Goal: Task Accomplishment & Management: Manage account settings

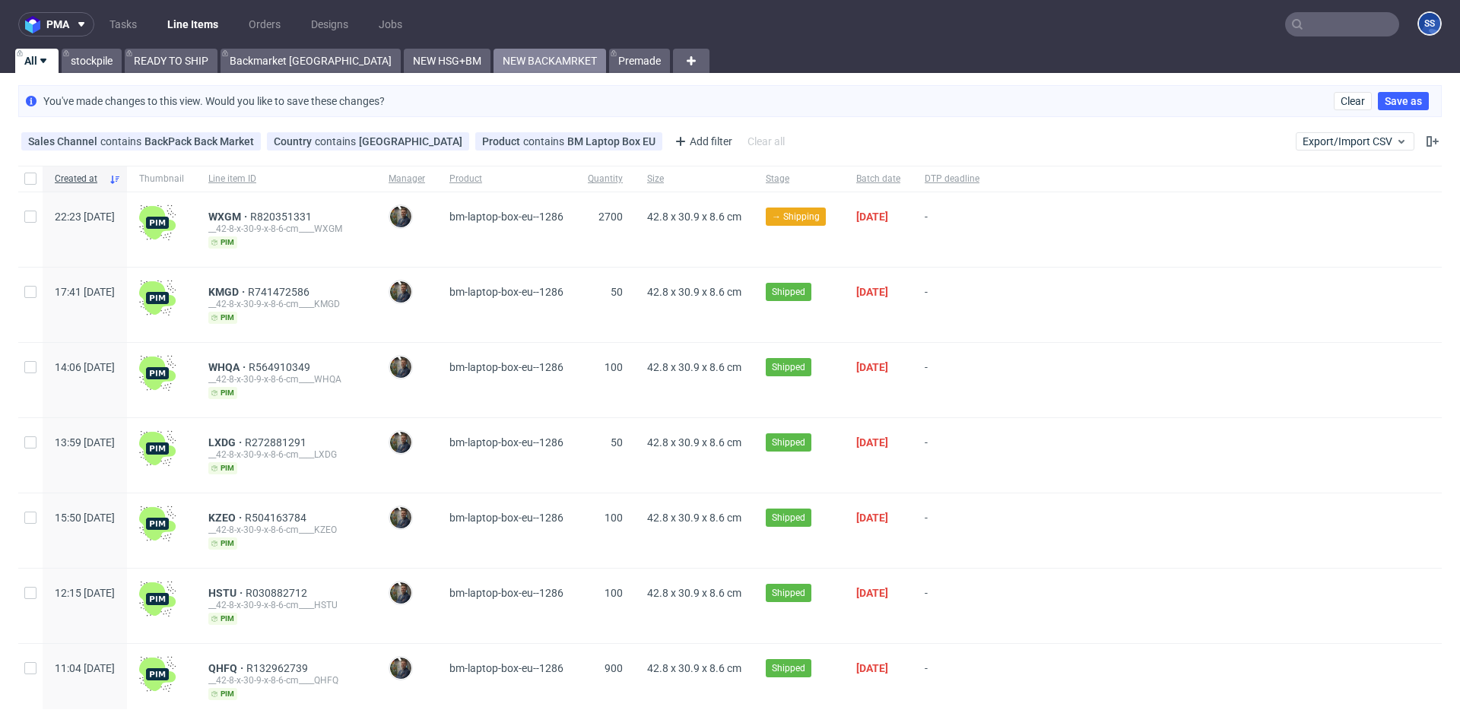
click at [493, 59] on link "NEW BACKAMRKET" at bounding box center [549, 61] width 113 height 24
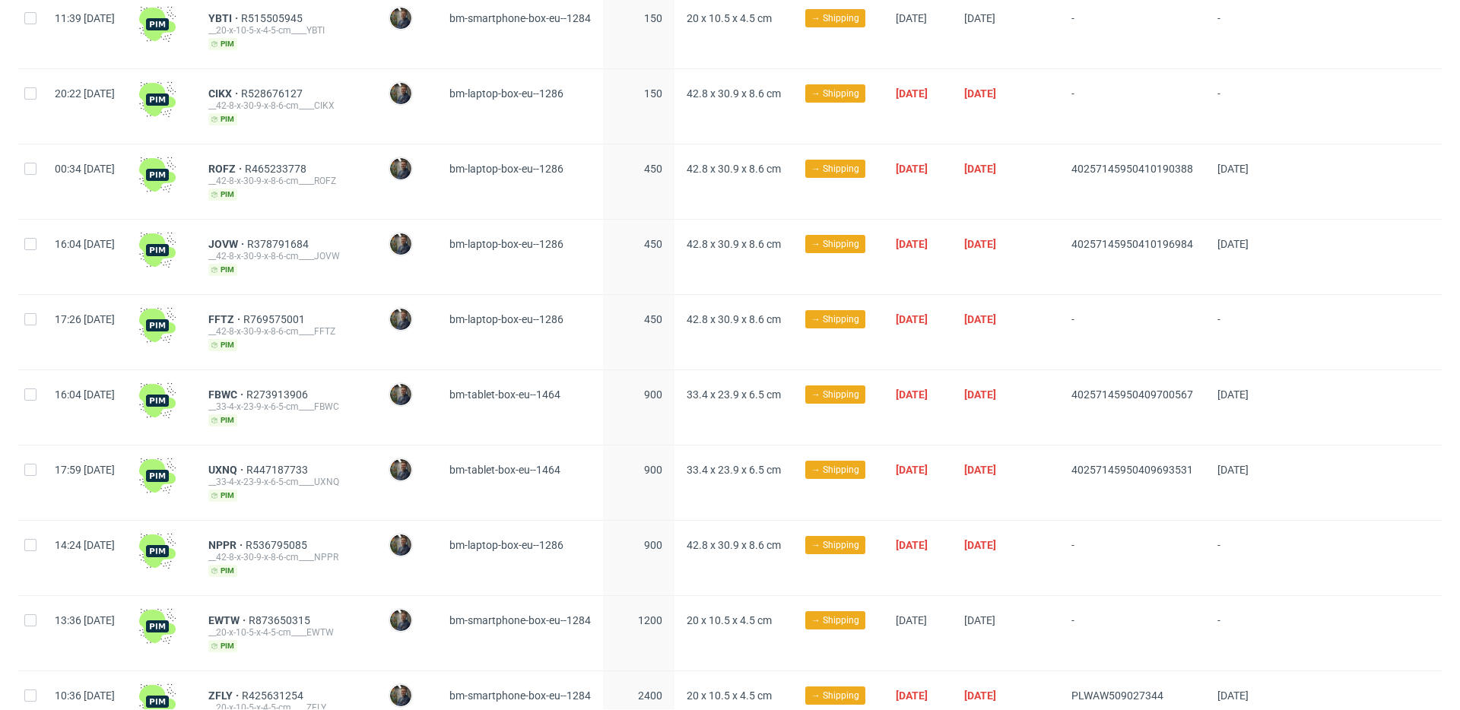
scroll to position [910, 0]
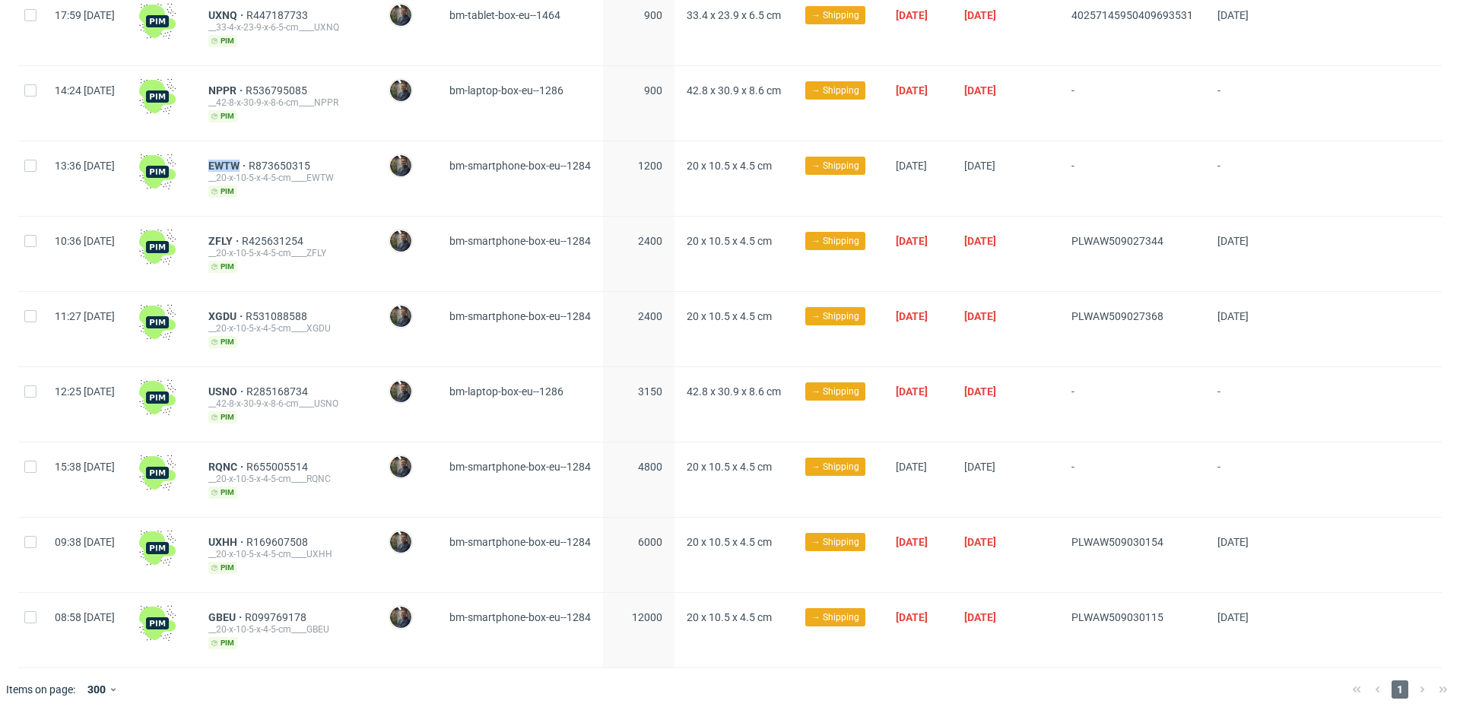
drag, startPoint x: 244, startPoint y: 159, endPoint x: 380, endPoint y: 99, distance: 148.8
click at [282, 159] on div "EWTW R873650315 __20-x-10-5-x-4-5-cm____EWTW pim" at bounding box center [286, 178] width 180 height 75
copy span "EWTW"
click at [246, 461] on span "RQNC" at bounding box center [227, 467] width 38 height 12
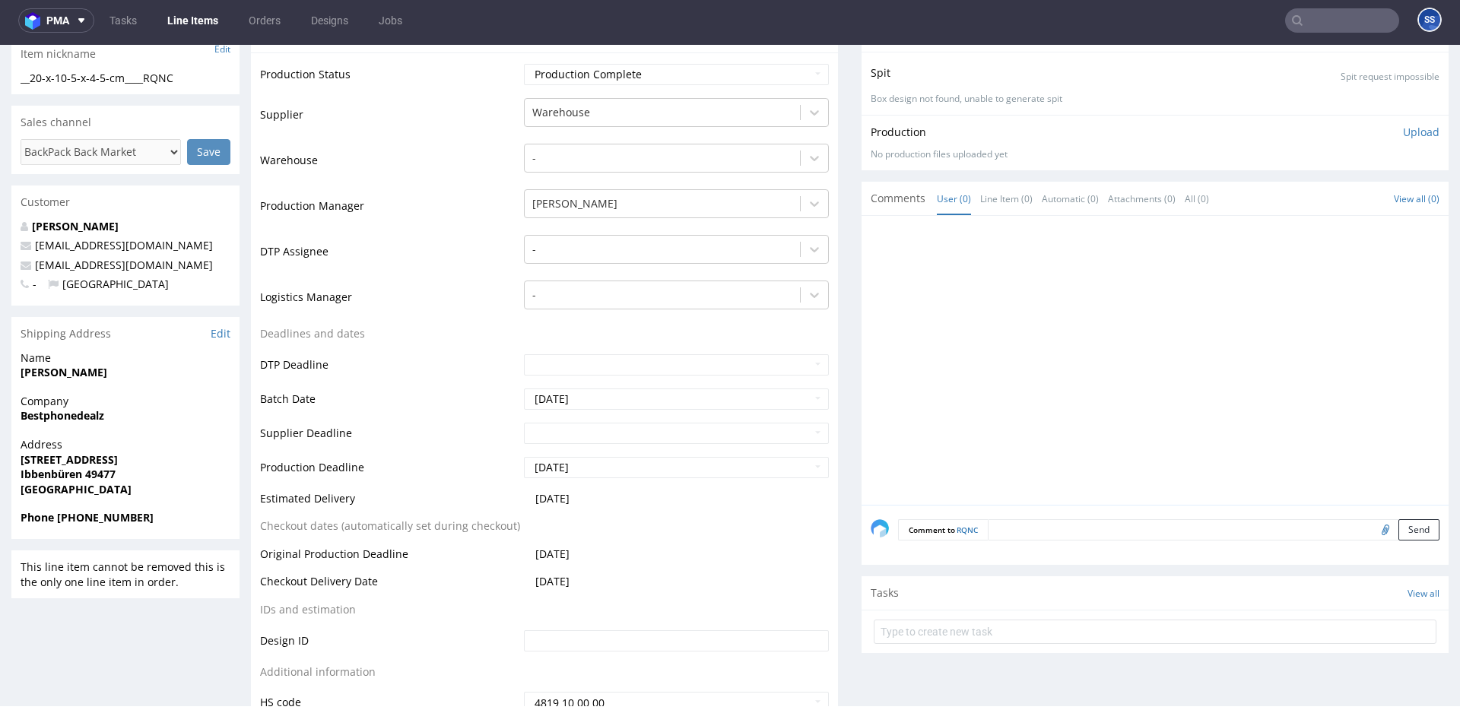
scroll to position [290, 0]
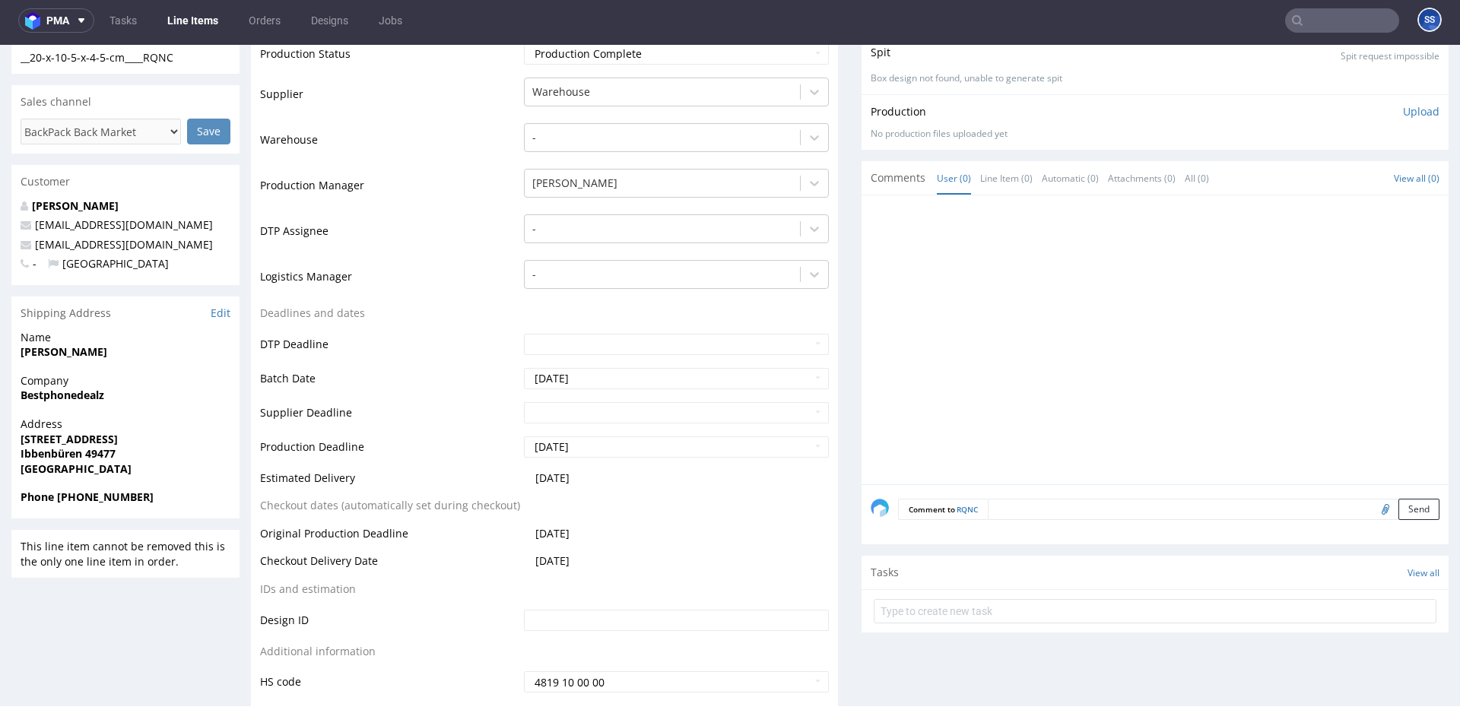
click at [68, 391] on strong "Bestphonedealz" at bounding box center [63, 395] width 84 height 14
click at [68, 395] on strong "Bestphonedealz" at bounding box center [63, 395] width 84 height 14
copy strong "Bestphonedealz"
click at [78, 349] on strong "[PERSON_NAME]" at bounding box center [64, 351] width 87 height 14
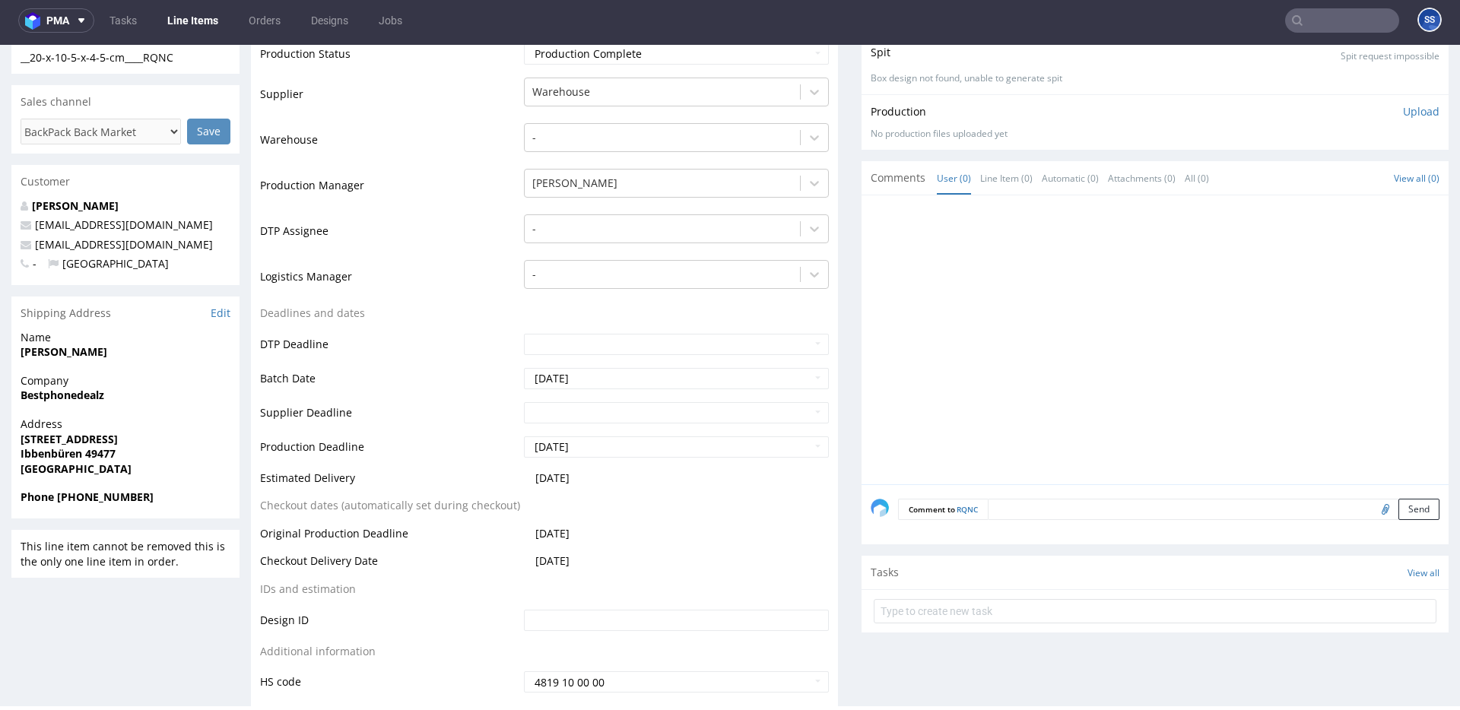
click at [78, 349] on strong "[PERSON_NAME]" at bounding box center [64, 351] width 87 height 14
copy strong "[PERSON_NAME]"
click at [97, 452] on strong "Ibbenbüren 49477" at bounding box center [68, 453] width 95 height 14
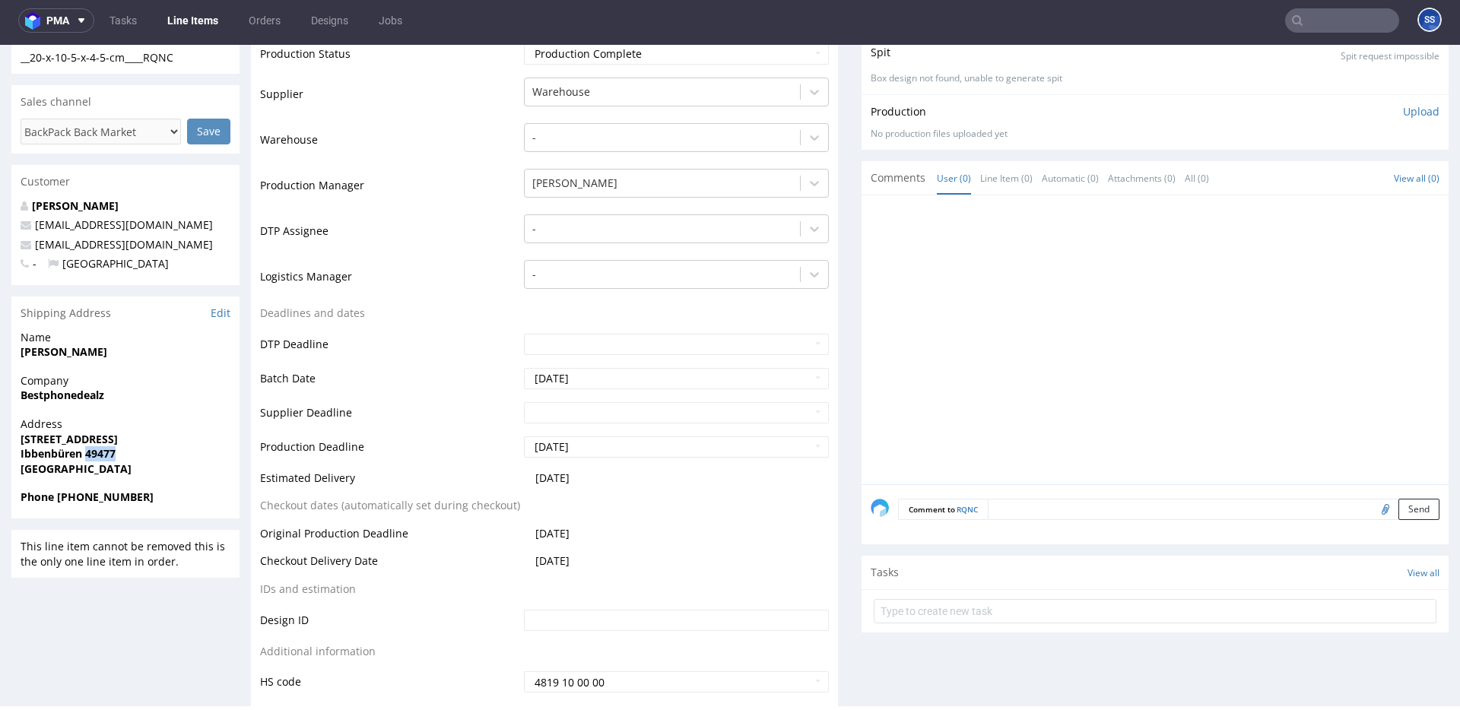
click at [100, 451] on strong "Ibbenbüren 49477" at bounding box center [68, 453] width 95 height 14
drag, startPoint x: 100, startPoint y: 451, endPoint x: 126, endPoint y: 429, distance: 34.6
click at [100, 451] on strong "Ibbenbüren 49477" at bounding box center [68, 453] width 95 height 14
drag, startPoint x: 84, startPoint y: 440, endPoint x: 1, endPoint y: 438, distance: 83.7
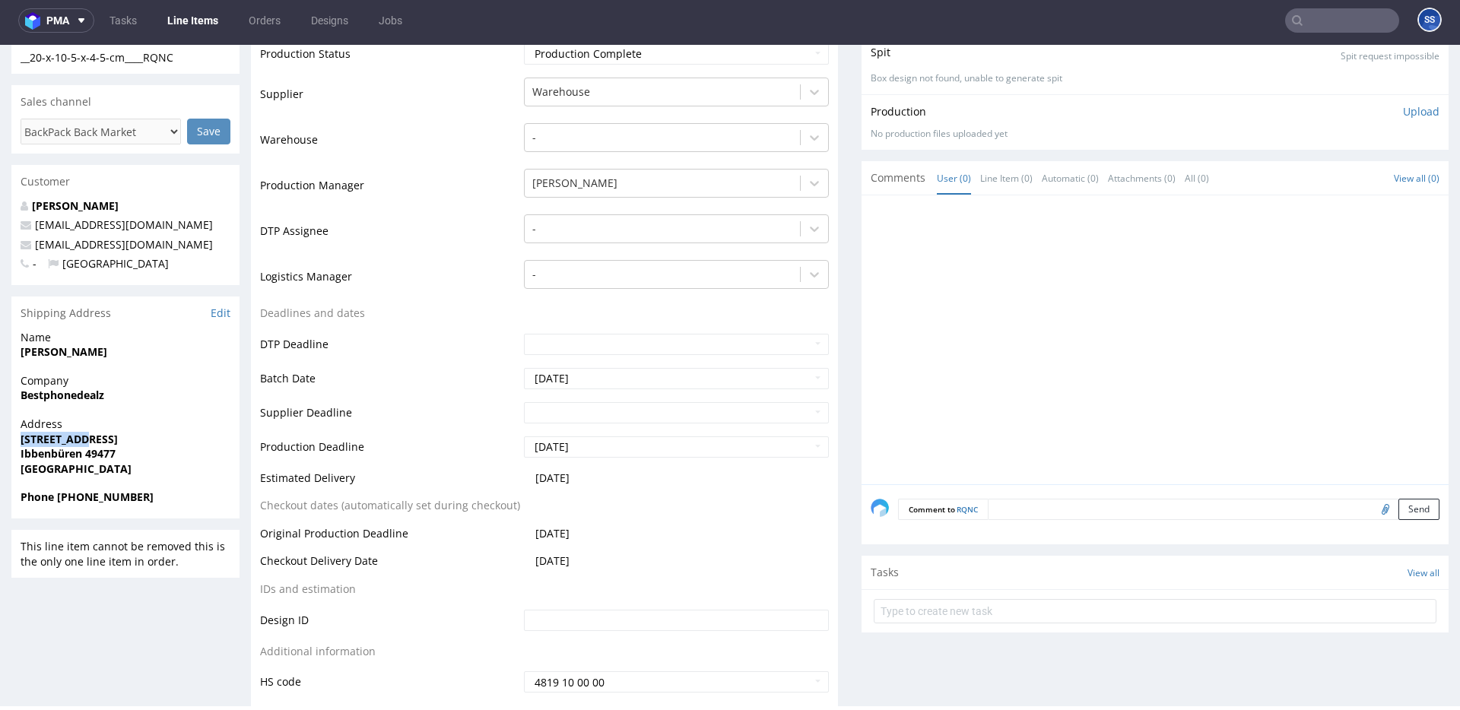
copy strong "[STREET_ADDRESS]"
drag, startPoint x: 165, startPoint y: 248, endPoint x: 25, endPoint y: 249, distance: 139.9
click at [25, 249] on p "[EMAIL_ADDRESS][DOMAIN_NAME]" at bounding box center [126, 244] width 210 height 15
copy span "[EMAIL_ADDRESS][DOMAIN_NAME]"
click at [96, 502] on strong "Phone [PHONE_NUMBER]" at bounding box center [87, 497] width 133 height 14
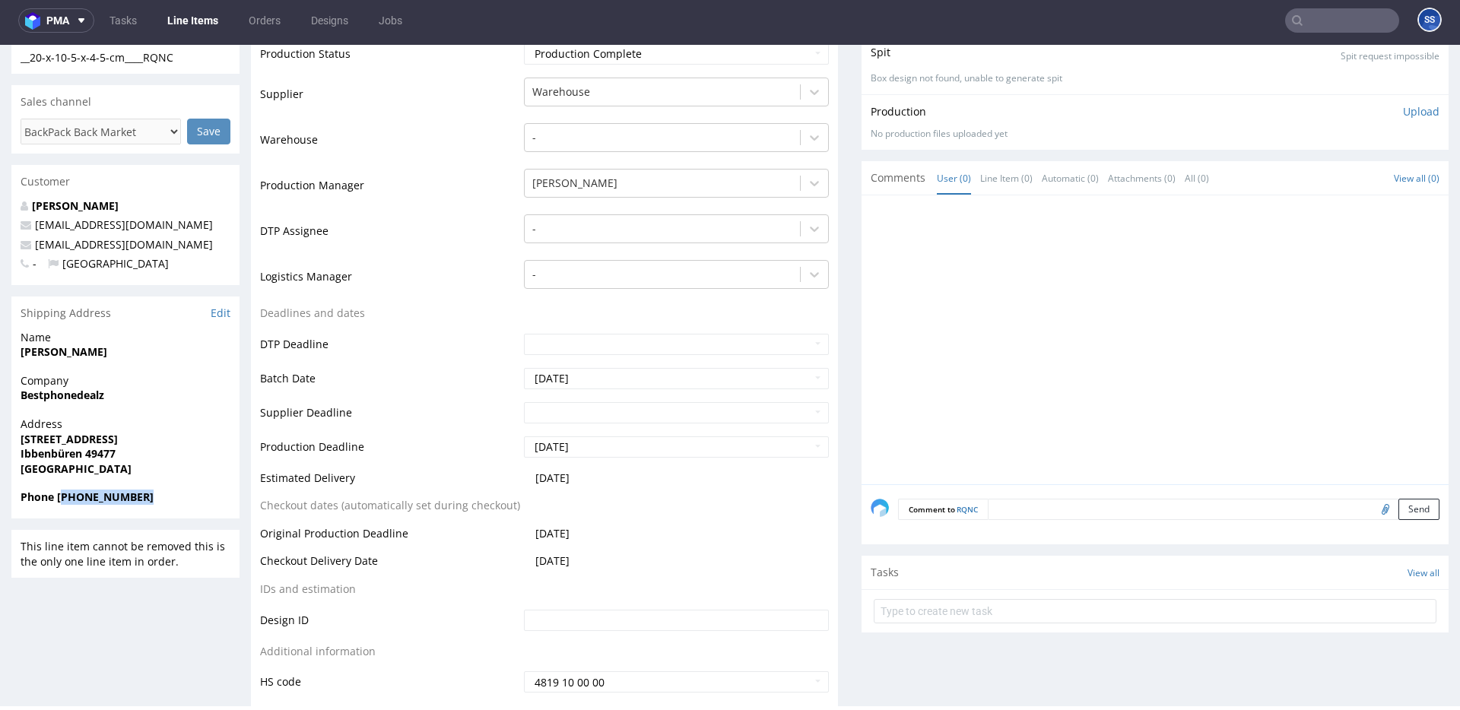
click at [96, 502] on strong "Phone [PHONE_NUMBER]" at bounding box center [87, 497] width 133 height 14
copy strong "4915115958184"
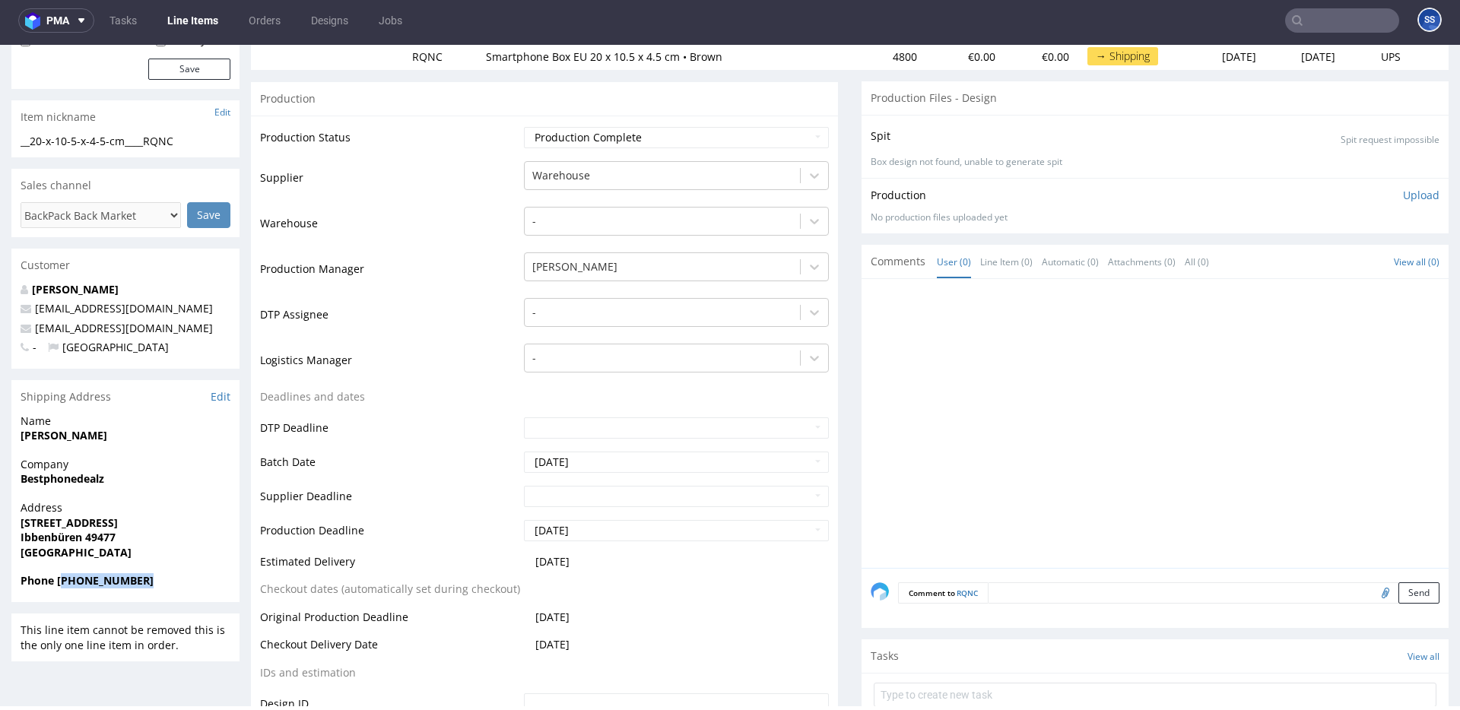
scroll to position [0, 0]
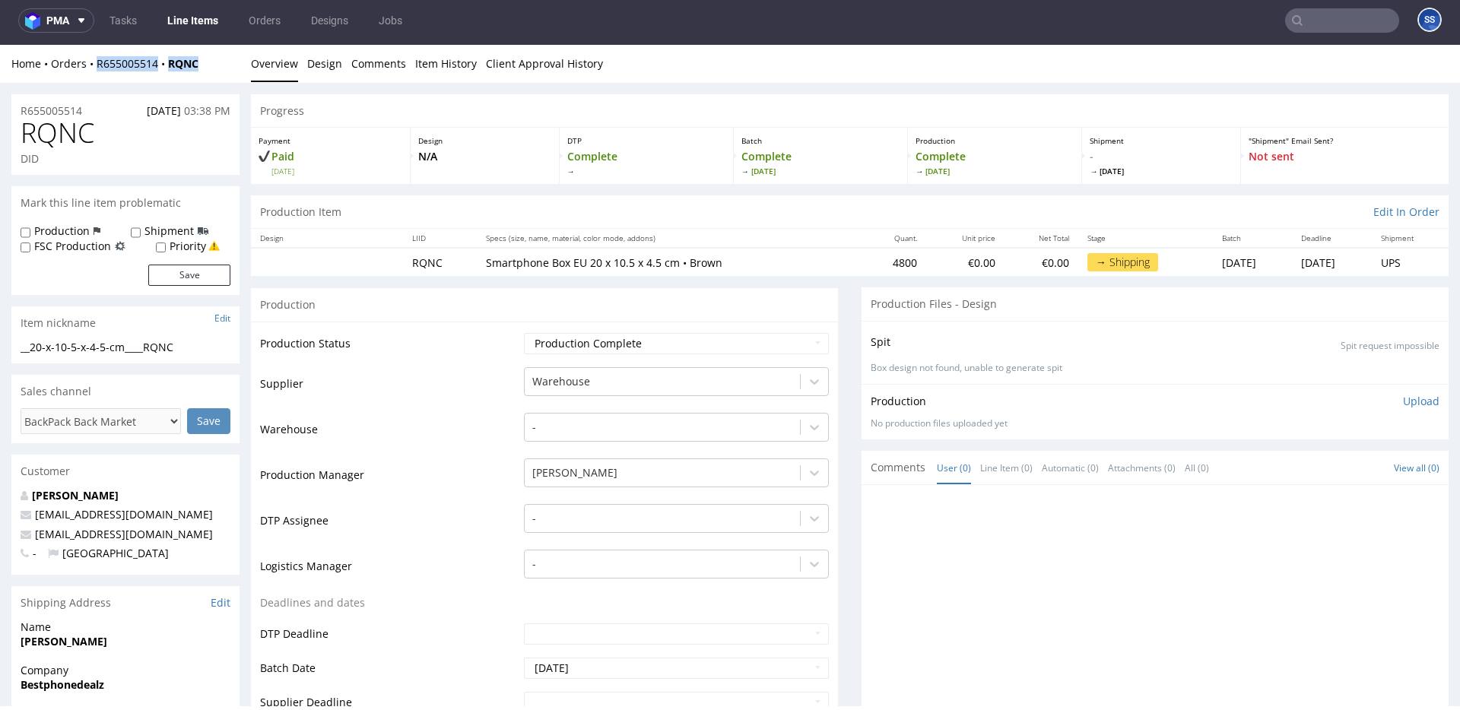
drag, startPoint x: 212, startPoint y: 65, endPoint x: 94, endPoint y: 71, distance: 118.7
click at [94, 71] on div "Home Orders R655005514 RQNC" at bounding box center [125, 63] width 228 height 15
copy div "R655005514 RQNC"
click at [198, 18] on link "Line Items" at bounding box center [192, 20] width 69 height 24
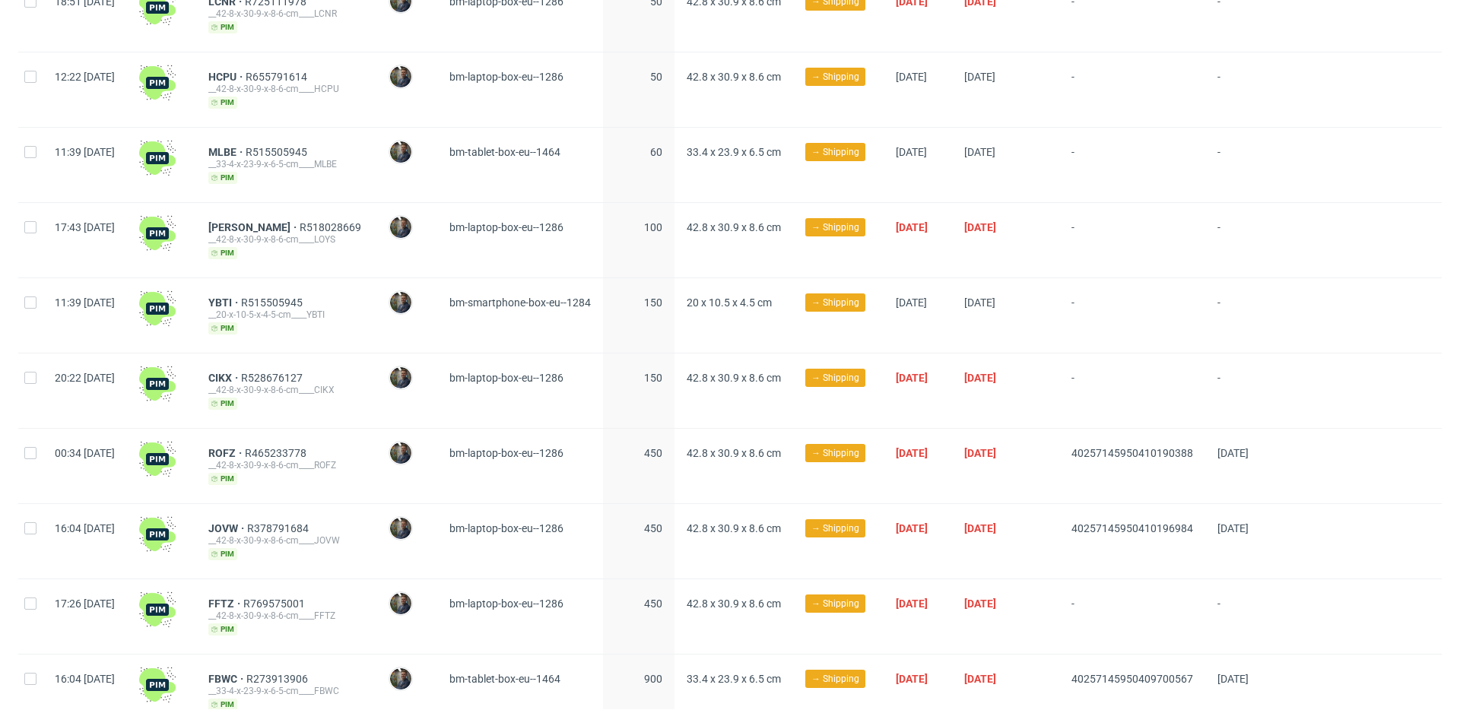
scroll to position [910, 0]
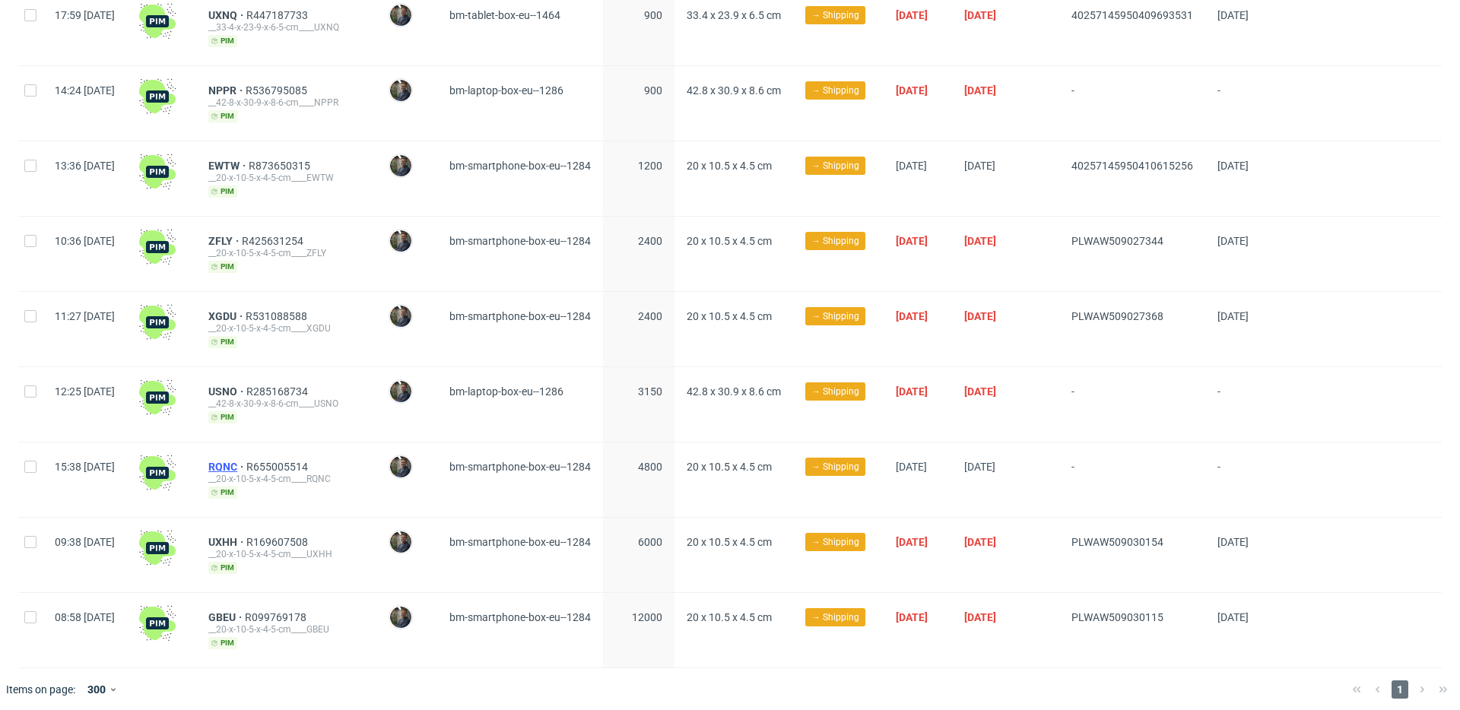
click at [246, 461] on span "RQNC" at bounding box center [227, 467] width 38 height 12
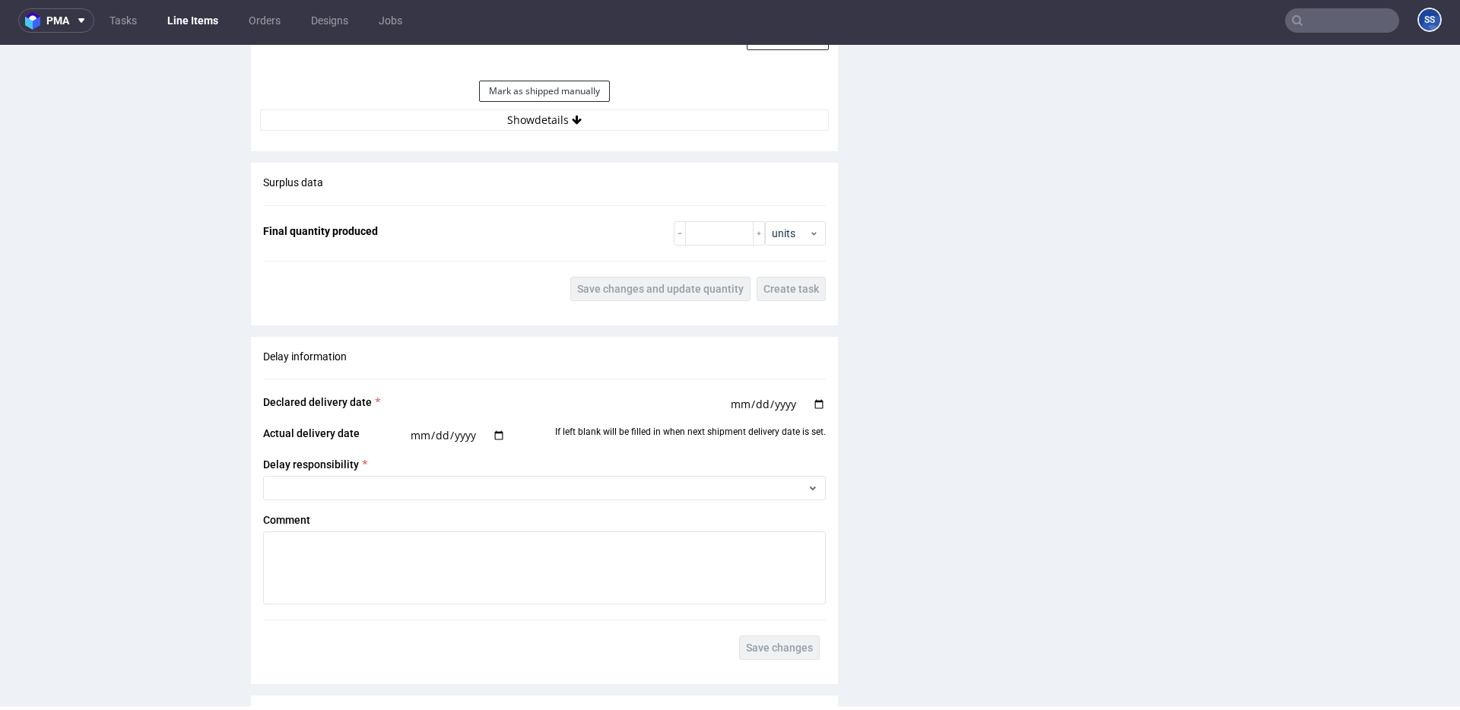
scroll to position [1482, 0]
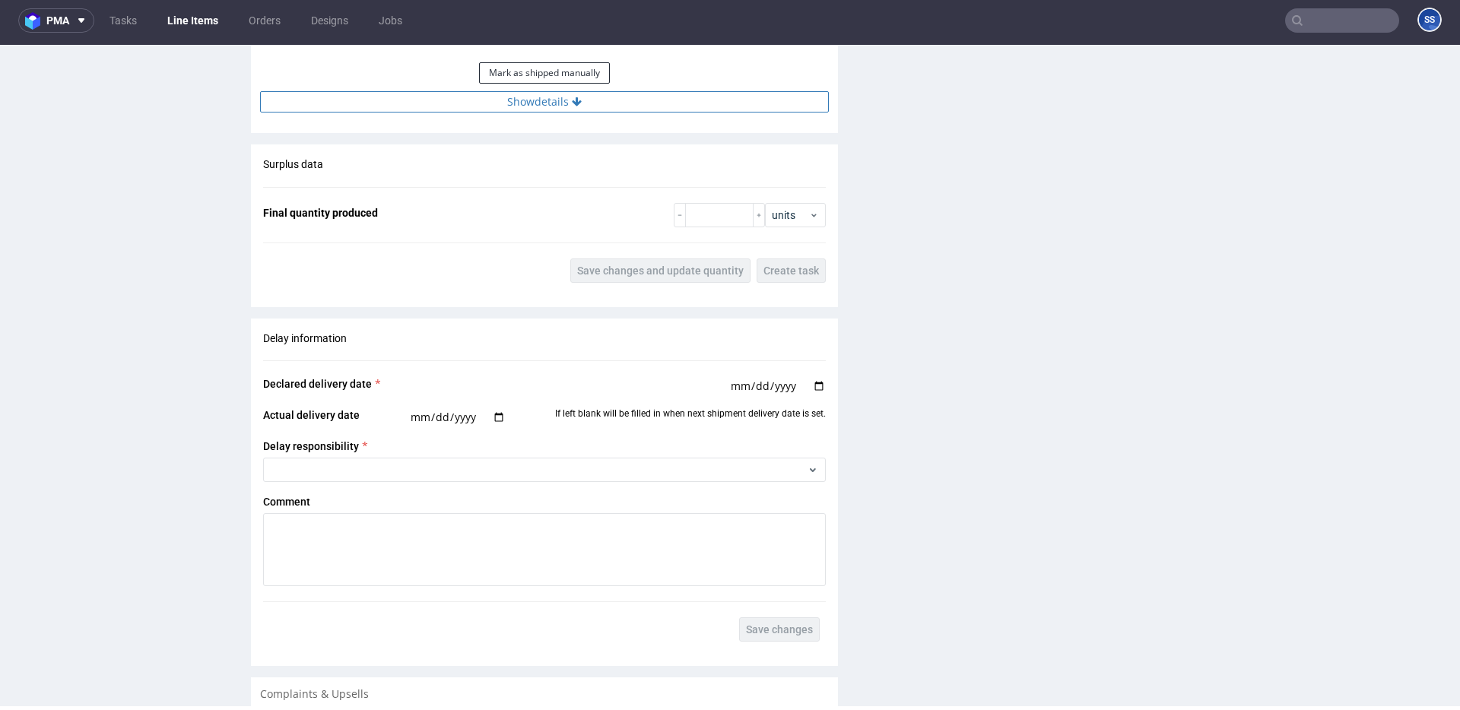
click at [553, 104] on button "Show details" at bounding box center [544, 101] width 569 height 21
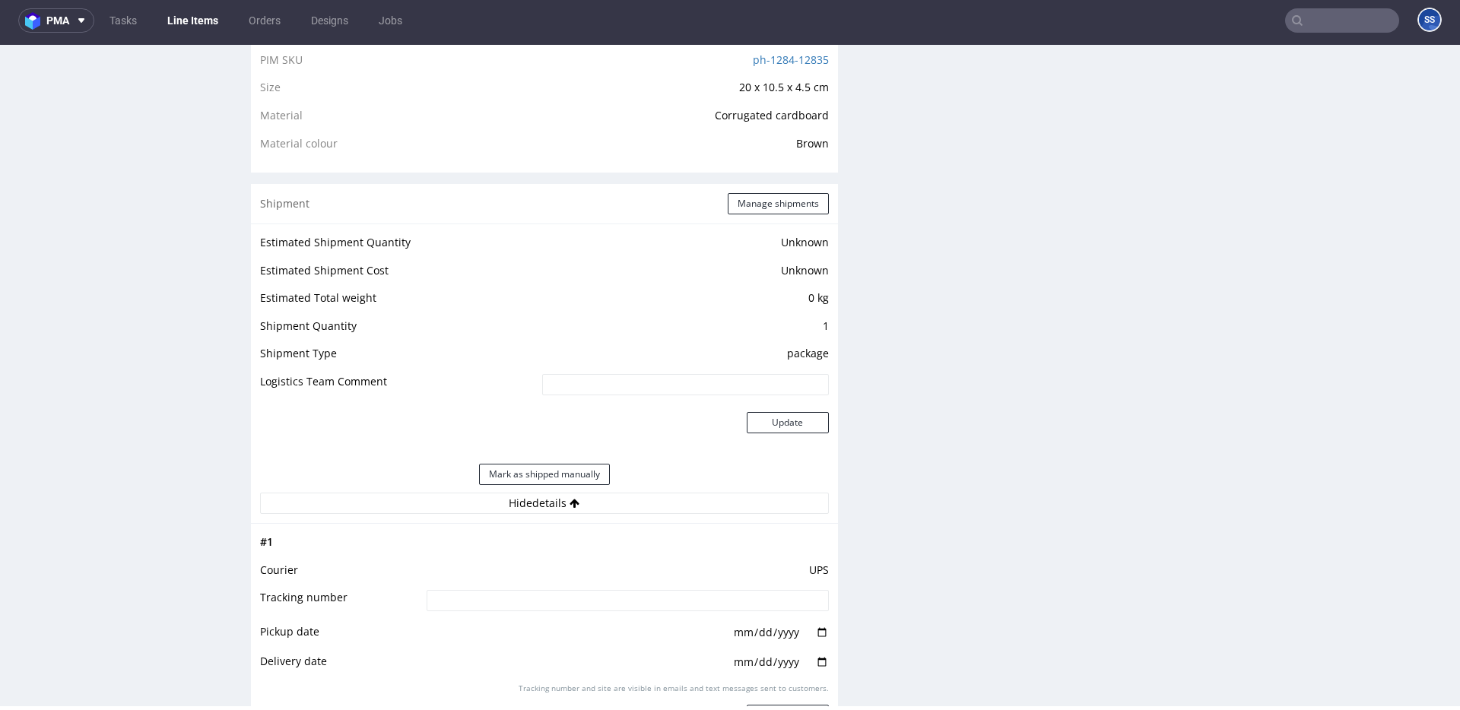
scroll to position [1031, 0]
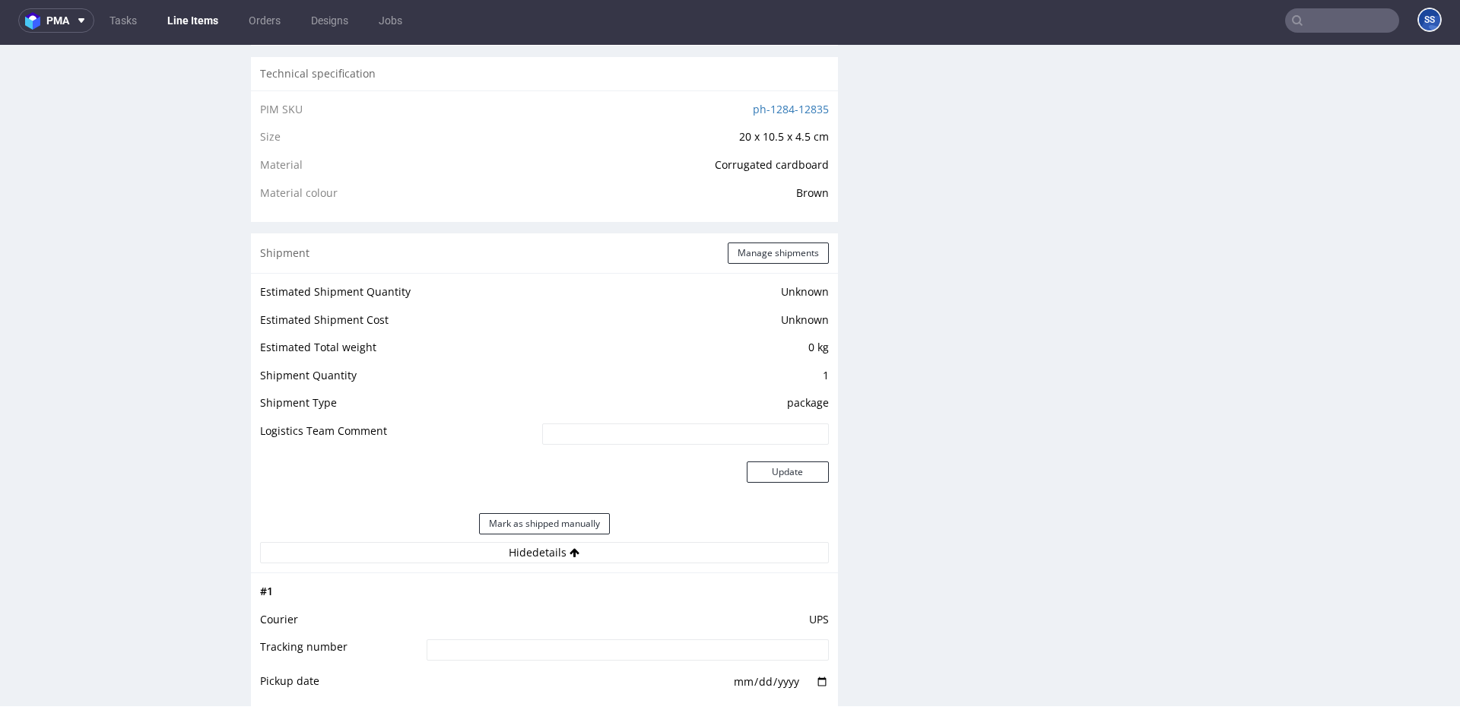
click at [782, 240] on div "Shipment Manage shipments" at bounding box center [544, 253] width 587 height 40
click at [781, 252] on button "Manage shipments" at bounding box center [778, 253] width 101 height 21
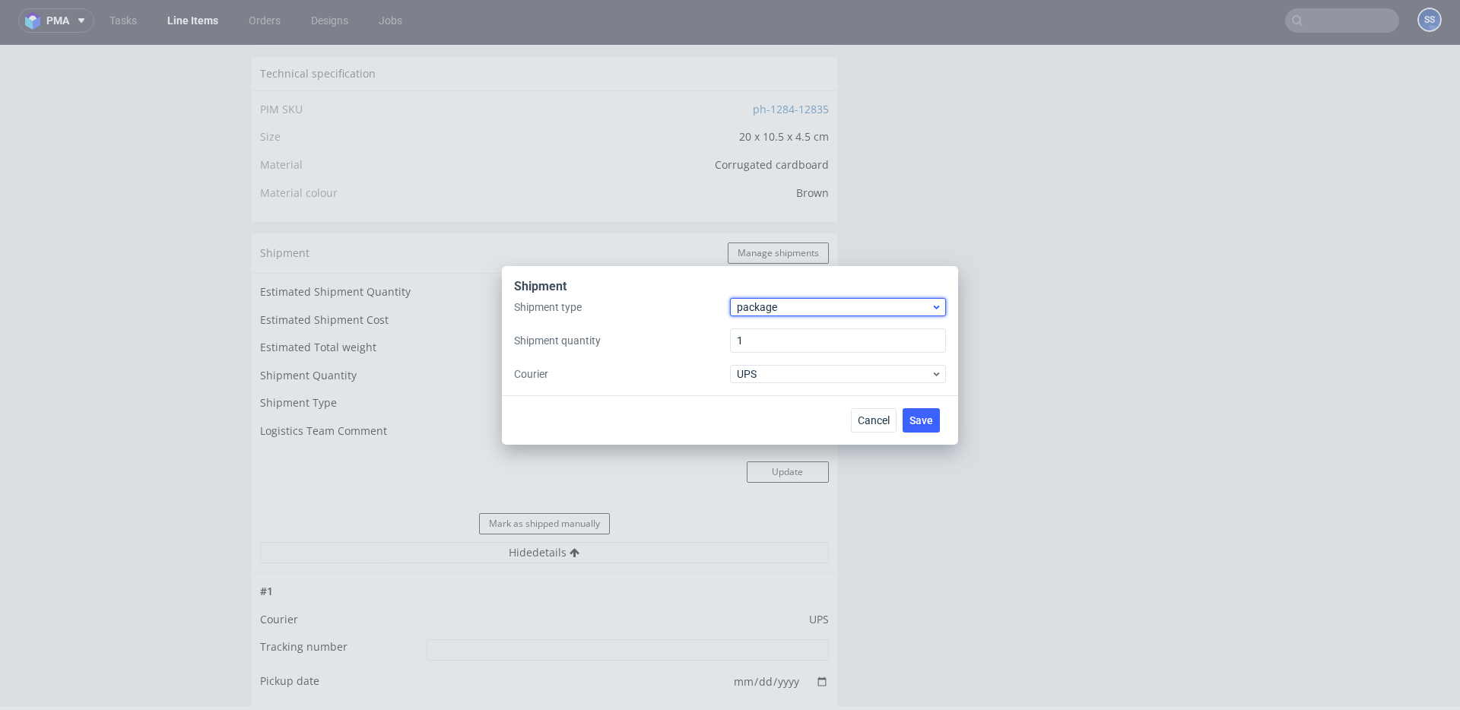
click at [792, 307] on span "package" at bounding box center [834, 307] width 194 height 15
click at [789, 332] on div "pallet" at bounding box center [838, 338] width 204 height 27
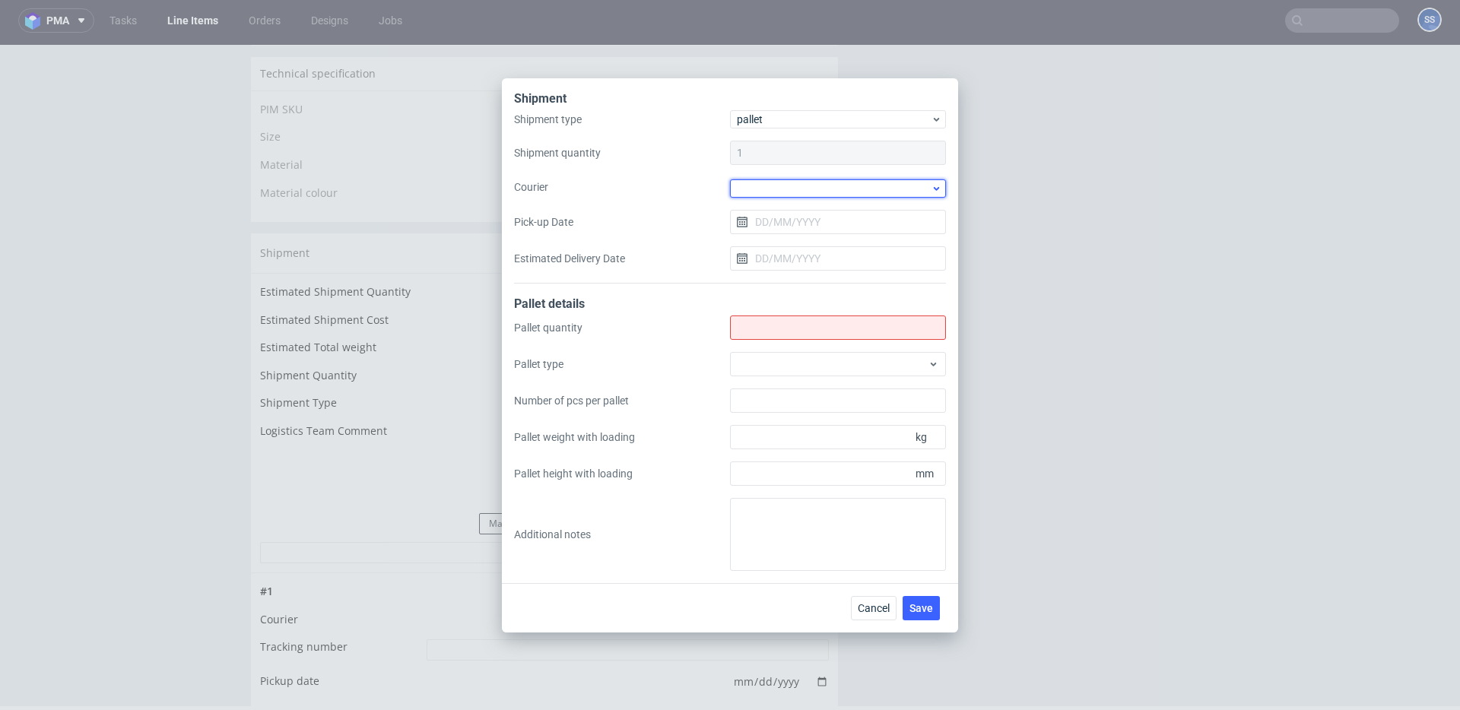
click at [773, 182] on div at bounding box center [838, 188] width 216 height 18
click at [813, 264] on div "DB Schenker" at bounding box center [838, 275] width 204 height 27
click at [804, 221] on input "Pick-up Date" at bounding box center [838, 220] width 216 height 24
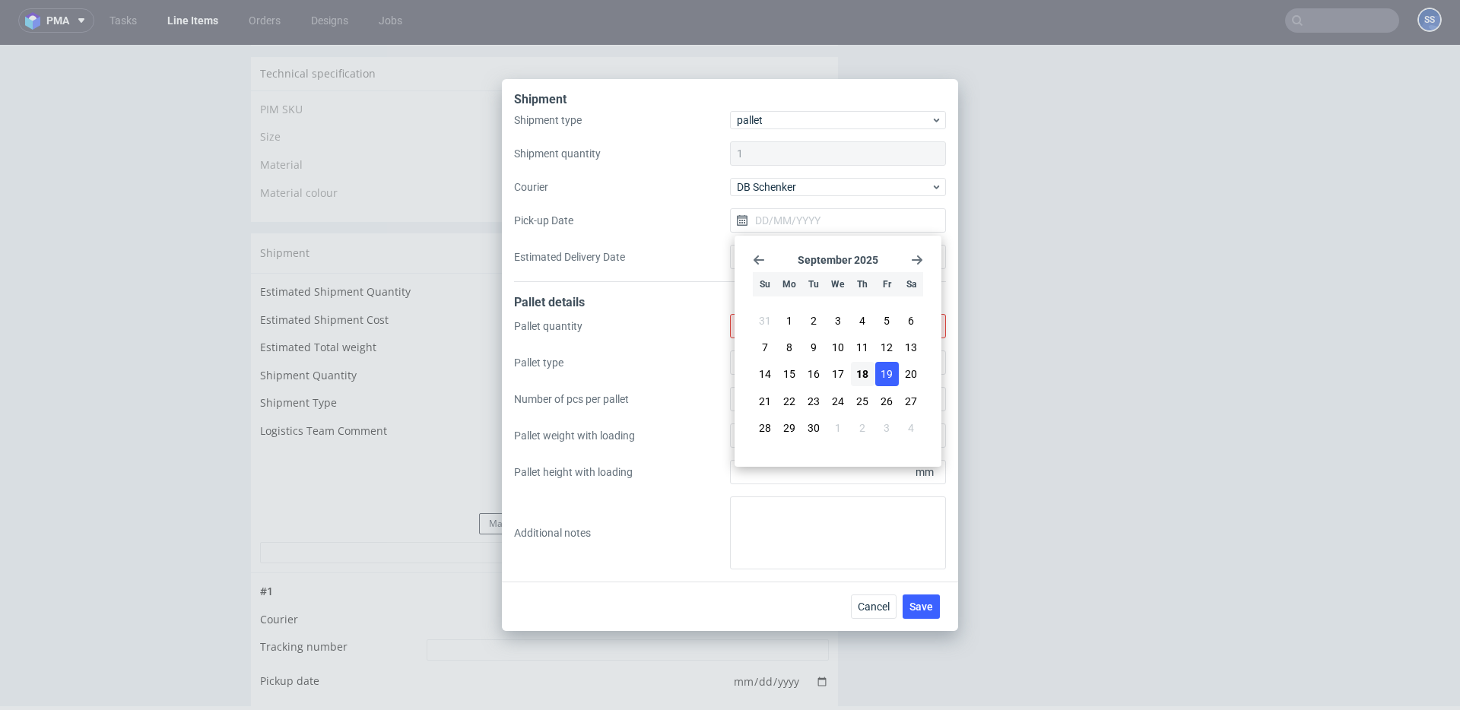
click at [883, 374] on span "19" at bounding box center [887, 374] width 12 height 15
type input "[DATE]"
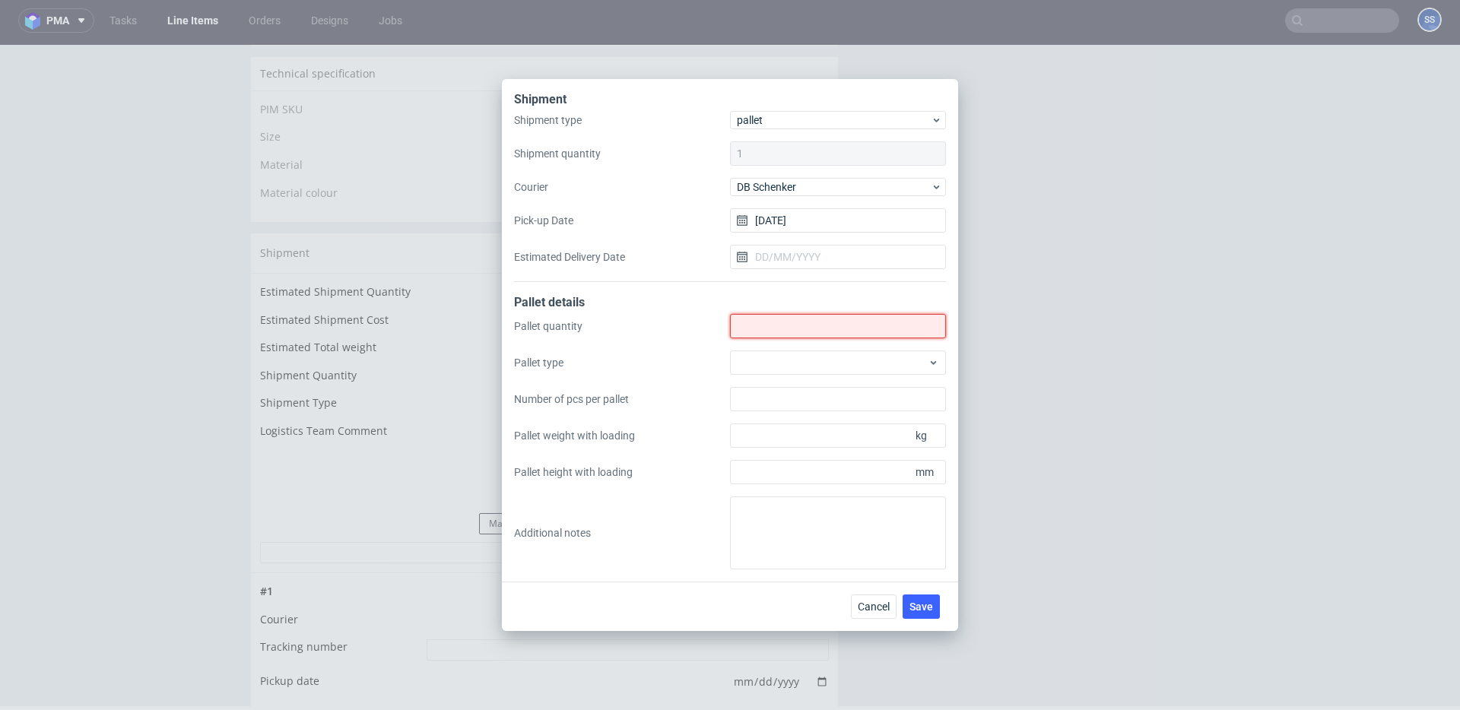
click at [775, 325] on input "Shipment type" at bounding box center [838, 326] width 216 height 24
type input "3"
click at [919, 606] on span "Save" at bounding box center [921, 606] width 24 height 11
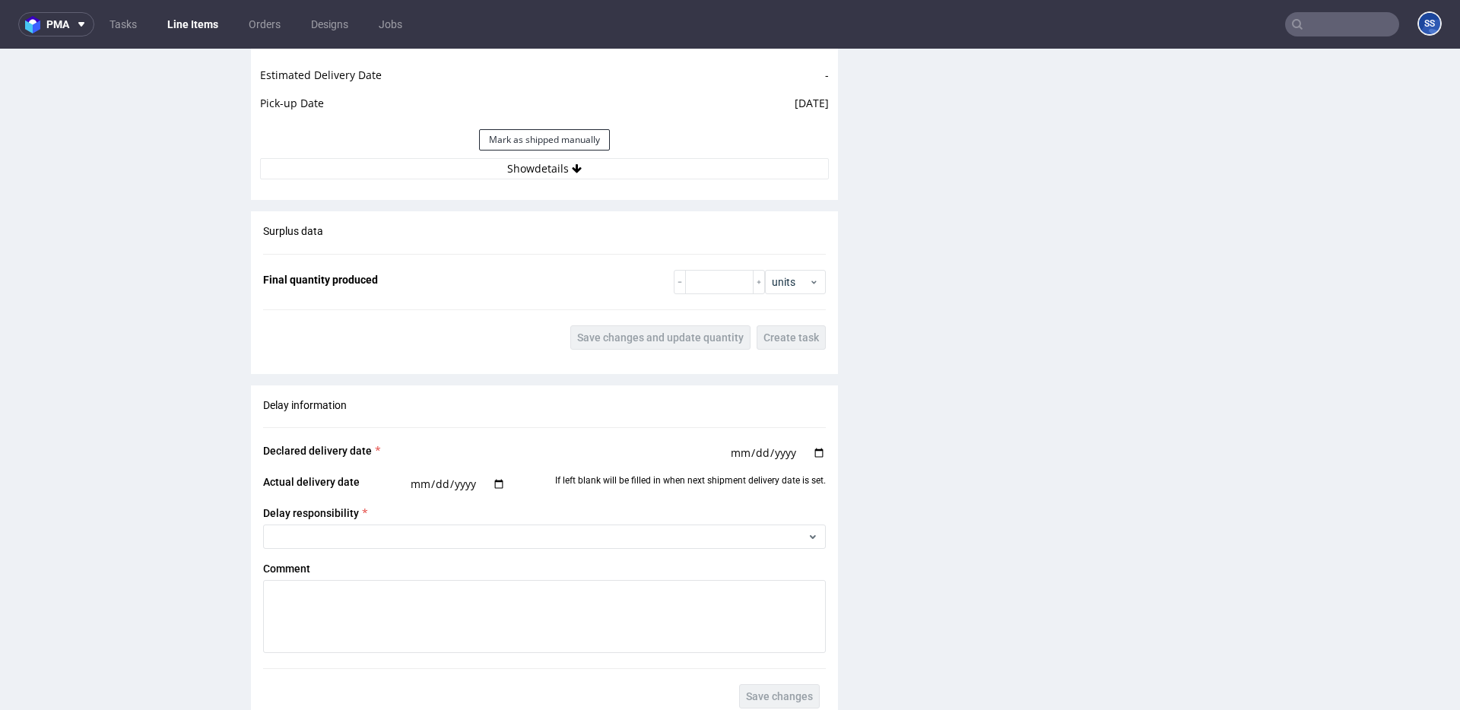
scroll to position [1461, 0]
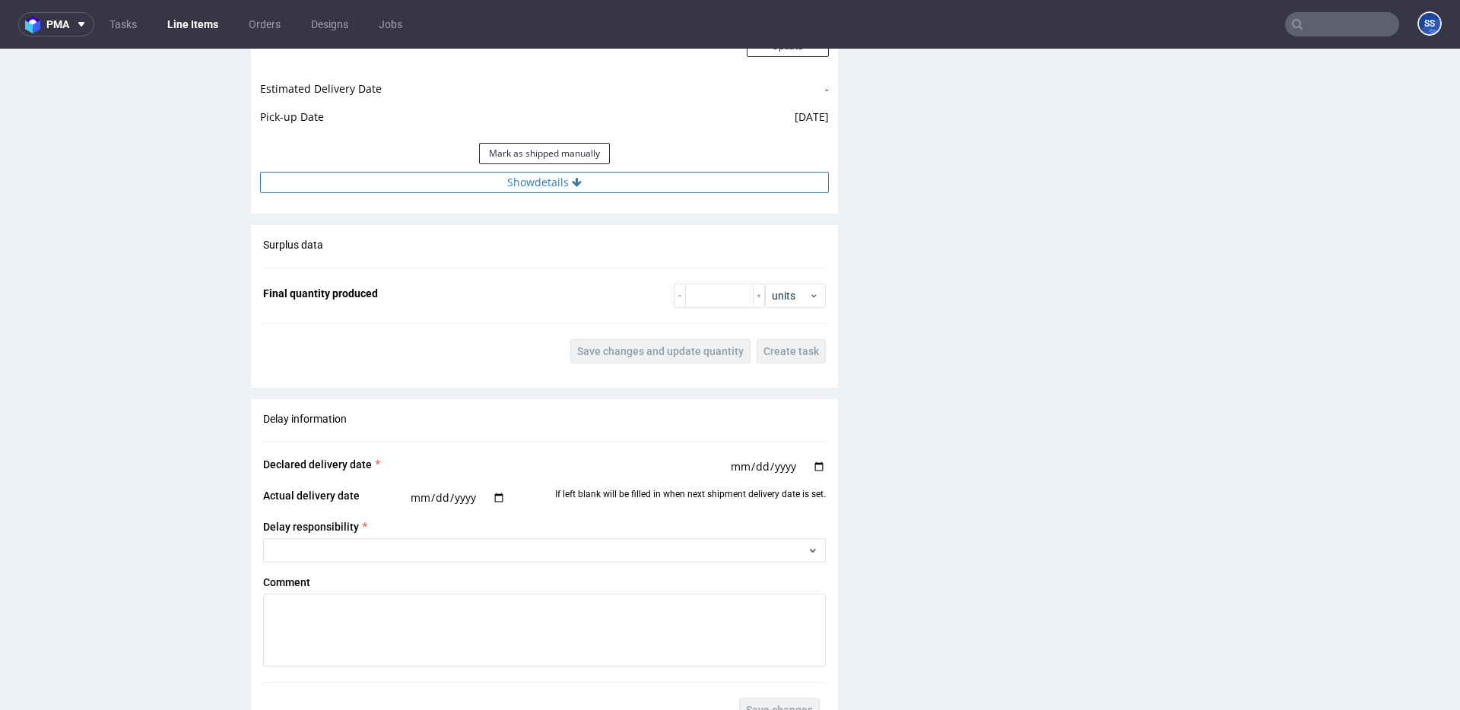
click at [579, 190] on button "Show details" at bounding box center [544, 182] width 569 height 21
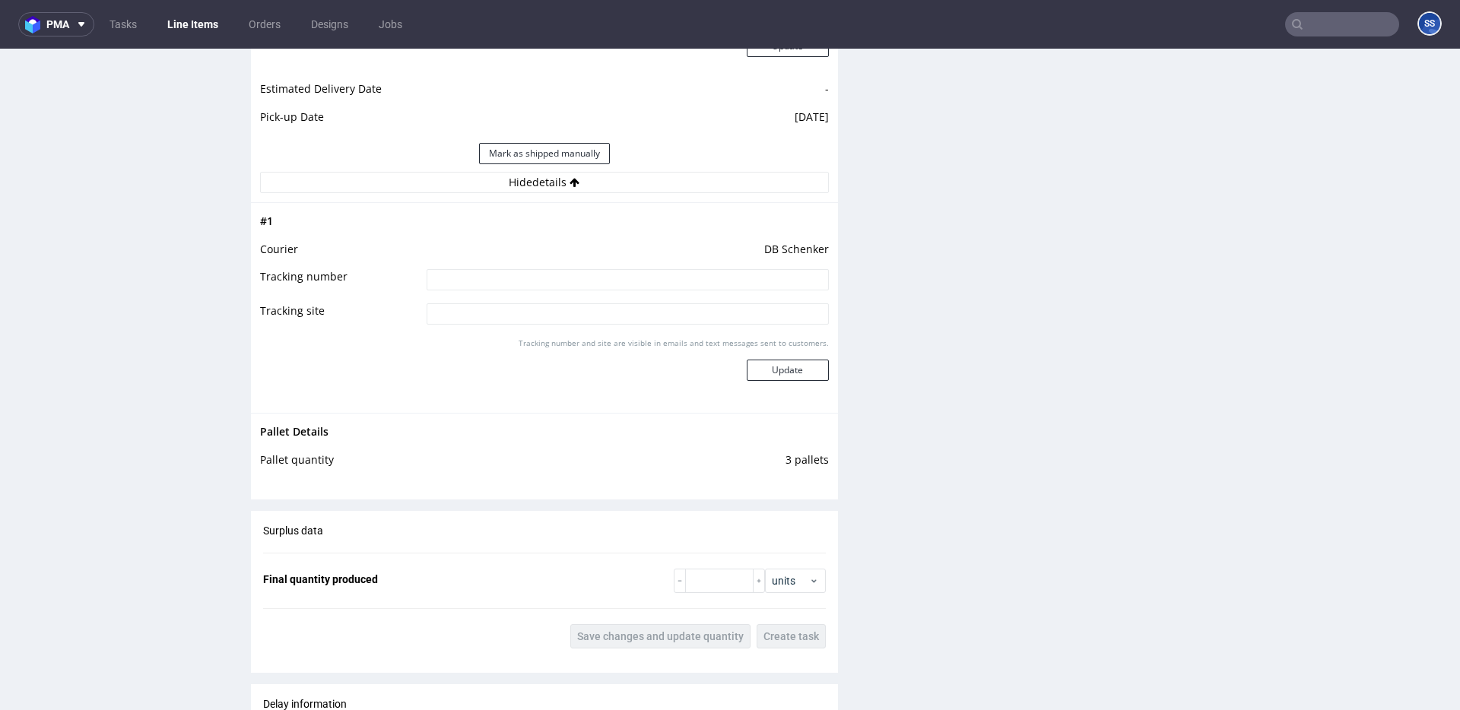
click at [587, 287] on input at bounding box center [628, 279] width 402 height 21
paste input "PLWAW509032608"
type input "PLWAW509032608"
click at [783, 376] on button "Update" at bounding box center [788, 370] width 82 height 21
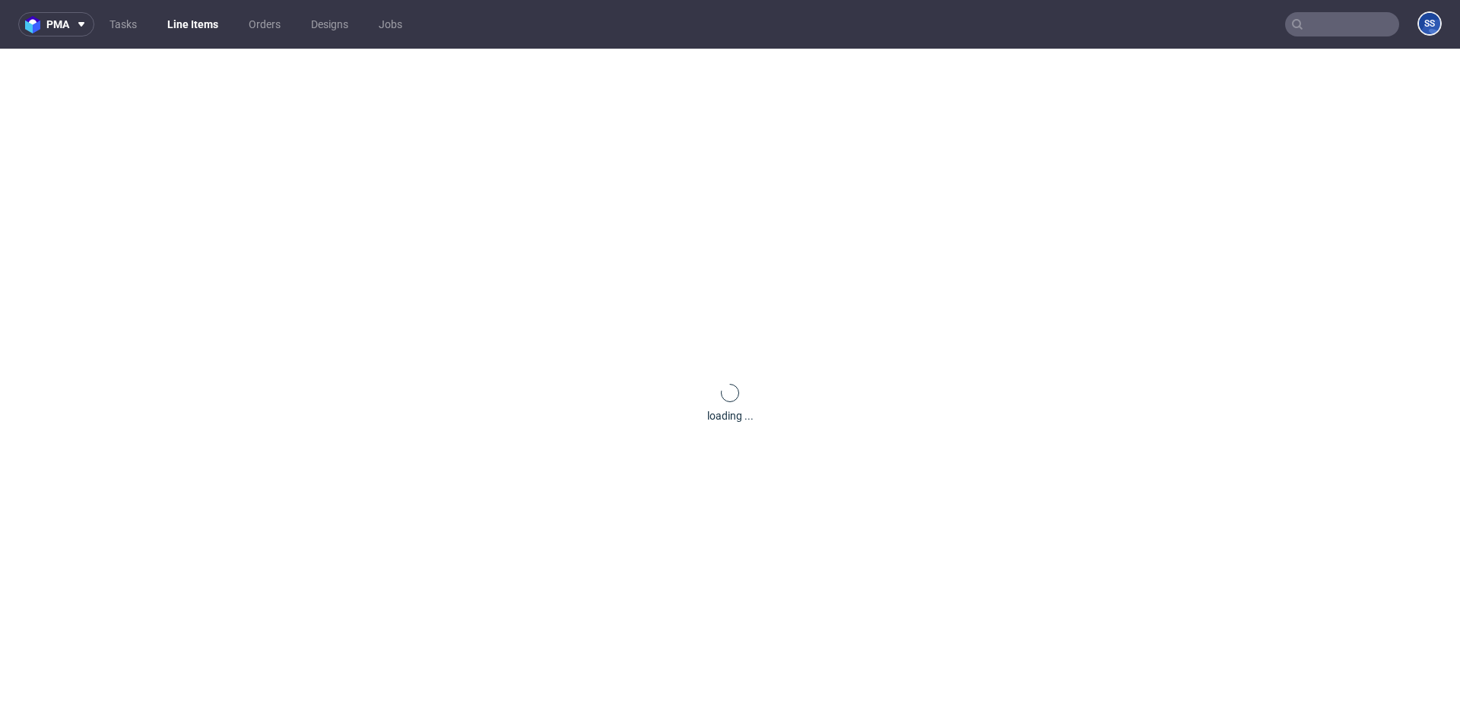
scroll to position [968, 0]
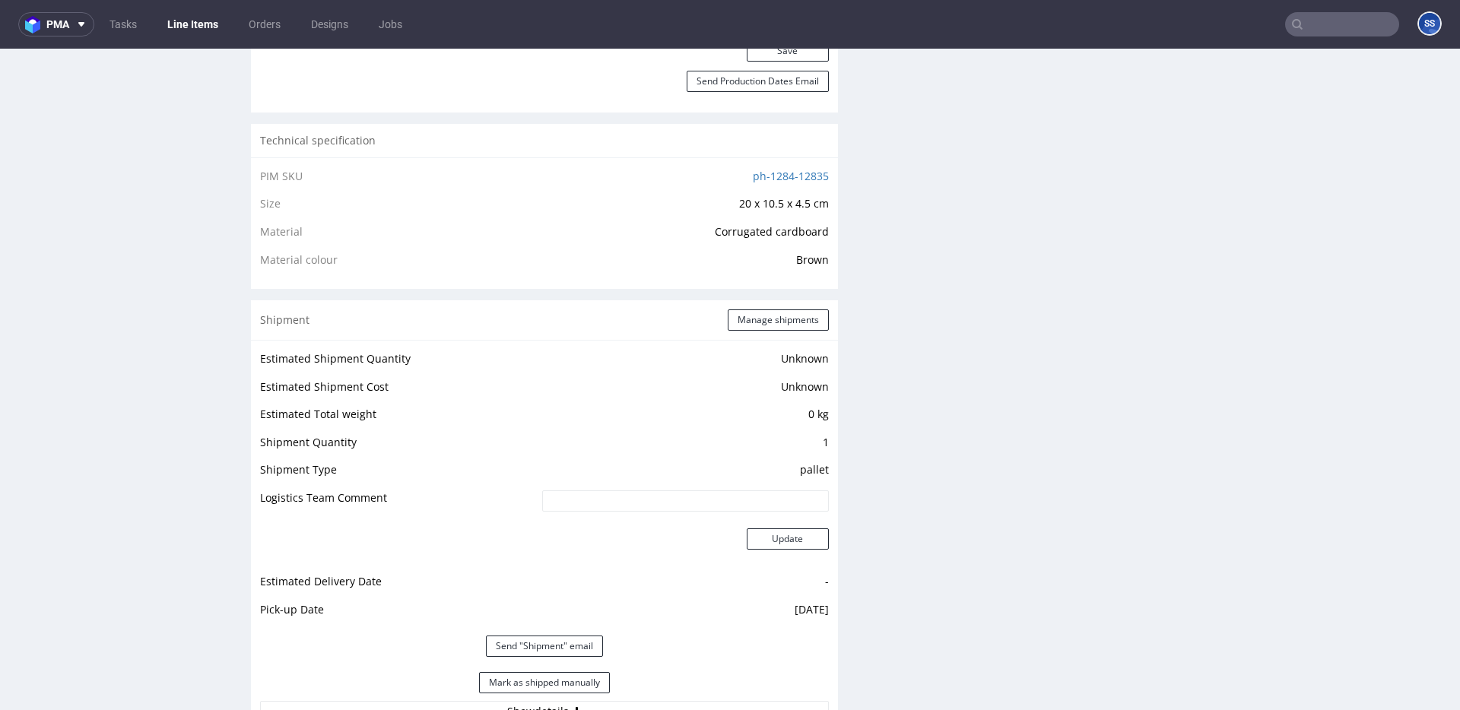
click at [210, 30] on link "Line Items" at bounding box center [192, 24] width 69 height 24
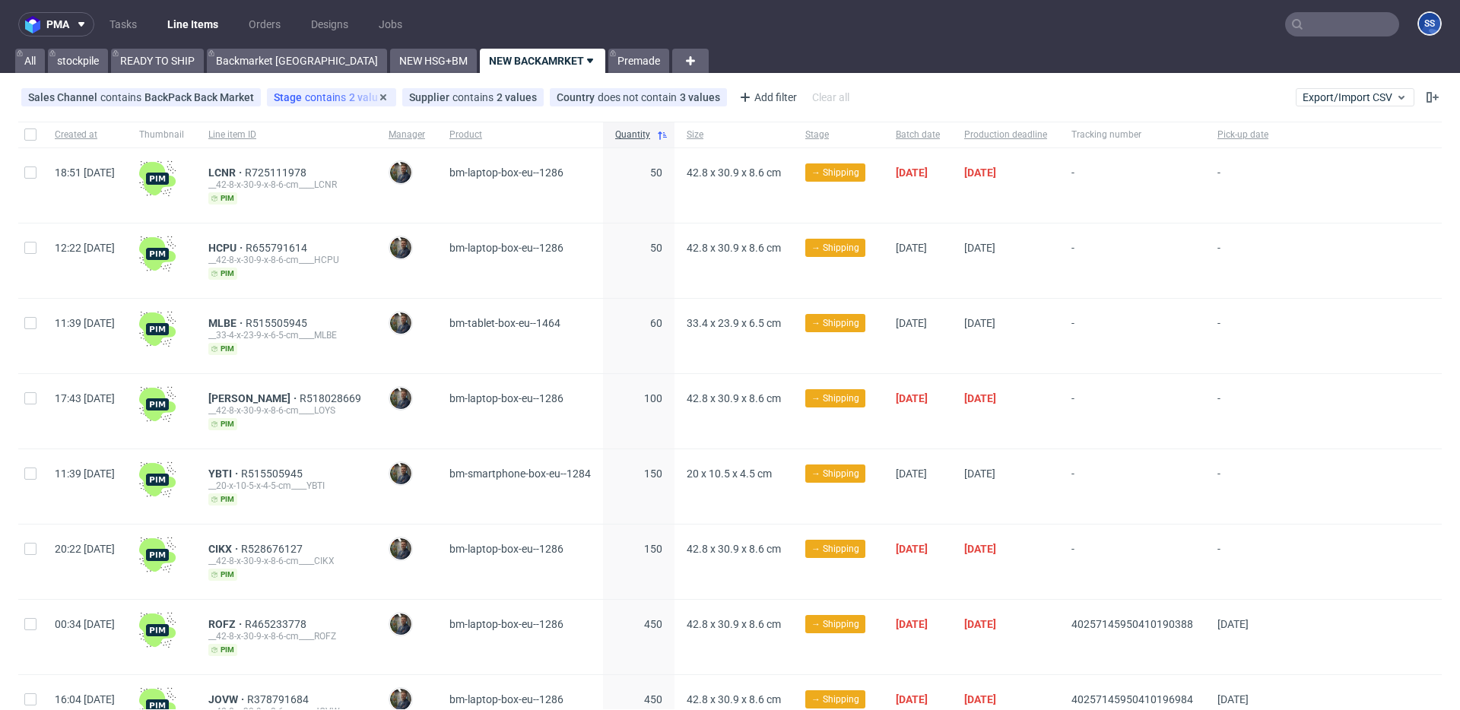
scroll to position [1, 0]
click at [162, 60] on link "READY TO SHIP" at bounding box center [157, 60] width 93 height 24
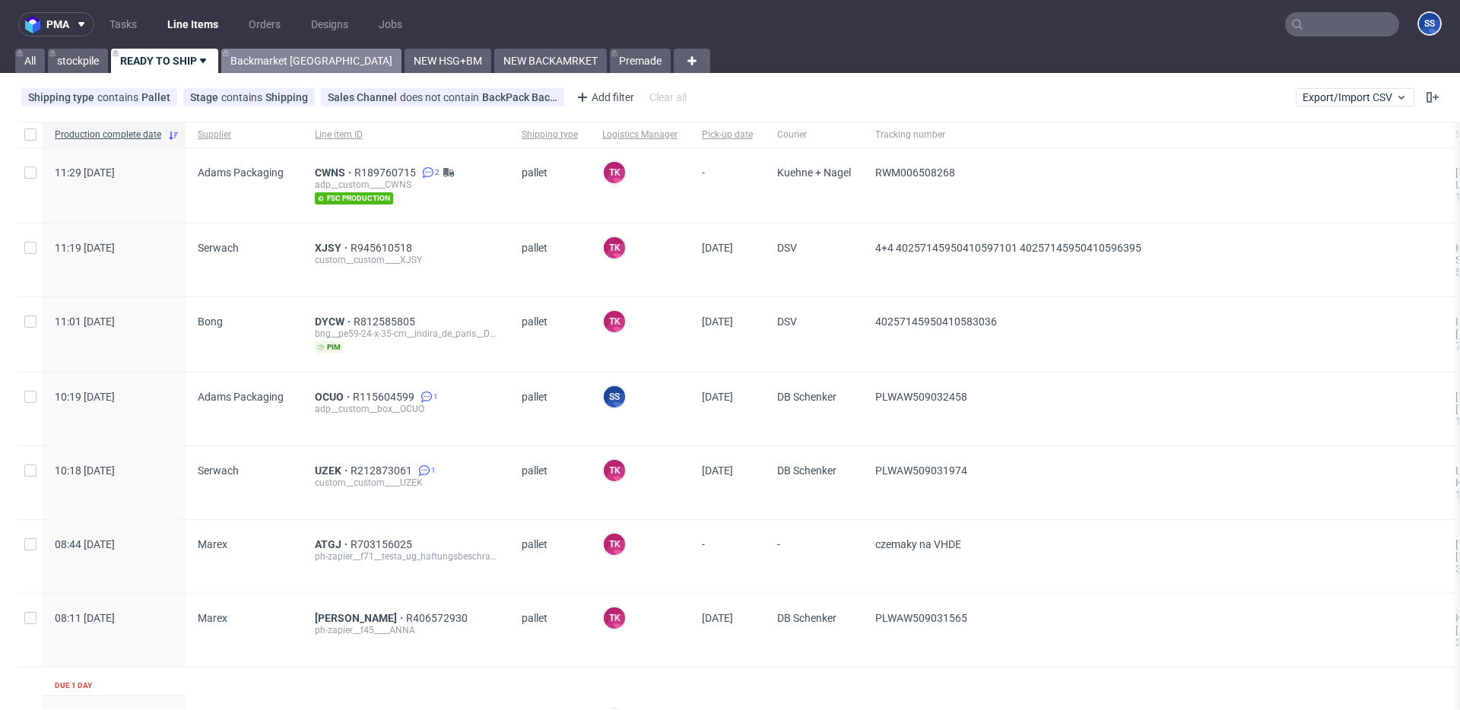
click at [253, 52] on link "Backmarket [GEOGRAPHIC_DATA]" at bounding box center [311, 61] width 180 height 24
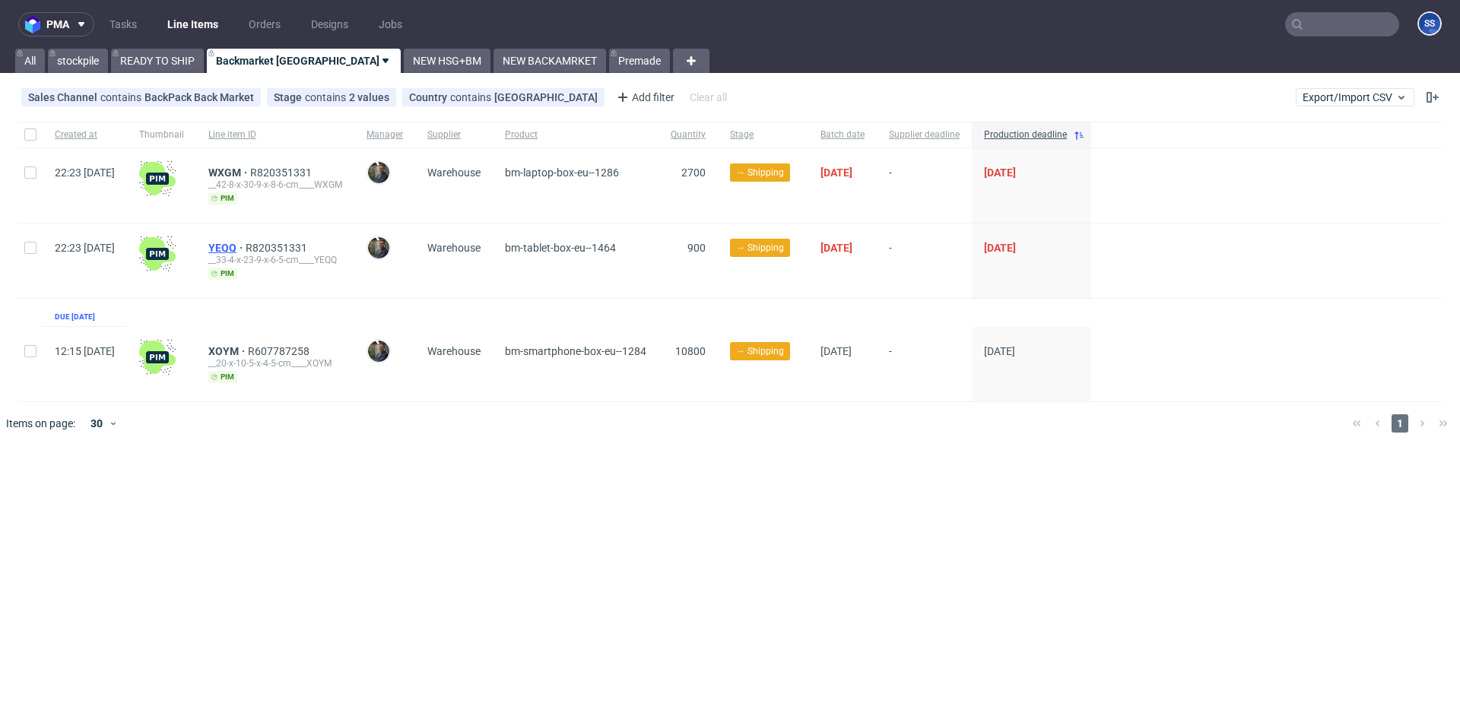
click at [246, 248] on span "YEQQ" at bounding box center [226, 248] width 37 height 12
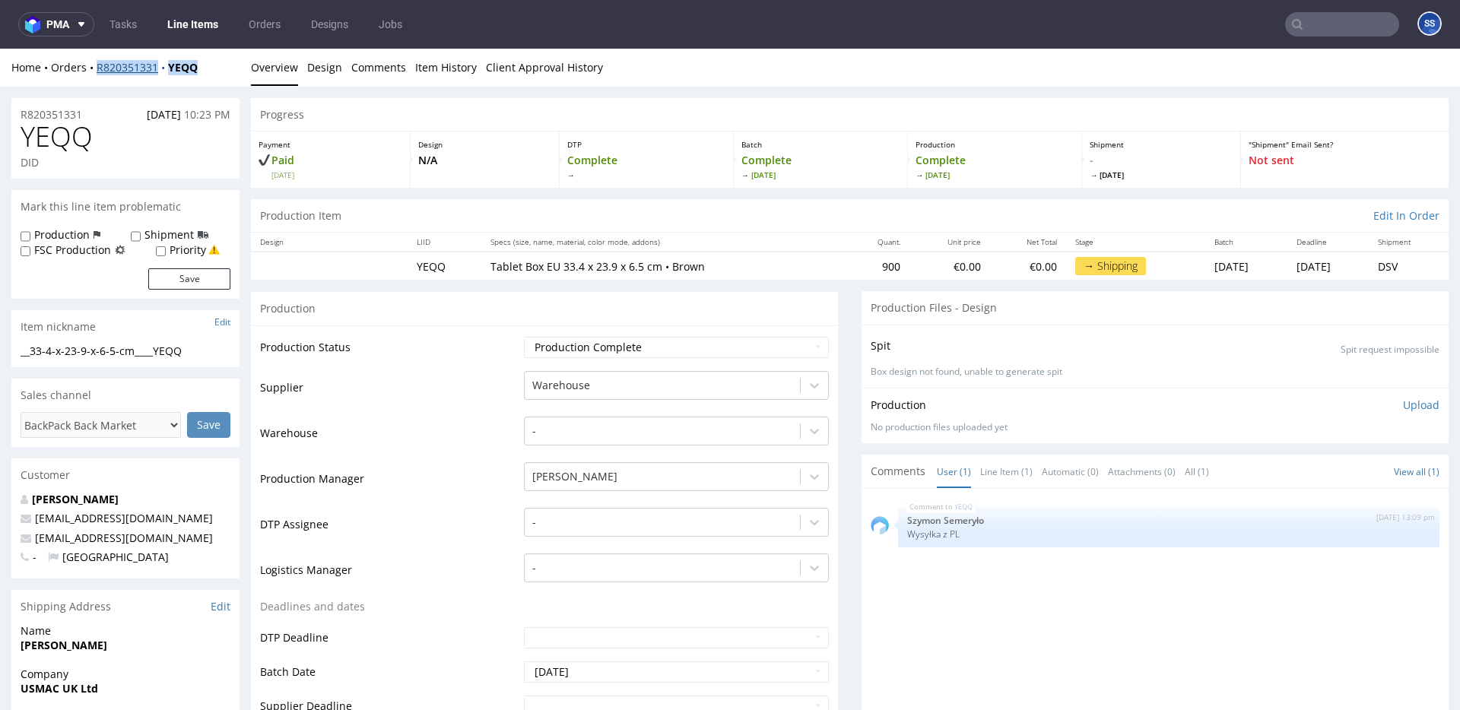
drag, startPoint x: 174, startPoint y: 73, endPoint x: 97, endPoint y: 71, distance: 76.8
click at [97, 71] on div "Home Orders R820351331 YEQQ" at bounding box center [125, 67] width 228 height 15
copy div "R820351331 YEQQ"
click at [213, 27] on link "Line Items" at bounding box center [192, 24] width 69 height 24
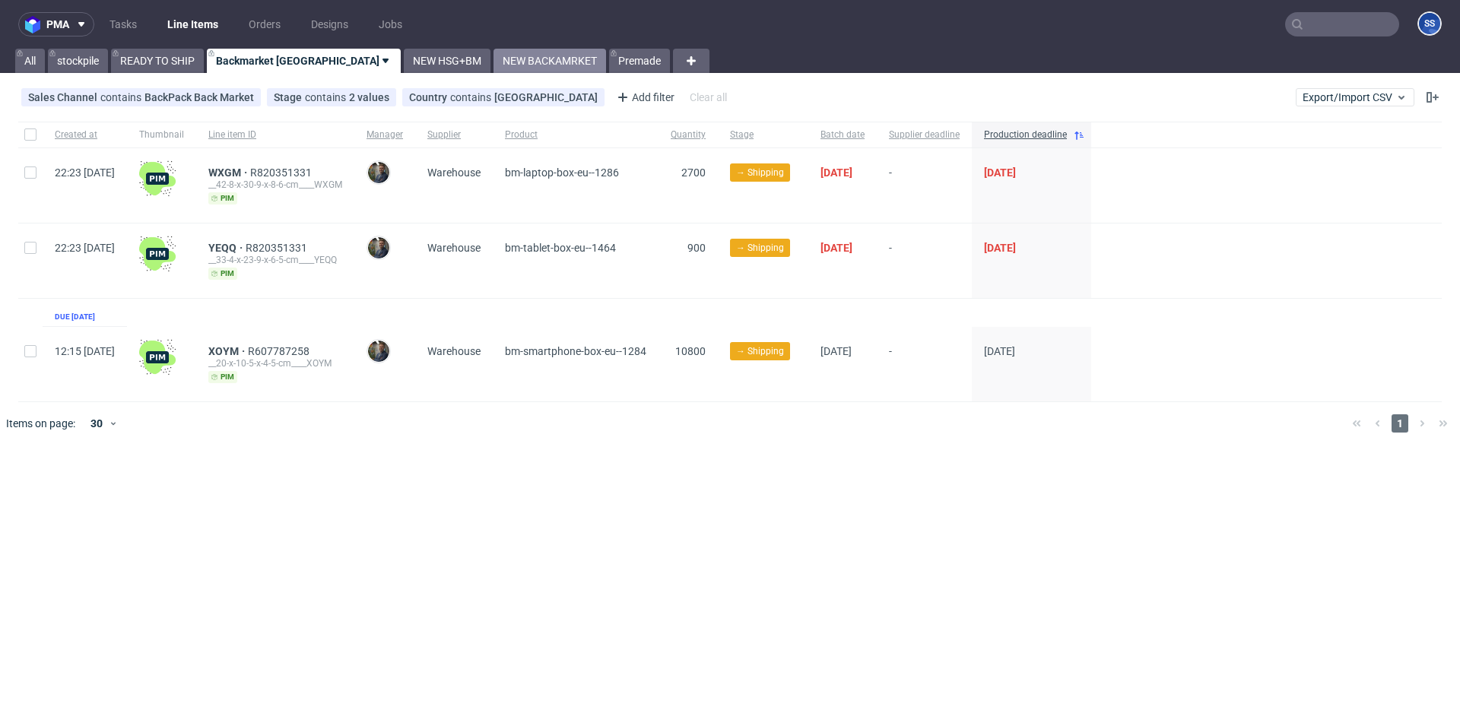
click at [493, 49] on link "NEW BACKAMRKET" at bounding box center [549, 61] width 113 height 24
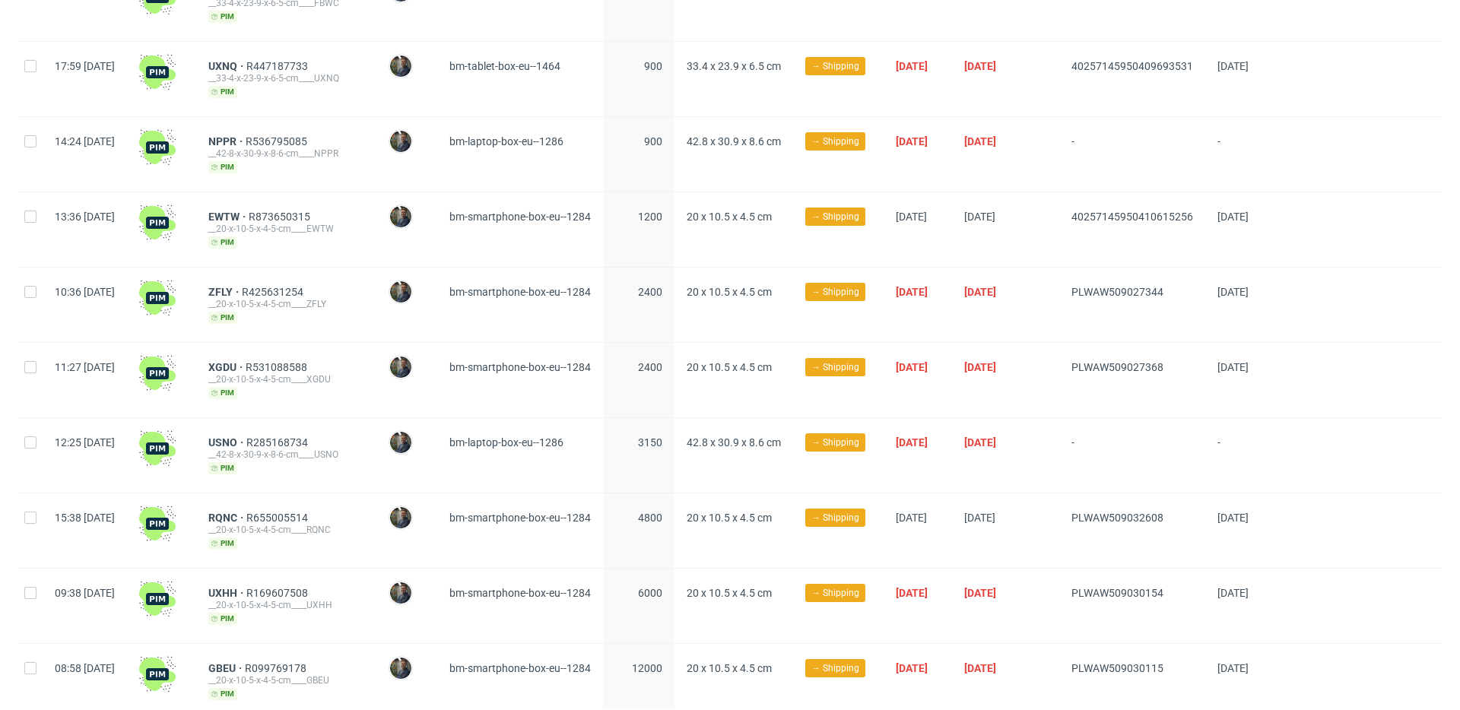
scroll to position [846, 0]
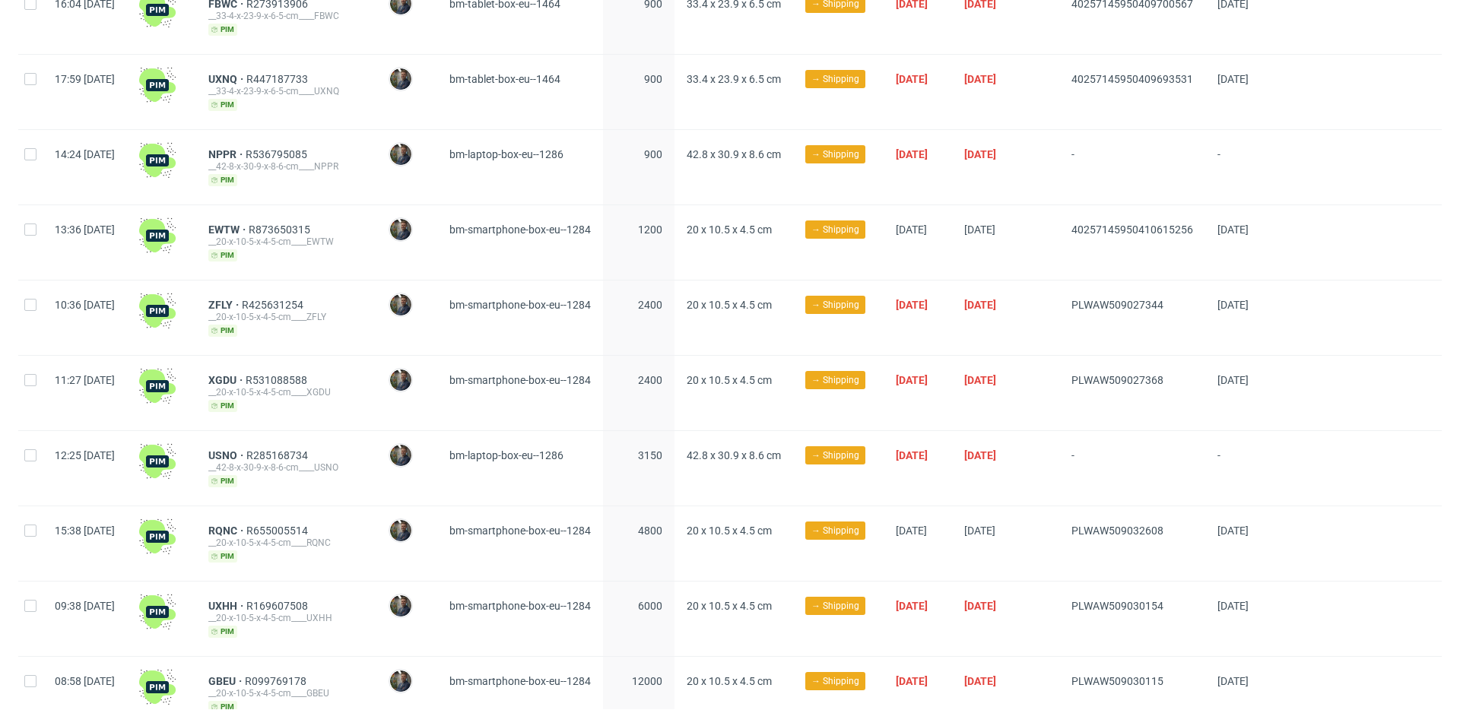
drag, startPoint x: 1068, startPoint y: 370, endPoint x: 1220, endPoint y: 371, distance: 151.3
click at [1220, 371] on div "11:27 Mon 15.09.2025 XGDU R531088588 __20-x-10-5-x-4-5-cm____XGDU pim Maciej So…" at bounding box center [729, 393] width 1423 height 75
copy div "PLWAW509027368"
click at [246, 374] on span "XGDU" at bounding box center [226, 380] width 37 height 12
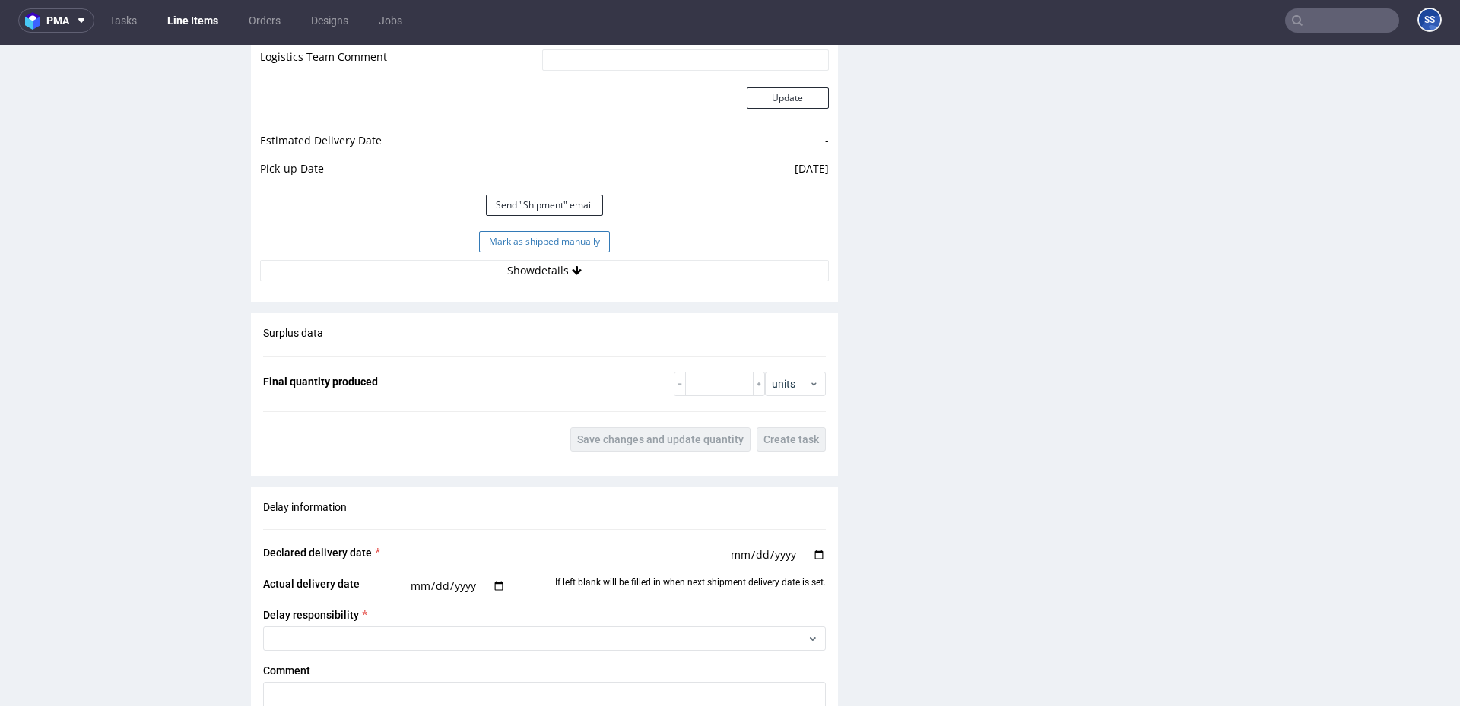
scroll to position [1403, 0]
click at [561, 243] on button "Mark as shipped manually" at bounding box center [544, 243] width 131 height 21
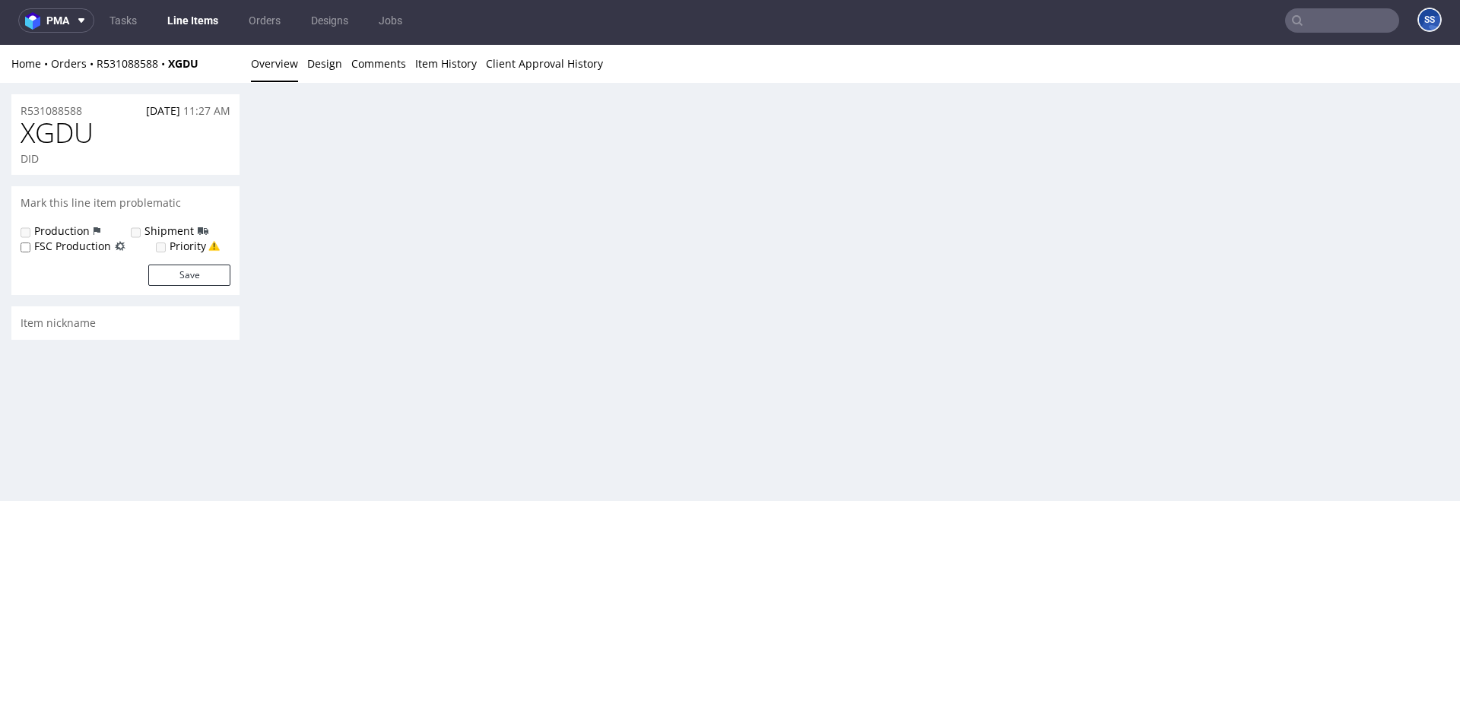
click at [204, 26] on link "Line Items" at bounding box center [192, 20] width 69 height 24
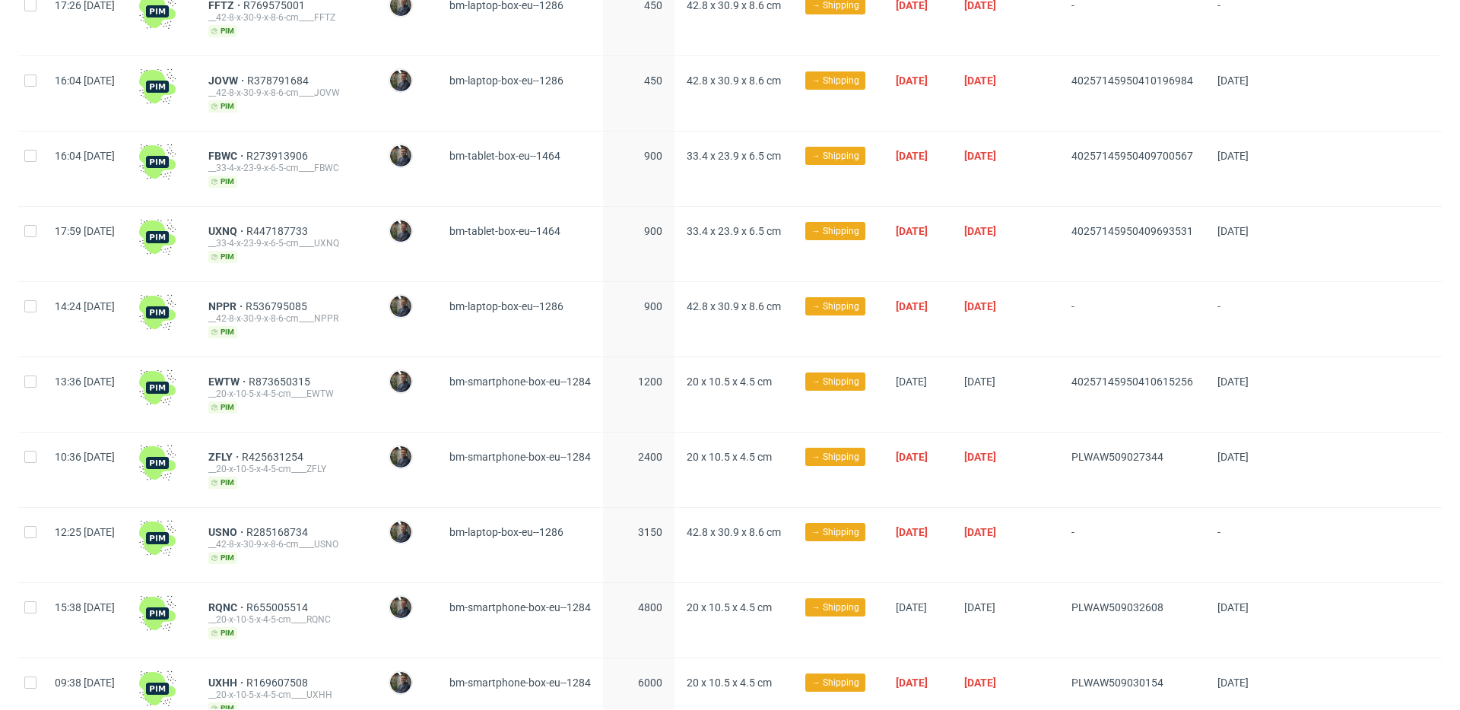
scroll to position [708, 0]
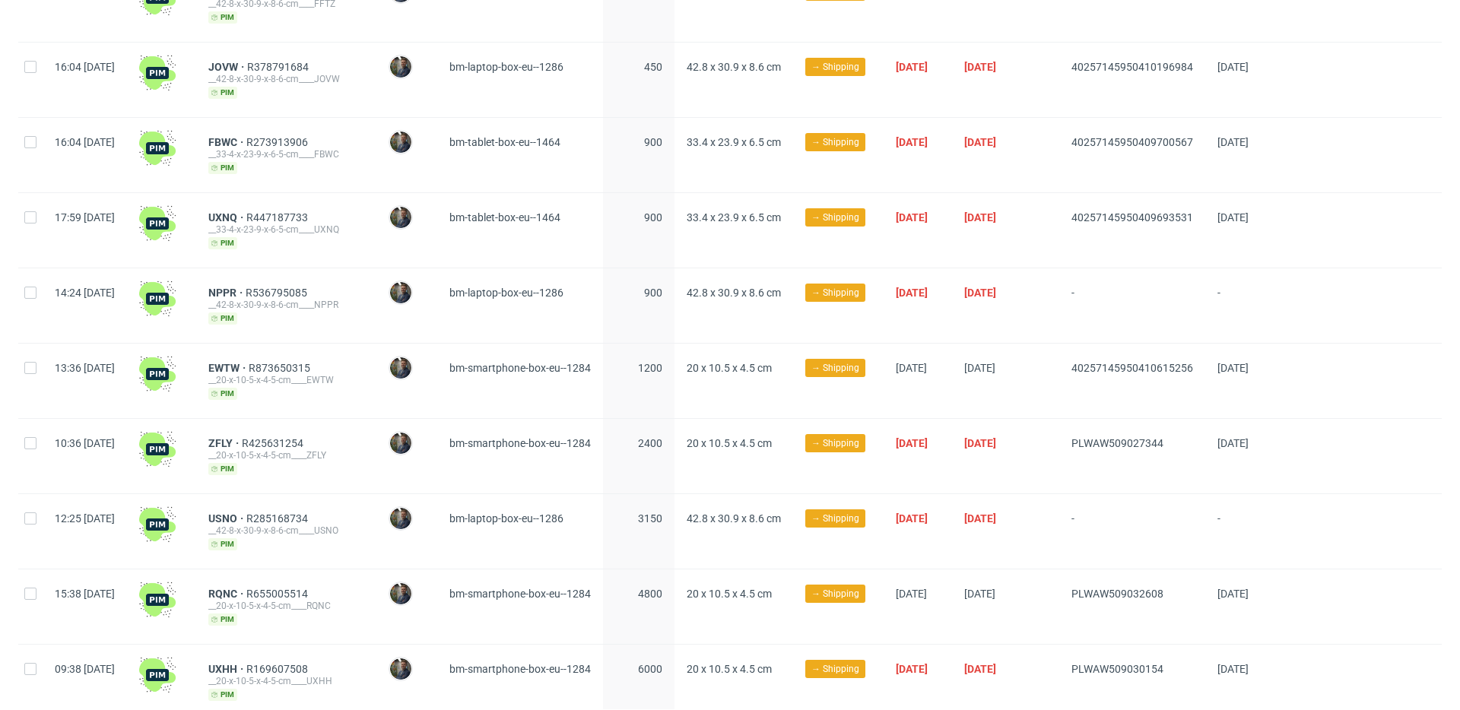
drag, startPoint x: 1078, startPoint y: 445, endPoint x: 1207, endPoint y: 442, distance: 128.5
click at [1207, 442] on div "10:36 Tue 16.09.2025 ZFLY R425631254 __20-x-10-5-x-4-5-cm____ZFLY pim Maciej So…" at bounding box center [729, 456] width 1423 height 75
copy div "PLWAW509027344"
click at [242, 437] on span "ZFLY" at bounding box center [224, 443] width 33 height 12
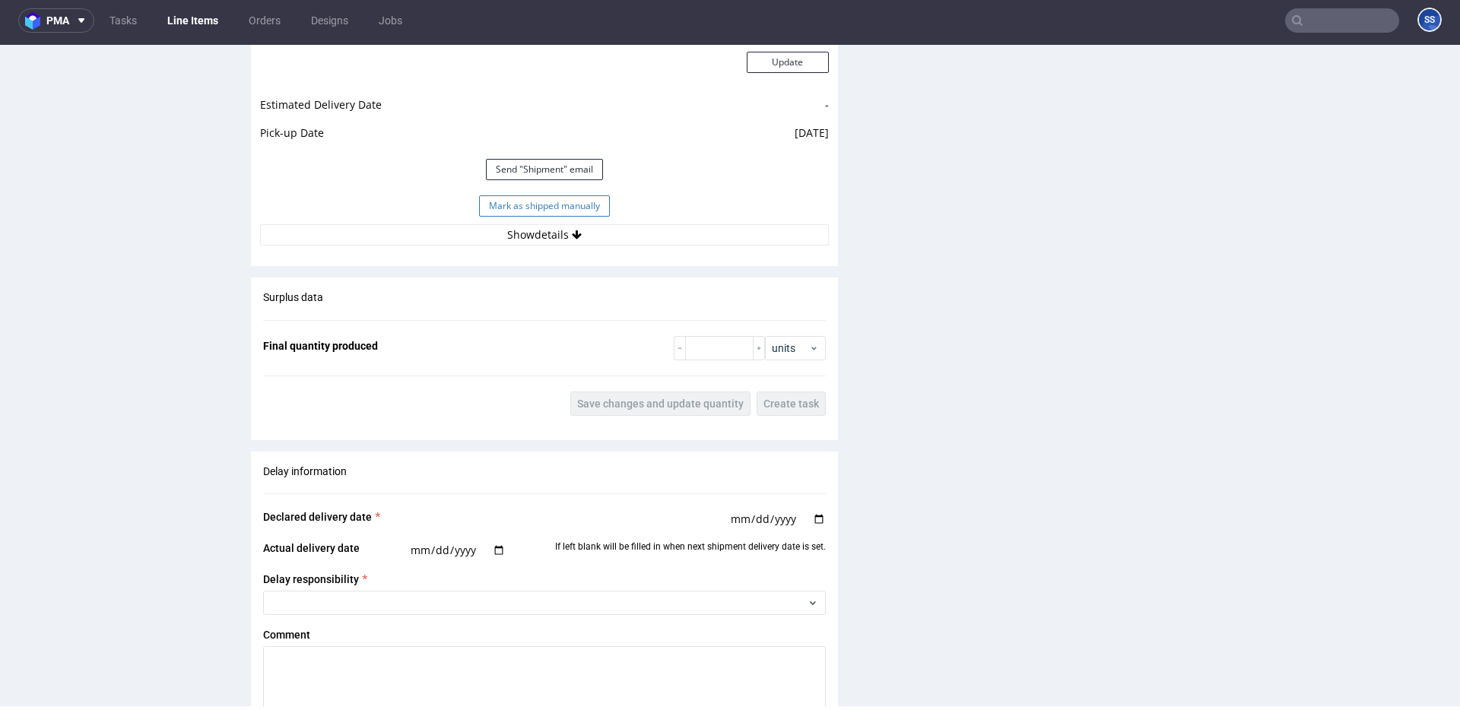
scroll to position [1437, 0]
click at [542, 211] on button "Mark as shipped manually" at bounding box center [544, 209] width 131 height 21
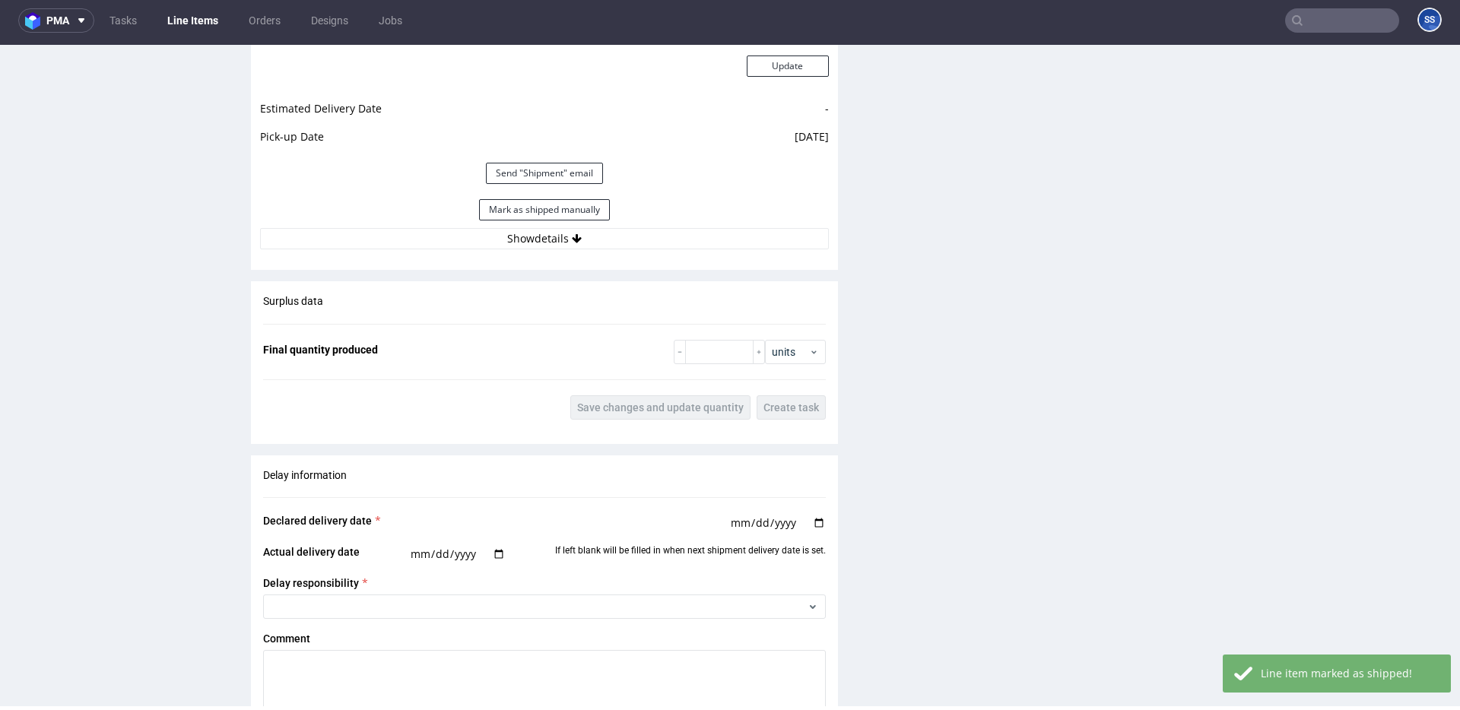
click at [181, 24] on link "Line Items" at bounding box center [192, 20] width 69 height 24
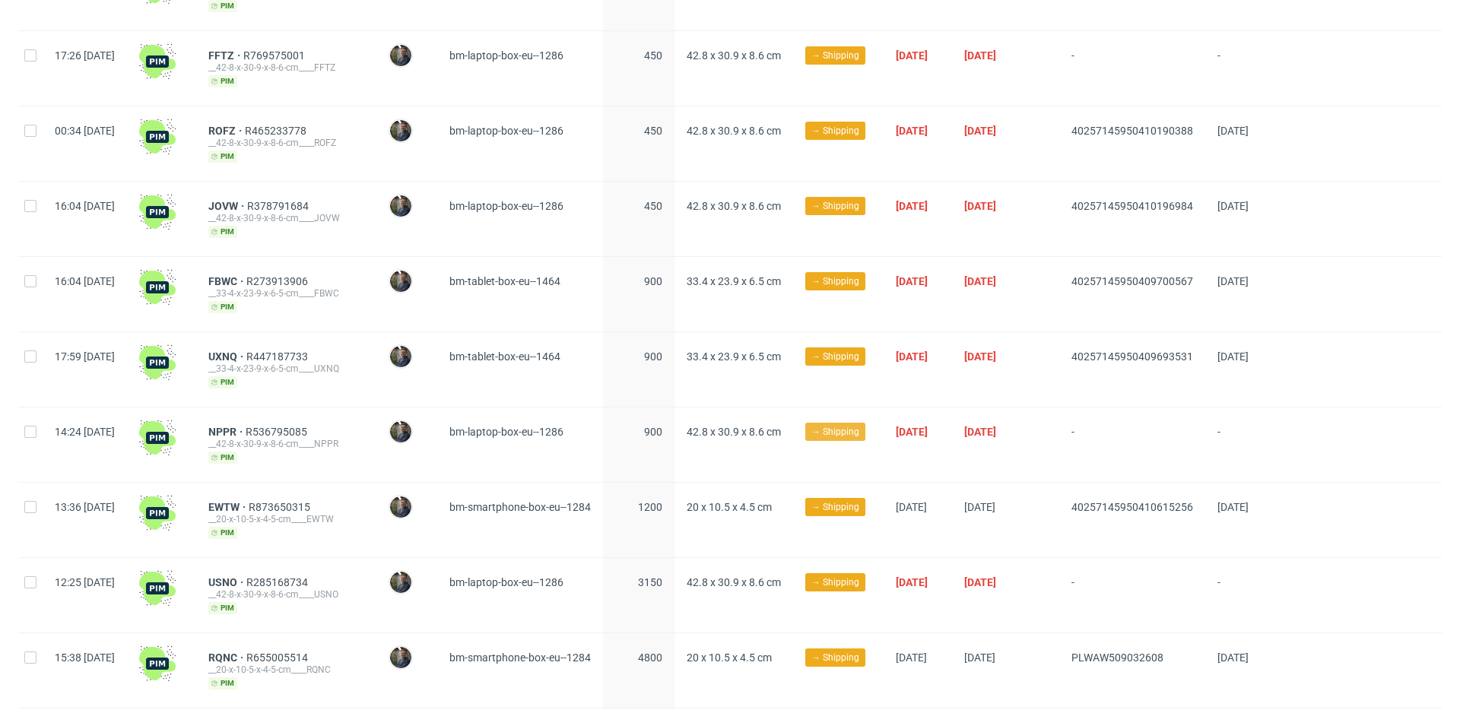
scroll to position [568, 0]
drag, startPoint x: 1086, startPoint y: 365, endPoint x: 1234, endPoint y: 352, distance: 148.8
click at [1234, 352] on div "17:59 Mon 15.09.2025 UXNQ R447187733 __33-4-x-23-9-x-6-5-cm____UXNQ pim Maciej …" at bounding box center [729, 370] width 1423 height 75
click at [246, 354] on span "UXNQ" at bounding box center [227, 357] width 38 height 12
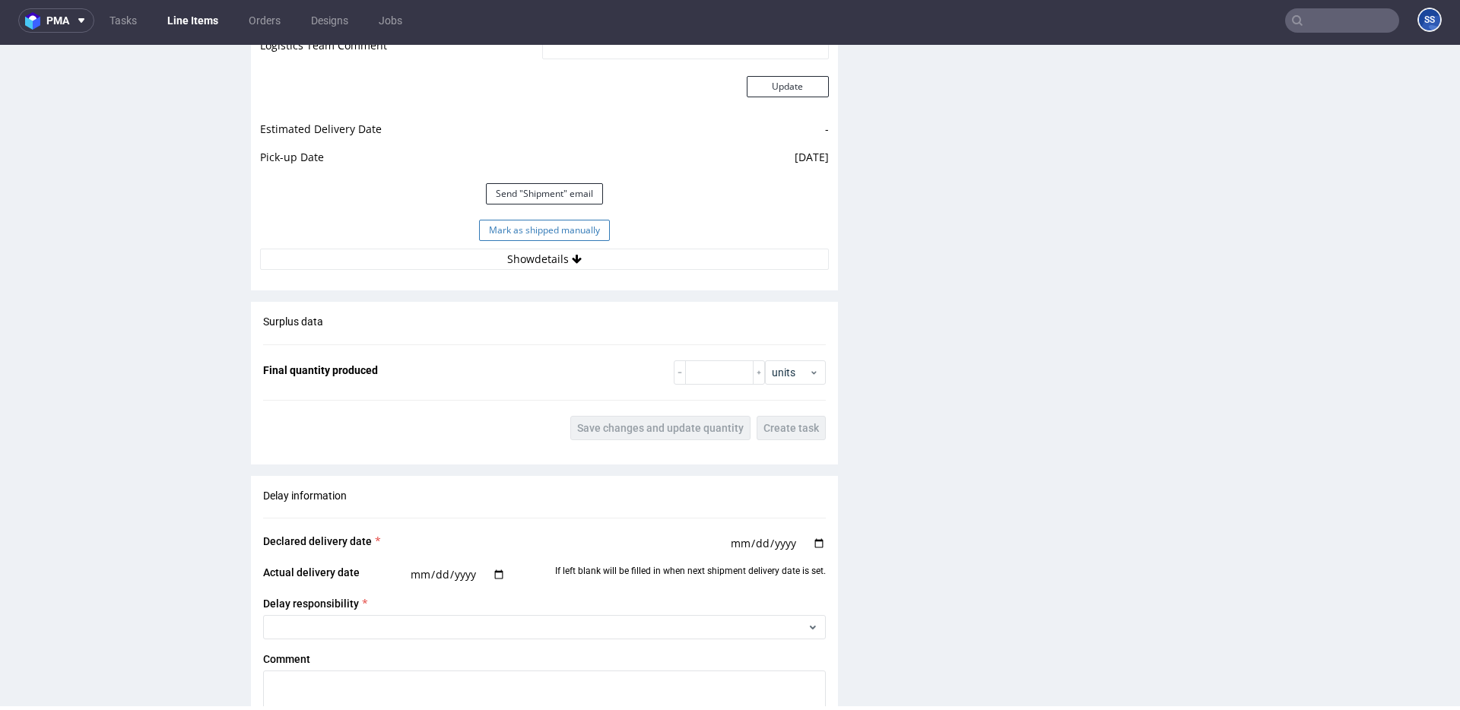
scroll to position [1400, 0]
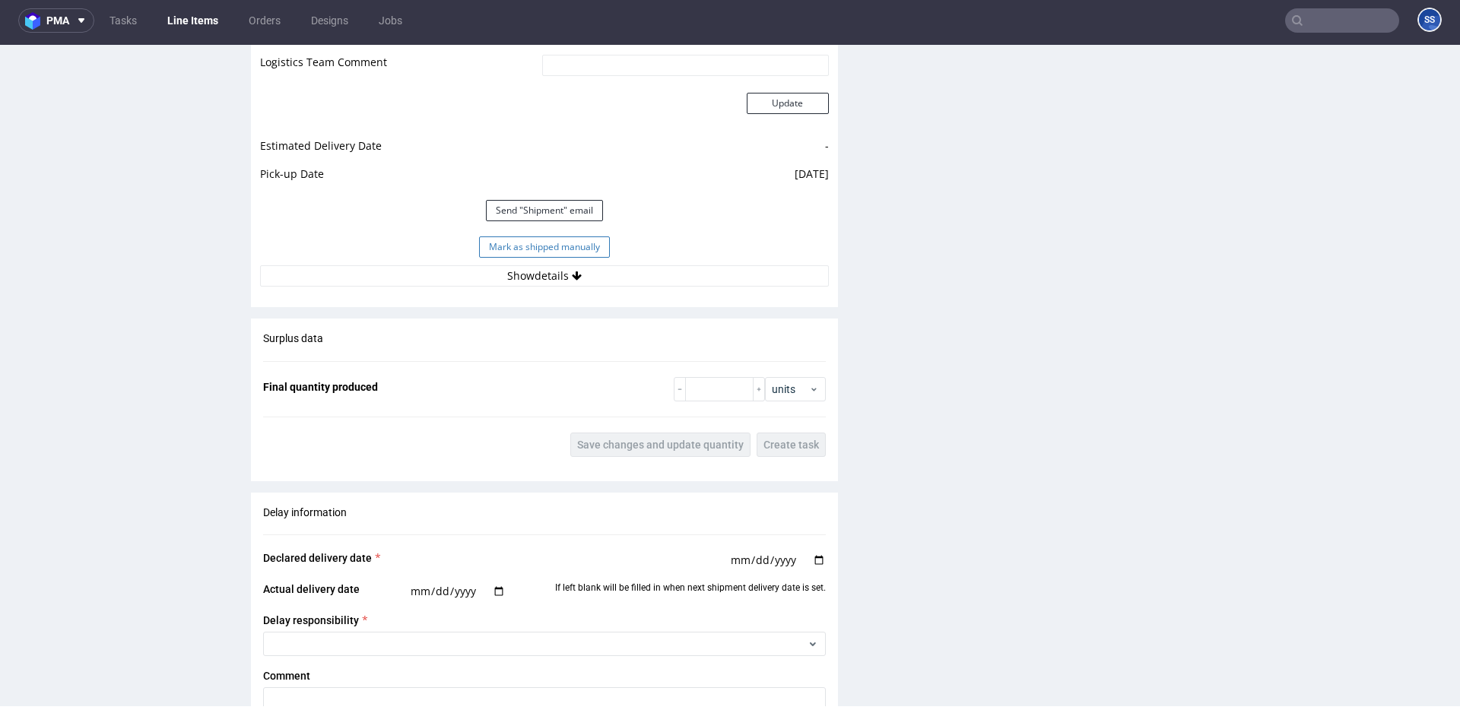
click at [582, 246] on button "Mark as shipped manually" at bounding box center [544, 246] width 131 height 21
click at [188, 14] on link "Line Items" at bounding box center [192, 20] width 69 height 24
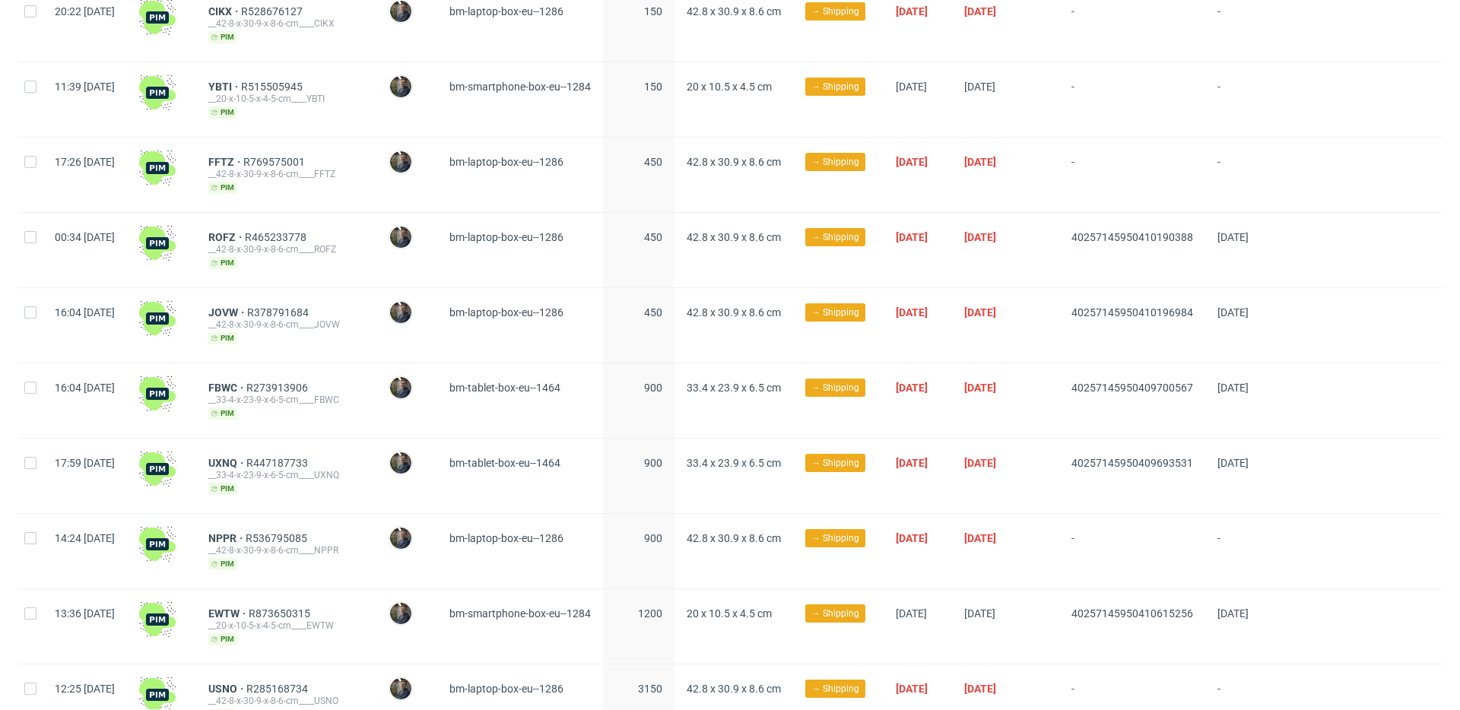
scroll to position [483, 0]
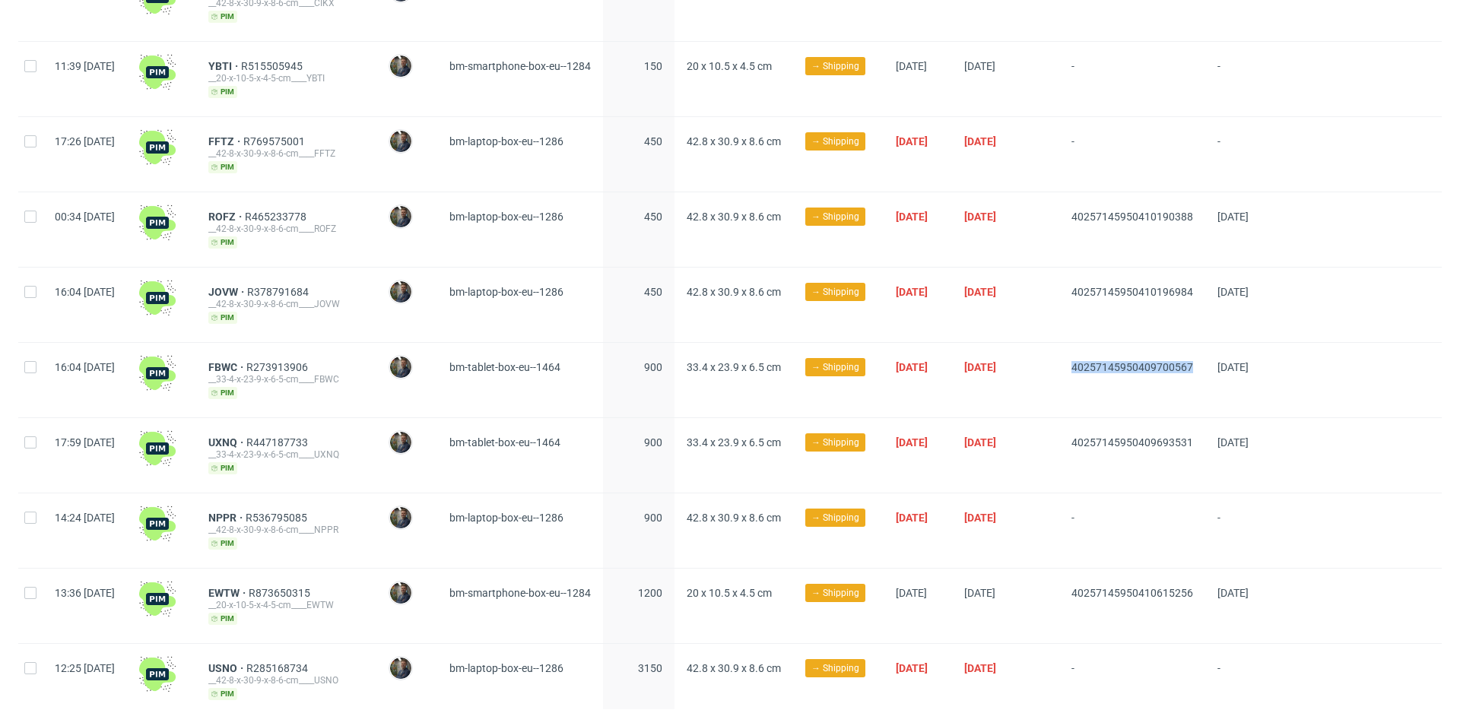
drag, startPoint x: 1091, startPoint y: 363, endPoint x: 1229, endPoint y: 363, distance: 137.6
click at [1205, 363] on div "40257145950409700567" at bounding box center [1132, 380] width 146 height 75
copy span "40257145950409700567"
click at [246, 363] on span "FBWC" at bounding box center [227, 367] width 38 height 12
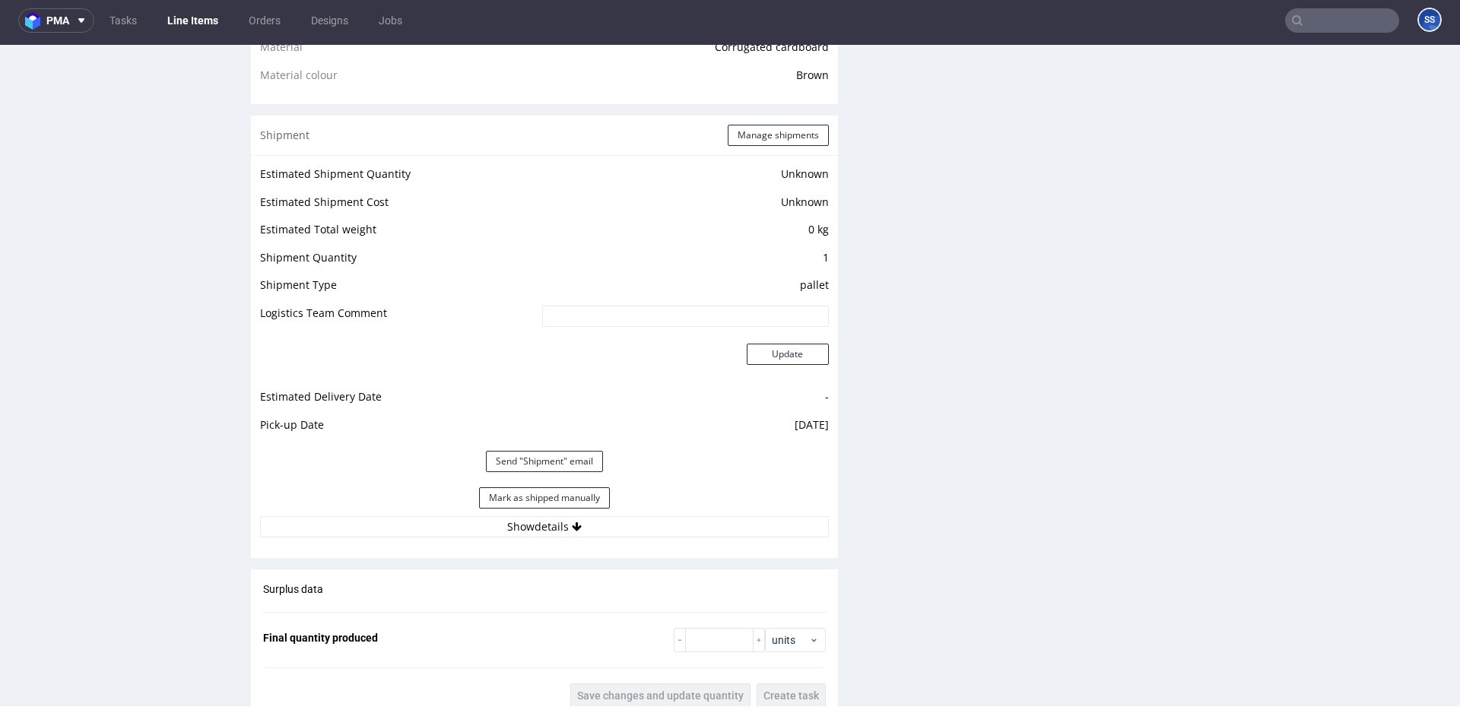
scroll to position [1183, 0]
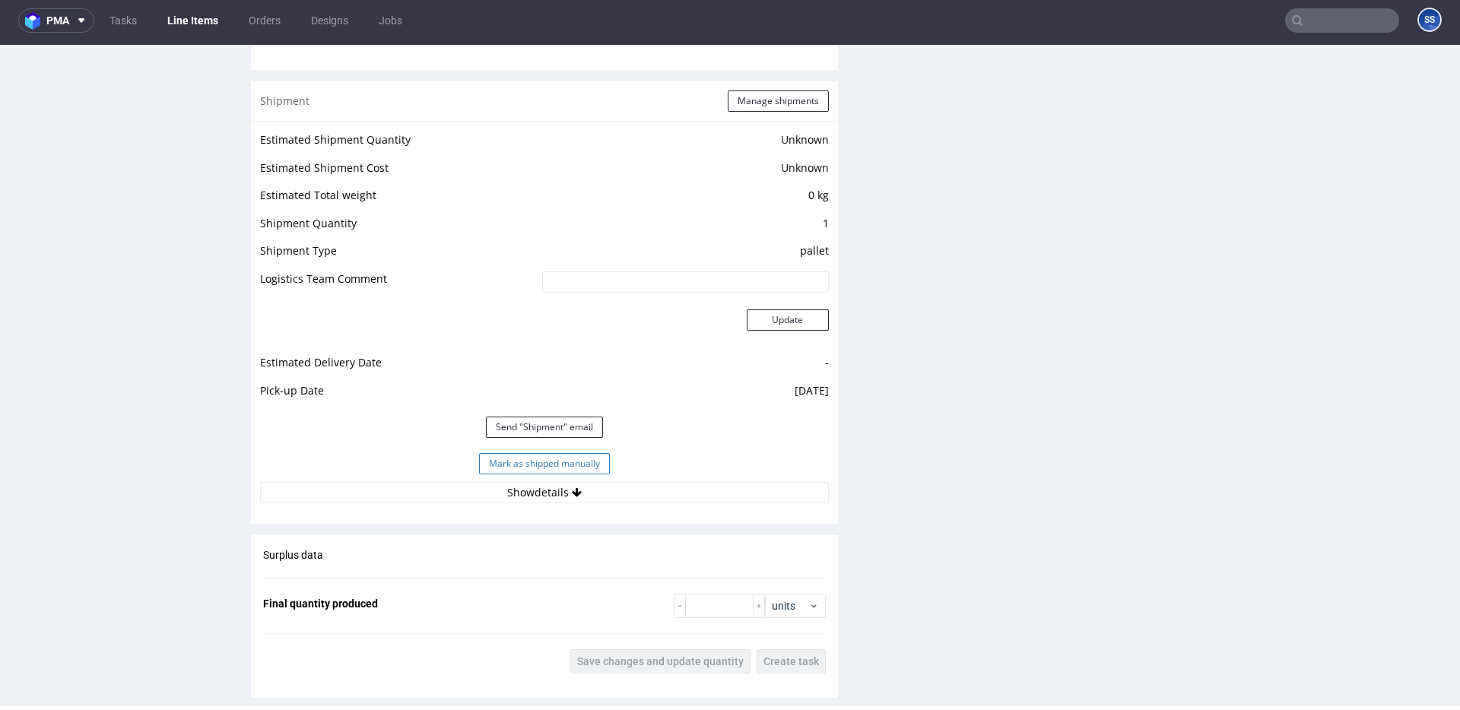
click at [532, 465] on button "Mark as shipped manually" at bounding box center [544, 463] width 131 height 21
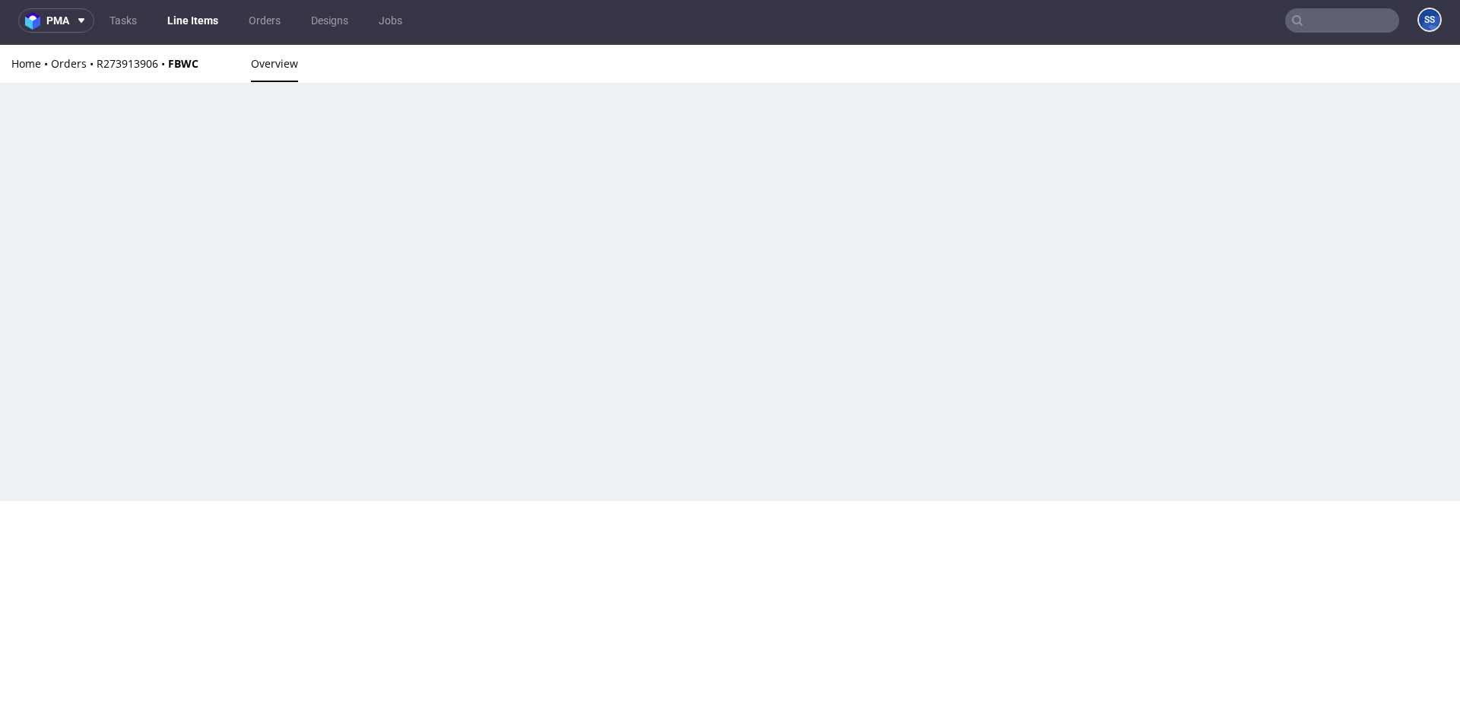
scroll to position [0, 0]
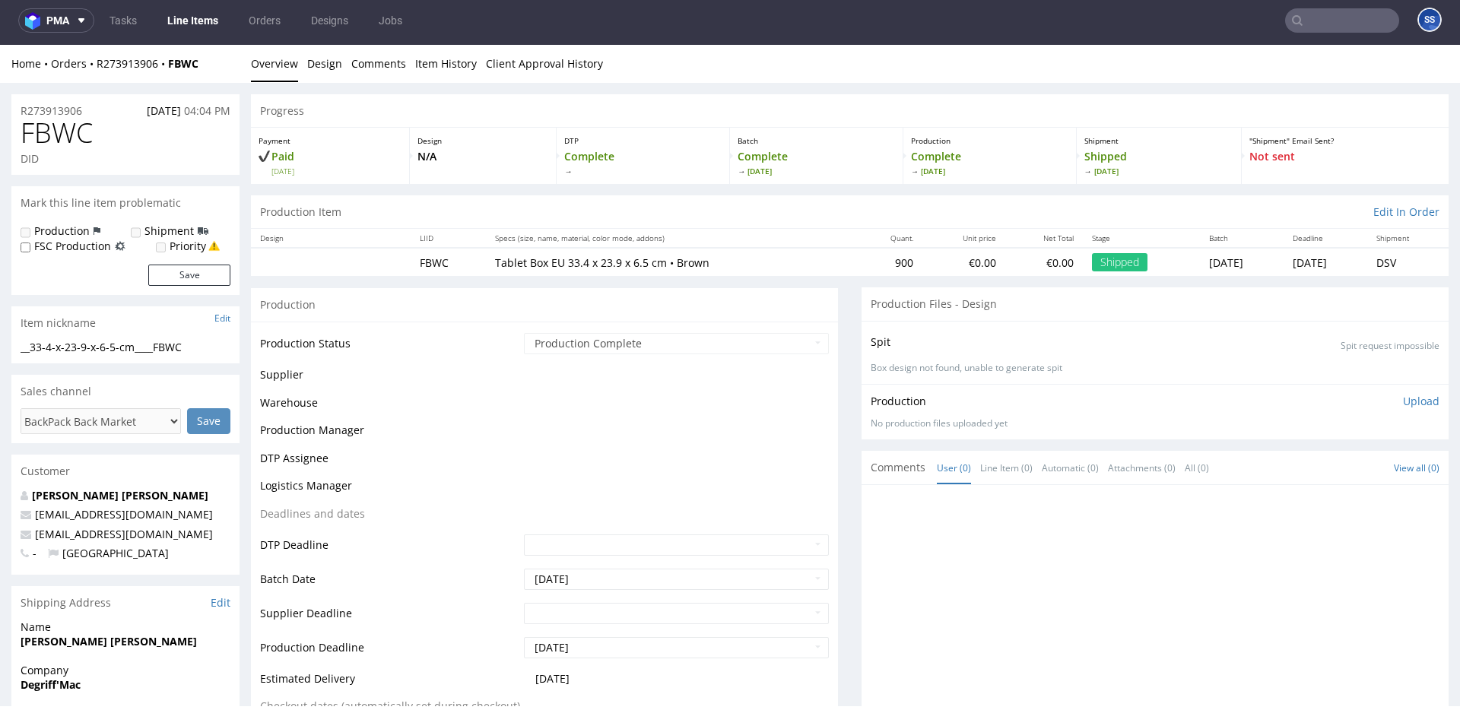
click at [188, 20] on link "Line Items" at bounding box center [192, 20] width 69 height 24
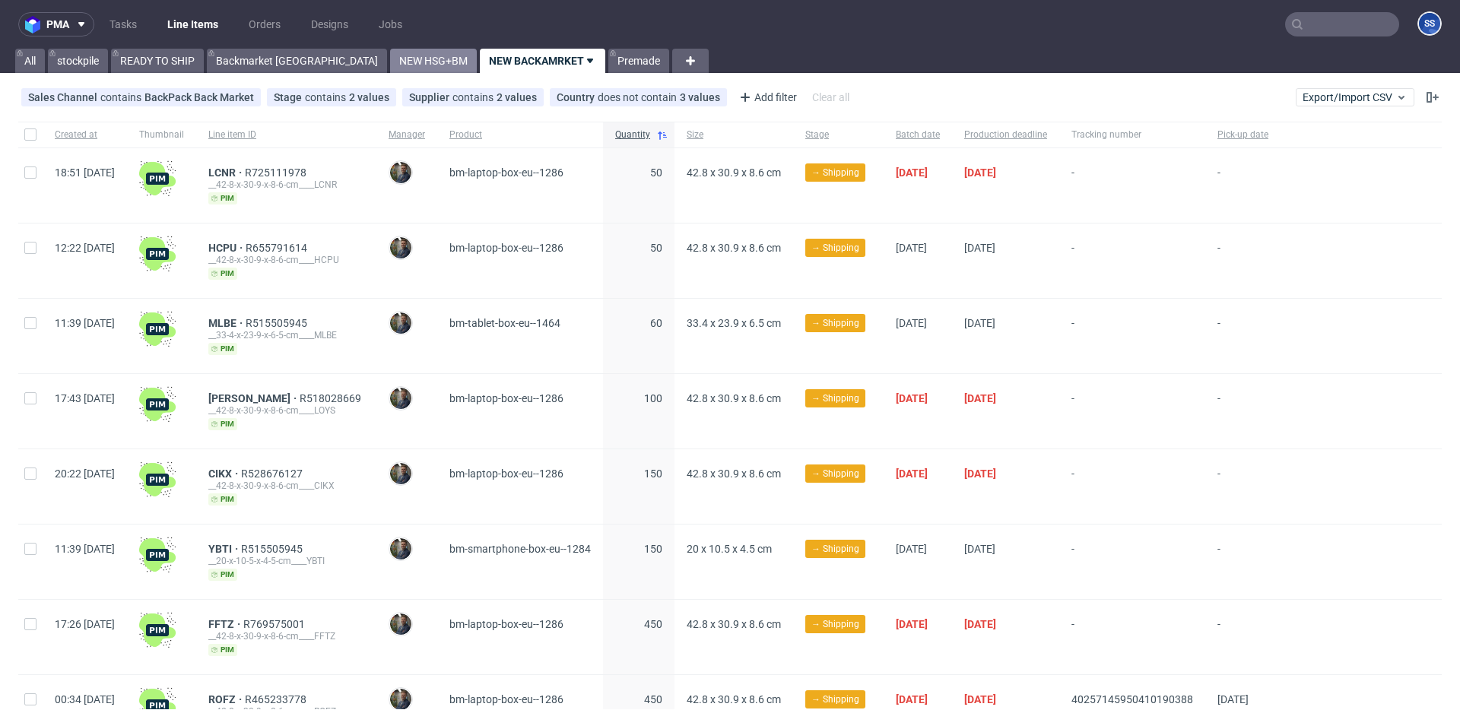
click at [390, 62] on link "NEW HSG+BM" at bounding box center [433, 61] width 87 height 24
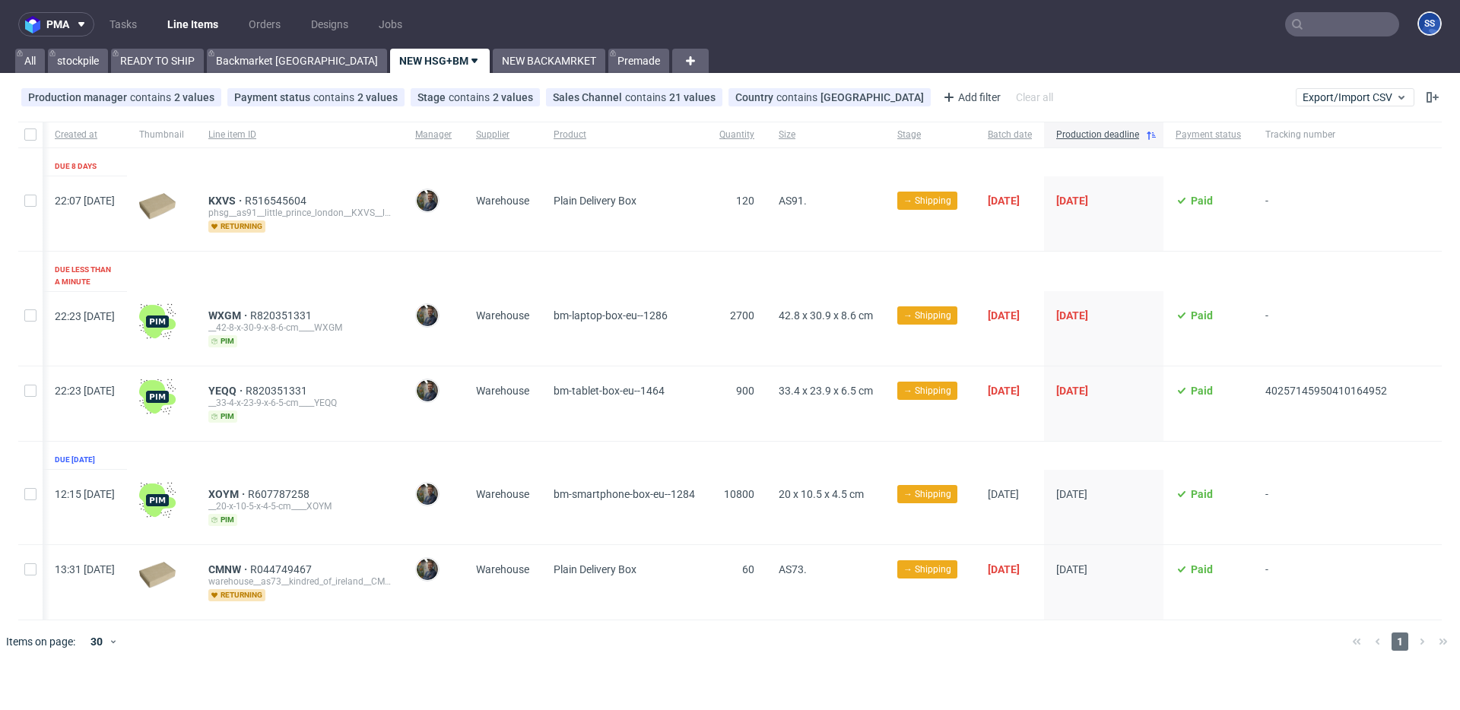
scroll to position [0, 30]
click at [248, 59] on link "Backmarket [GEOGRAPHIC_DATA]" at bounding box center [297, 61] width 180 height 24
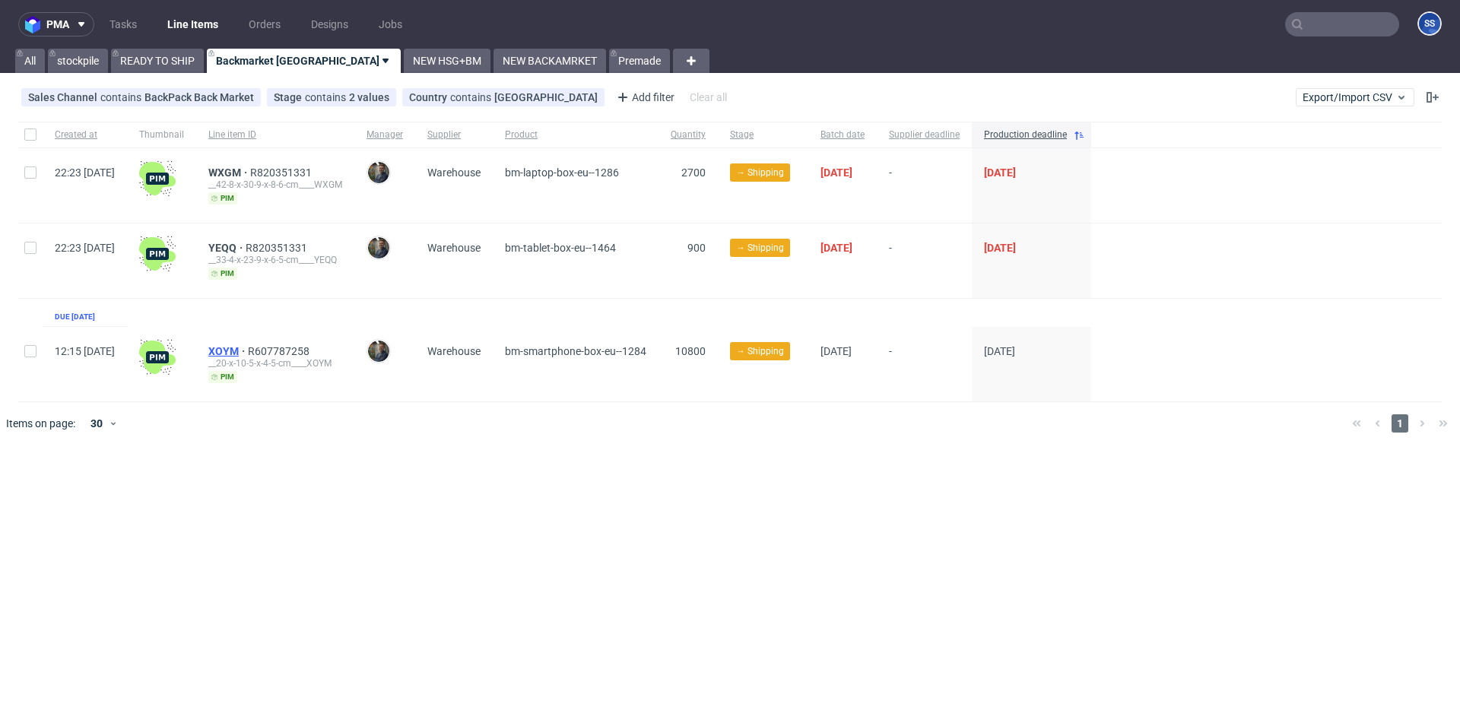
click at [248, 351] on span "XOYM" at bounding box center [228, 351] width 40 height 12
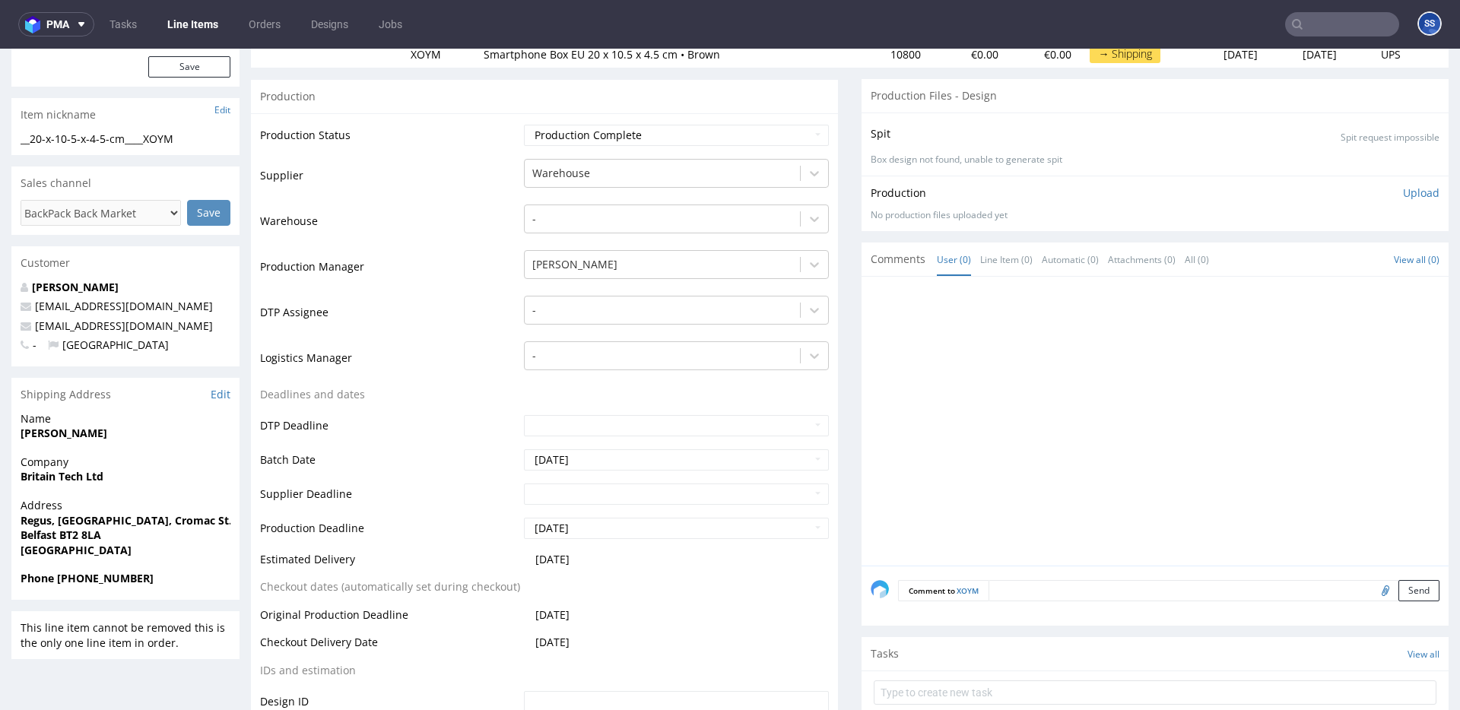
scroll to position [213, 0]
click at [38, 466] on span "Company" at bounding box center [126, 461] width 210 height 15
click at [40, 478] on strong "Britain Tech Ltd" at bounding box center [62, 475] width 83 height 14
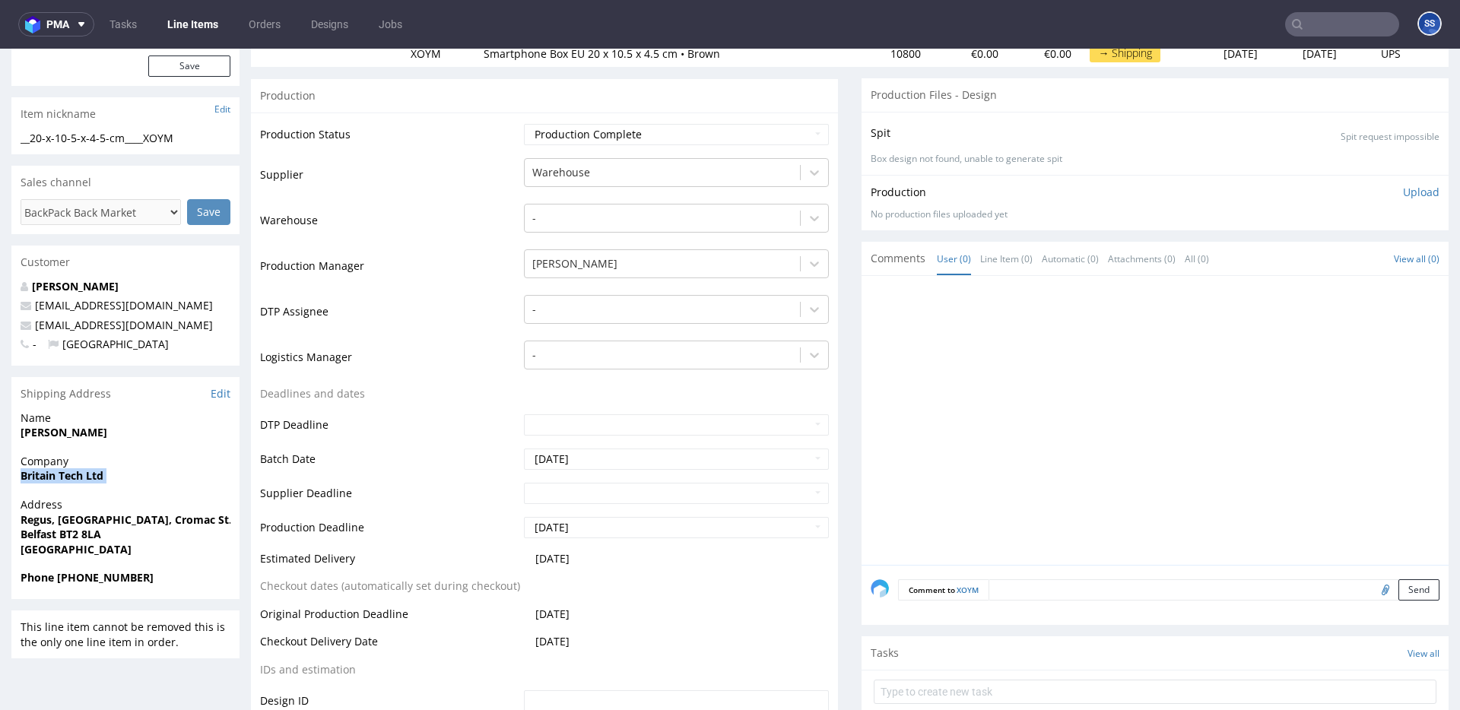
copy strong "Britain Tech Ltd"
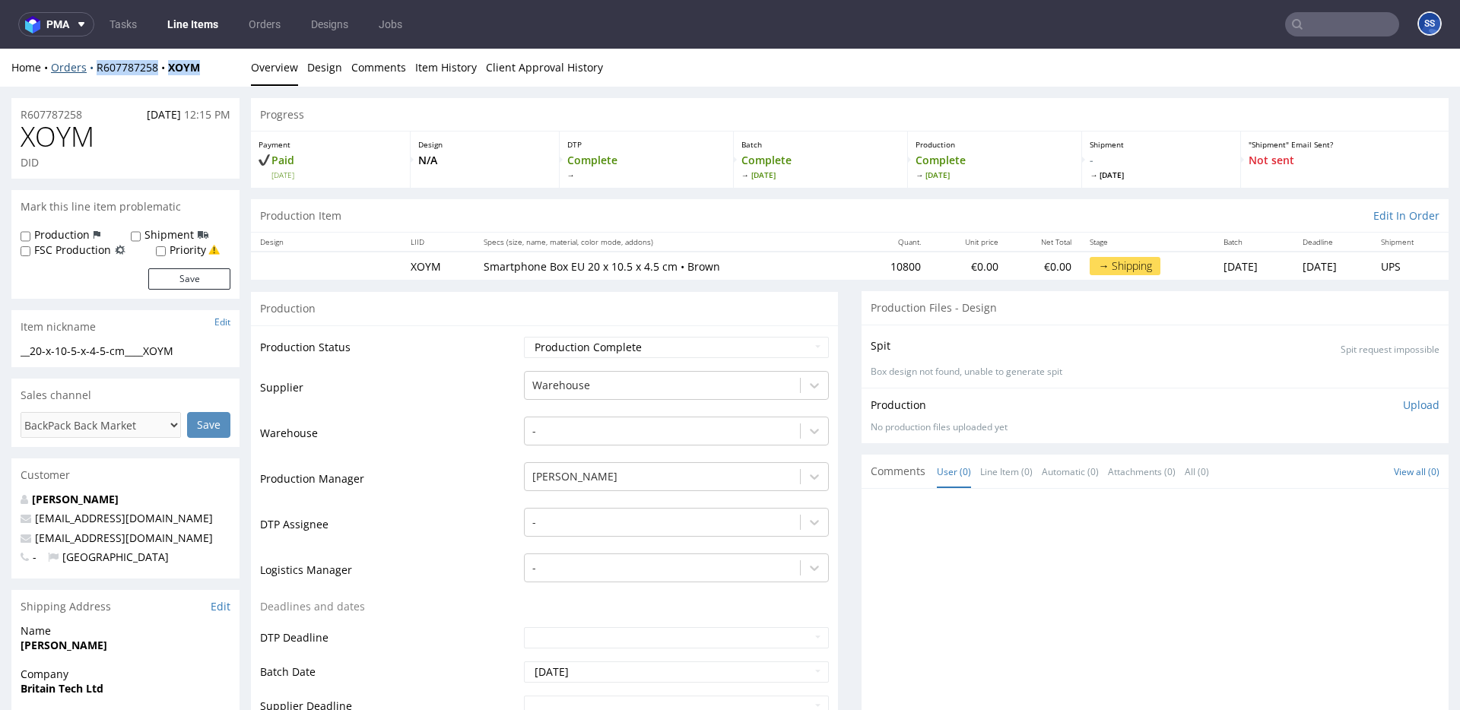
drag, startPoint x: 210, startPoint y: 71, endPoint x: 90, endPoint y: 71, distance: 119.4
click at [90, 71] on div "Home Orders R607787258 XOYM" at bounding box center [125, 67] width 228 height 15
copy div "R607787258 XOYM"
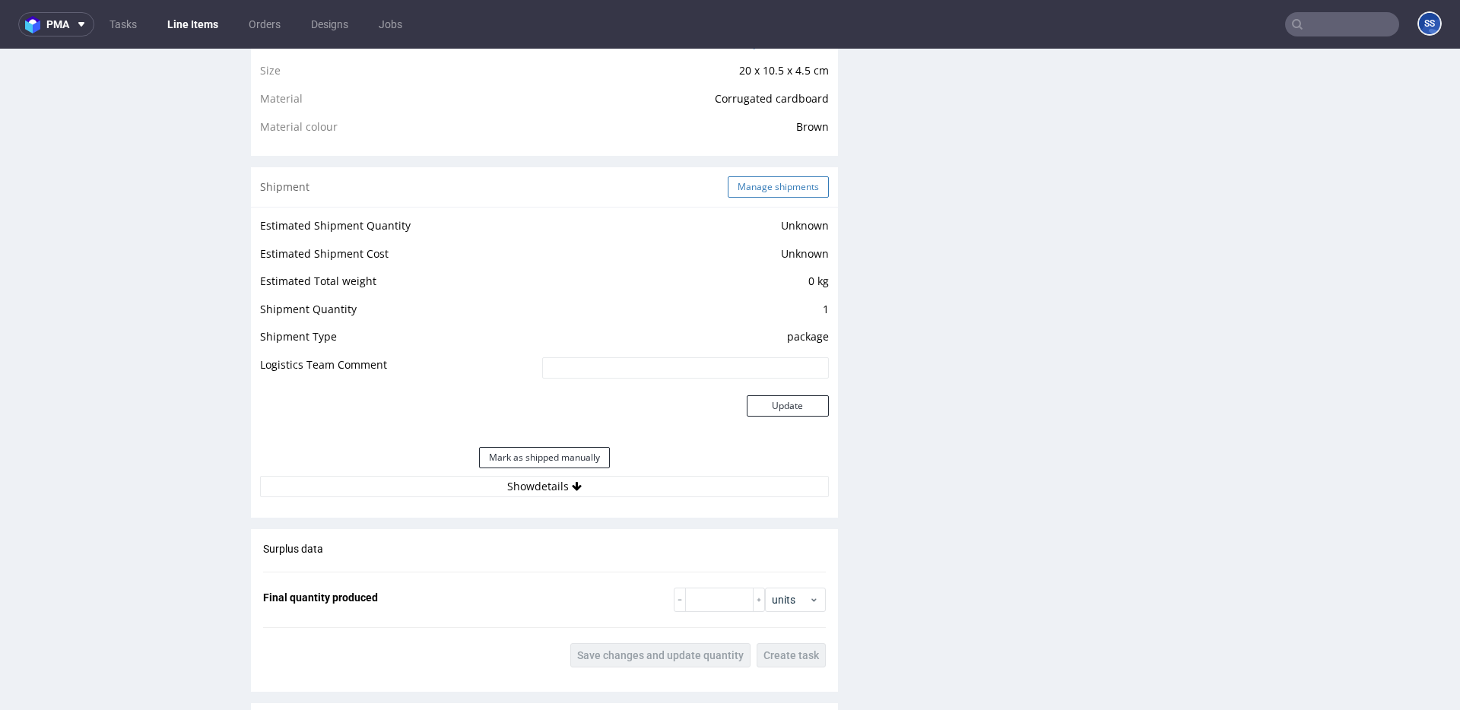
scroll to position [1119, 0]
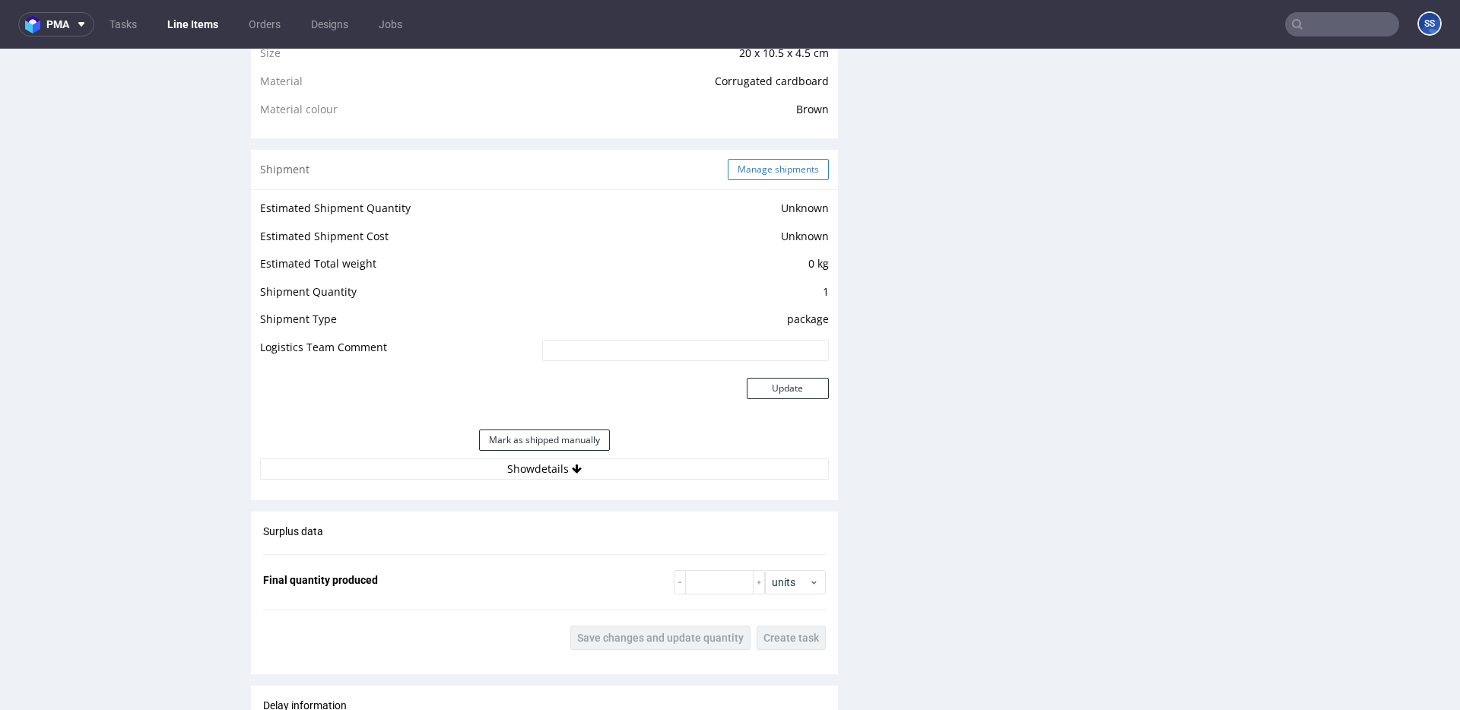
click at [753, 161] on button "Manage shipments" at bounding box center [778, 169] width 101 height 21
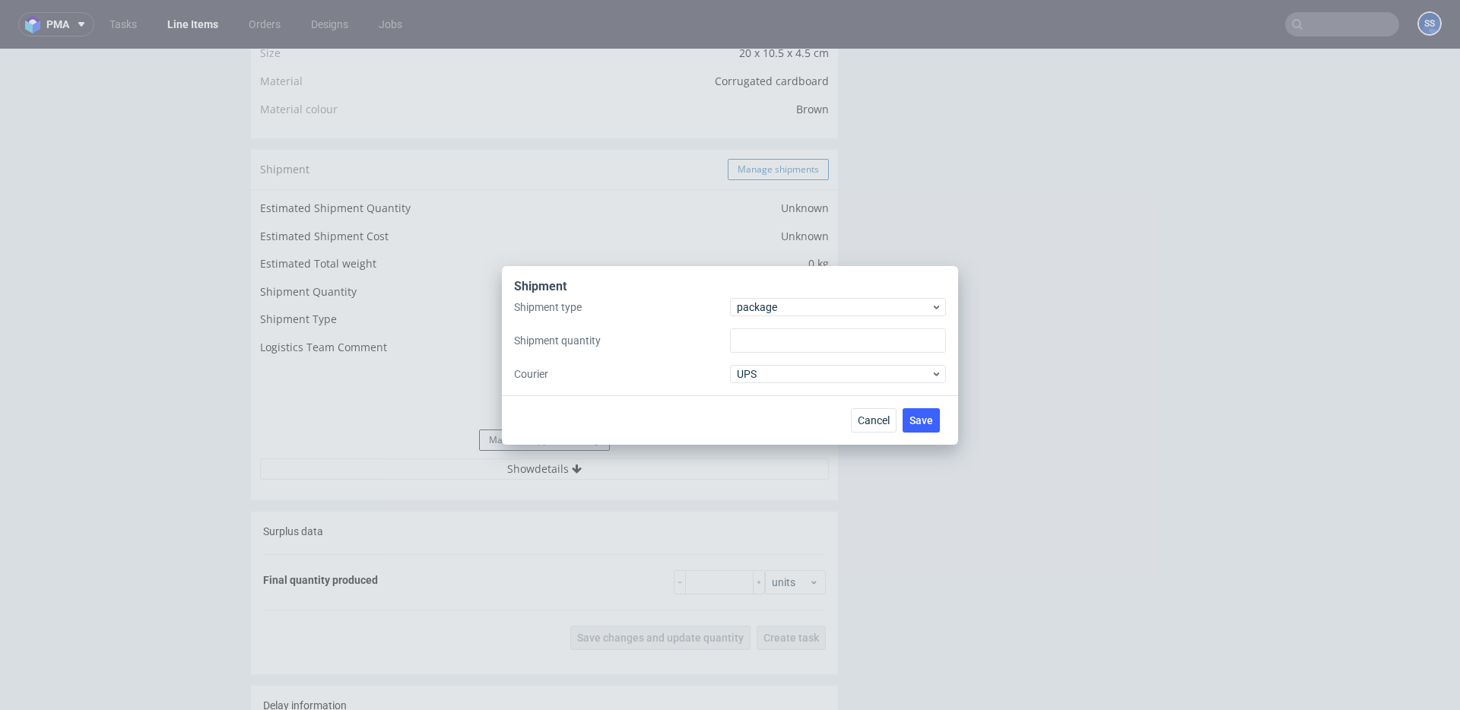
type input "1"
click at [825, 313] on span "package" at bounding box center [834, 307] width 194 height 15
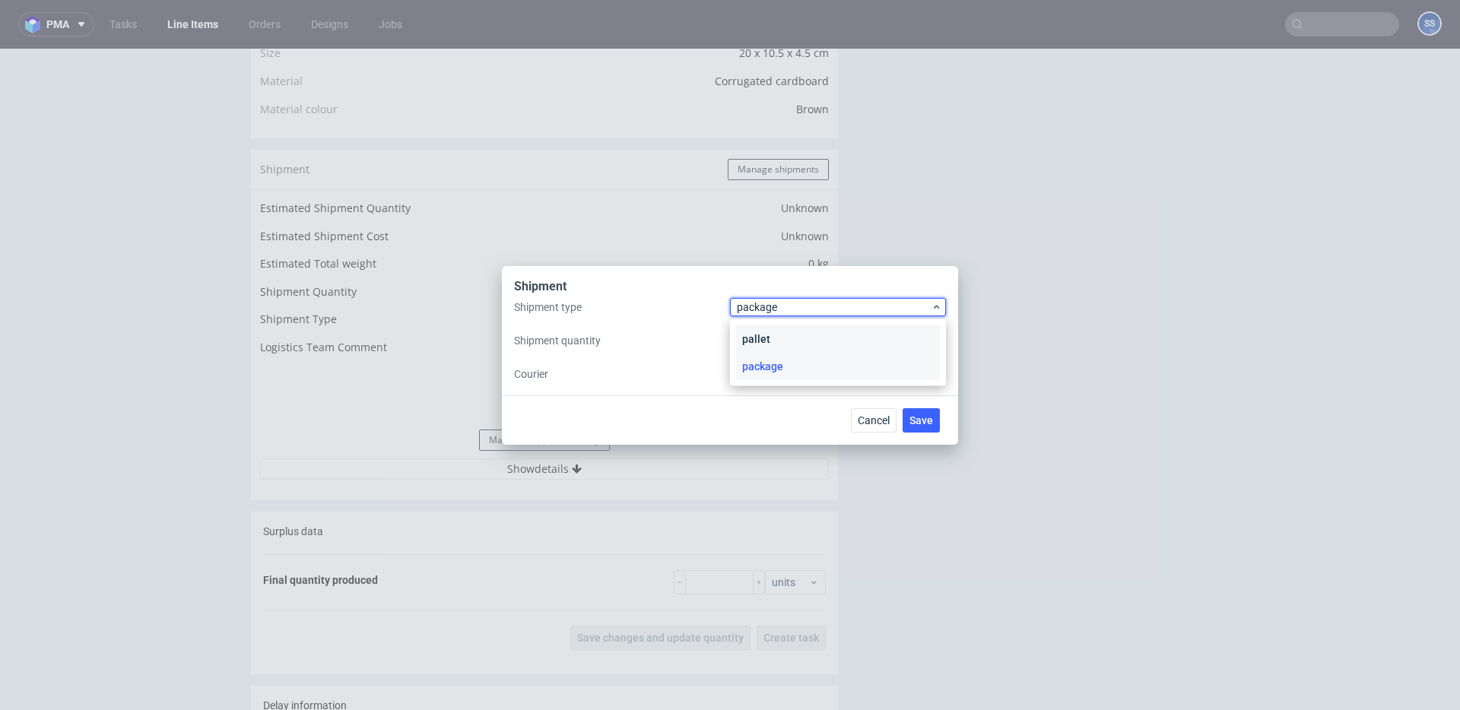
click at [798, 341] on div "pallet" at bounding box center [838, 338] width 204 height 27
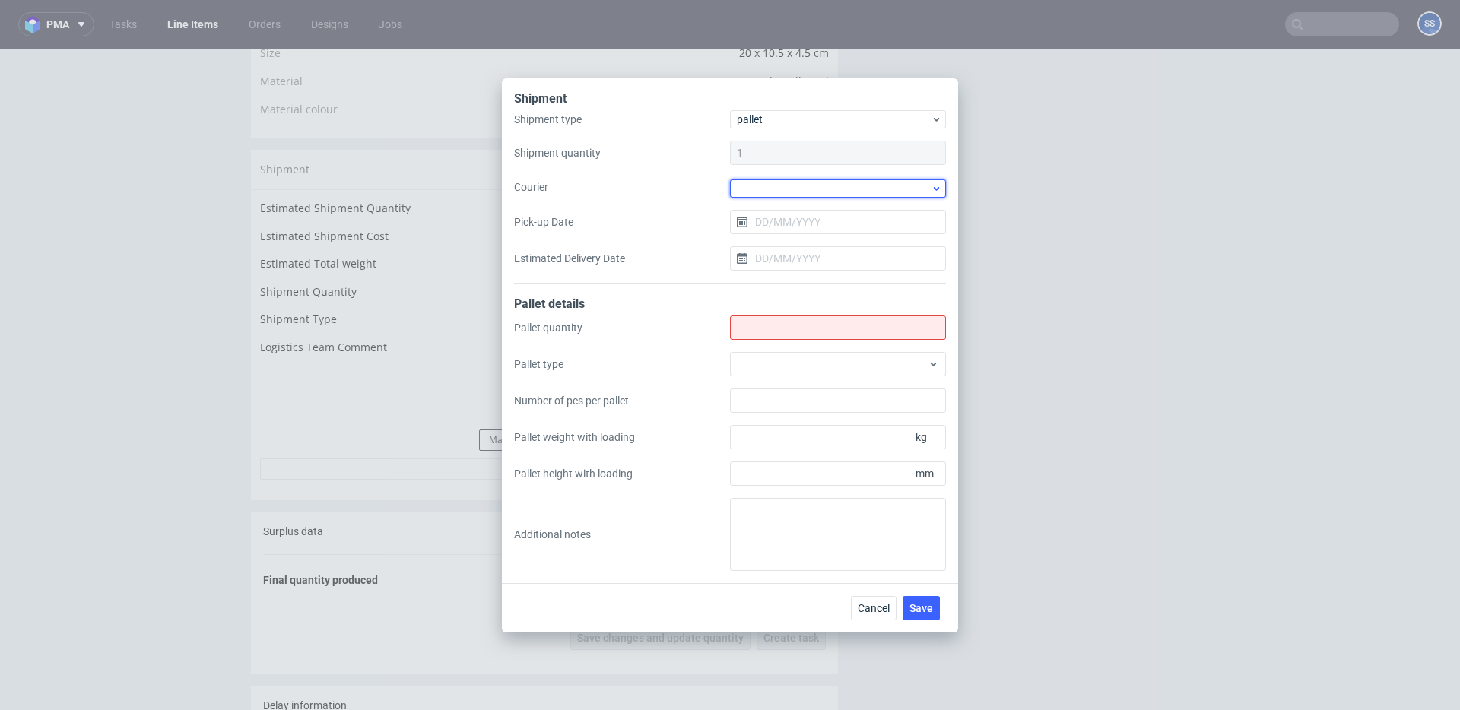
click at [770, 185] on div at bounding box center [838, 188] width 216 height 18
click at [793, 303] on div "Kuehne + Nagel" at bounding box center [838, 309] width 204 height 27
click at [783, 322] on input "Shipment type" at bounding box center [838, 326] width 216 height 24
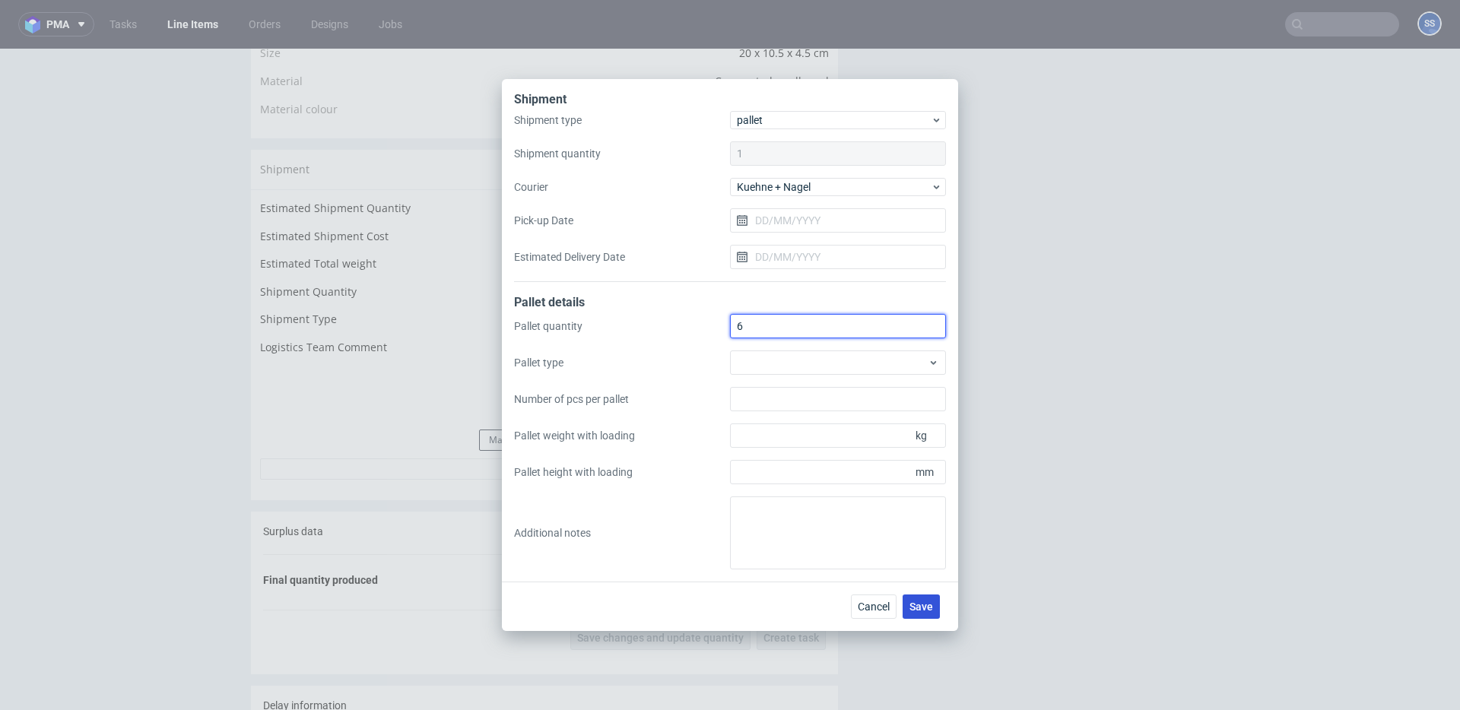
type input "6"
click at [924, 601] on span "Save" at bounding box center [921, 606] width 24 height 11
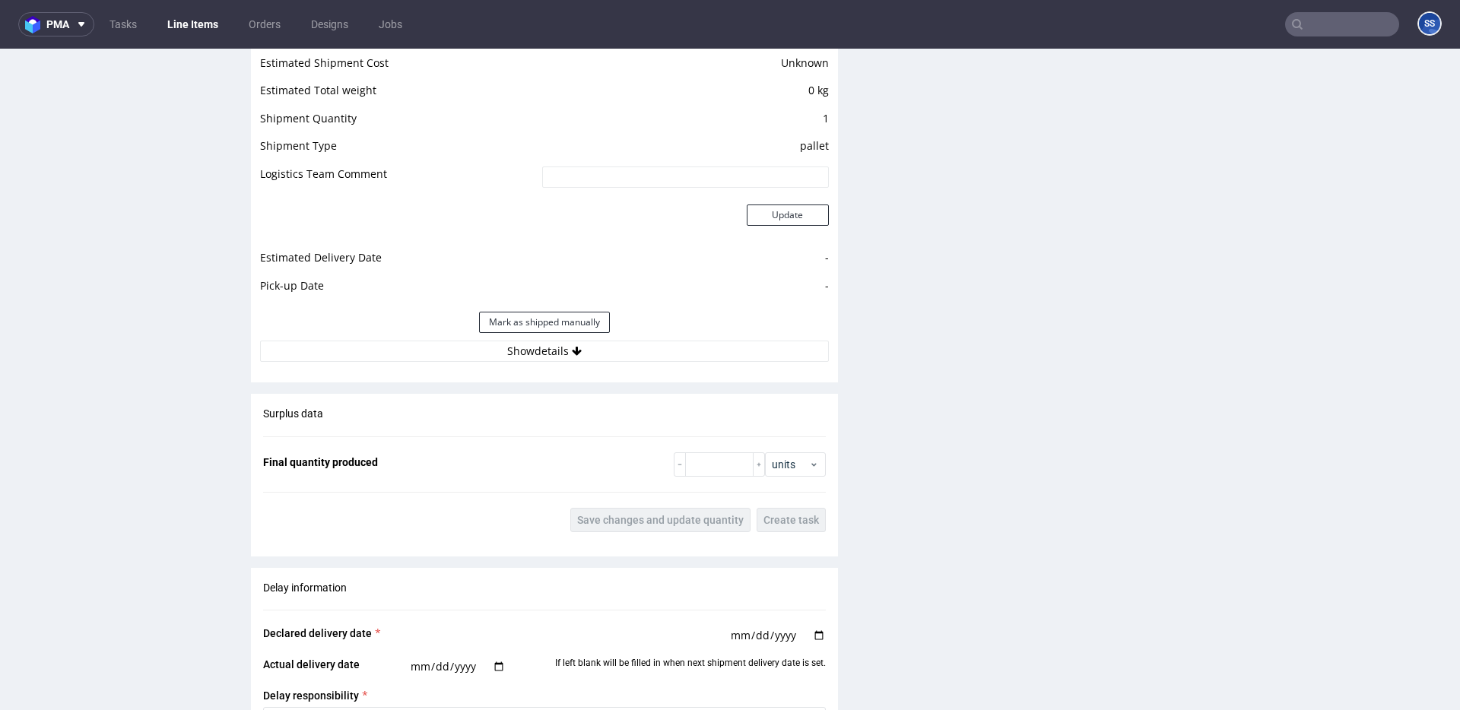
scroll to position [1366, 0]
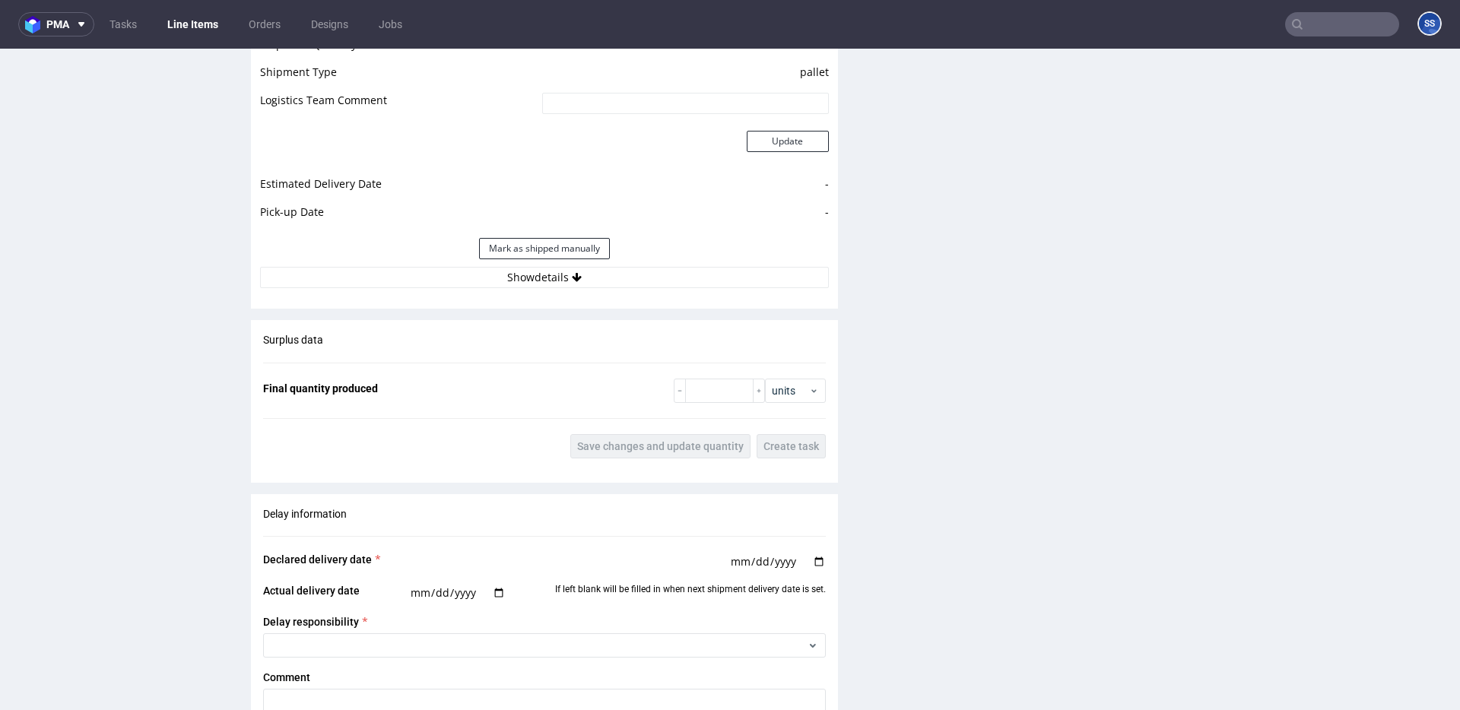
click at [560, 288] on div "Estimated Shipment Quantity Unknown Estimated Shipment Cost Unknown Estimated T…" at bounding box center [544, 119] width 587 height 355
click at [563, 285] on button "Show details" at bounding box center [544, 277] width 569 height 21
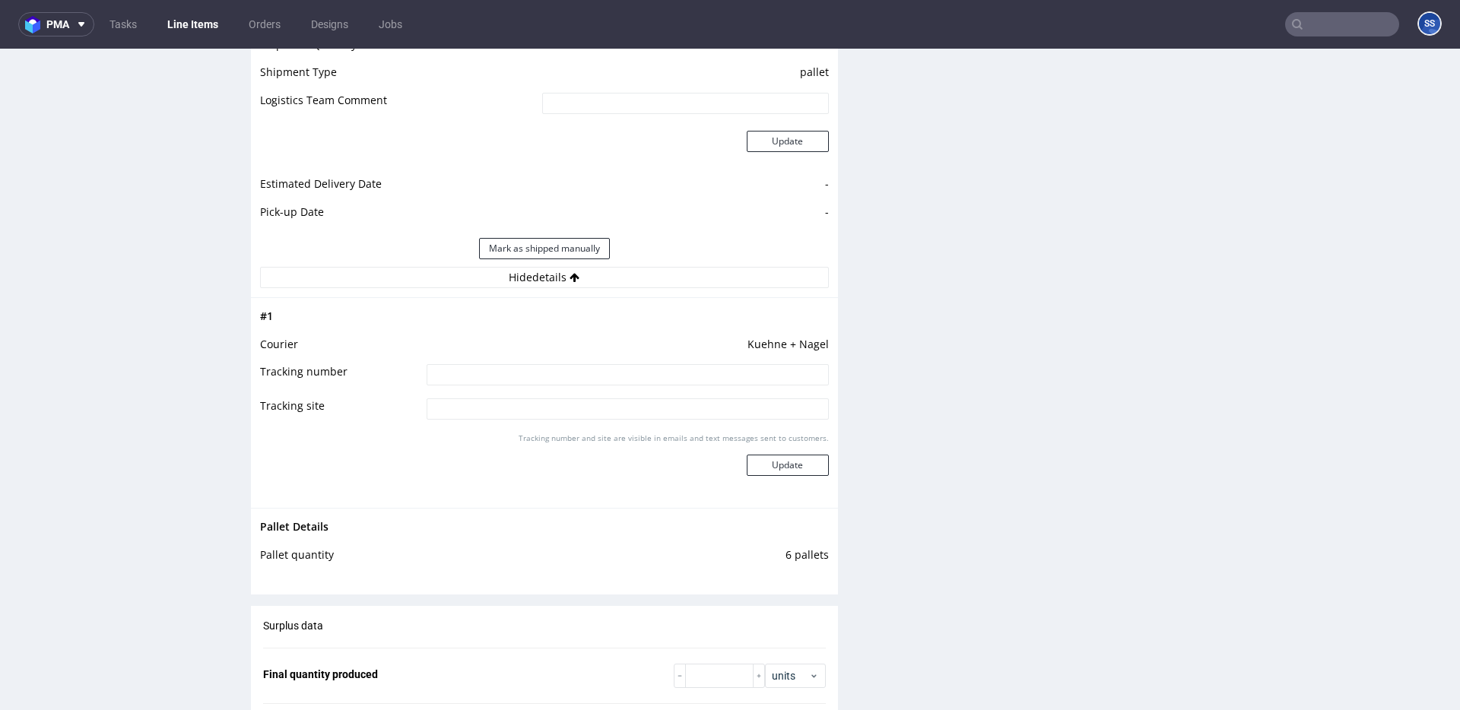
click at [534, 380] on input at bounding box center [628, 374] width 402 height 21
paste input "RWM006508922"
type input "RWM006508922"
click at [796, 472] on button "Update" at bounding box center [788, 465] width 82 height 21
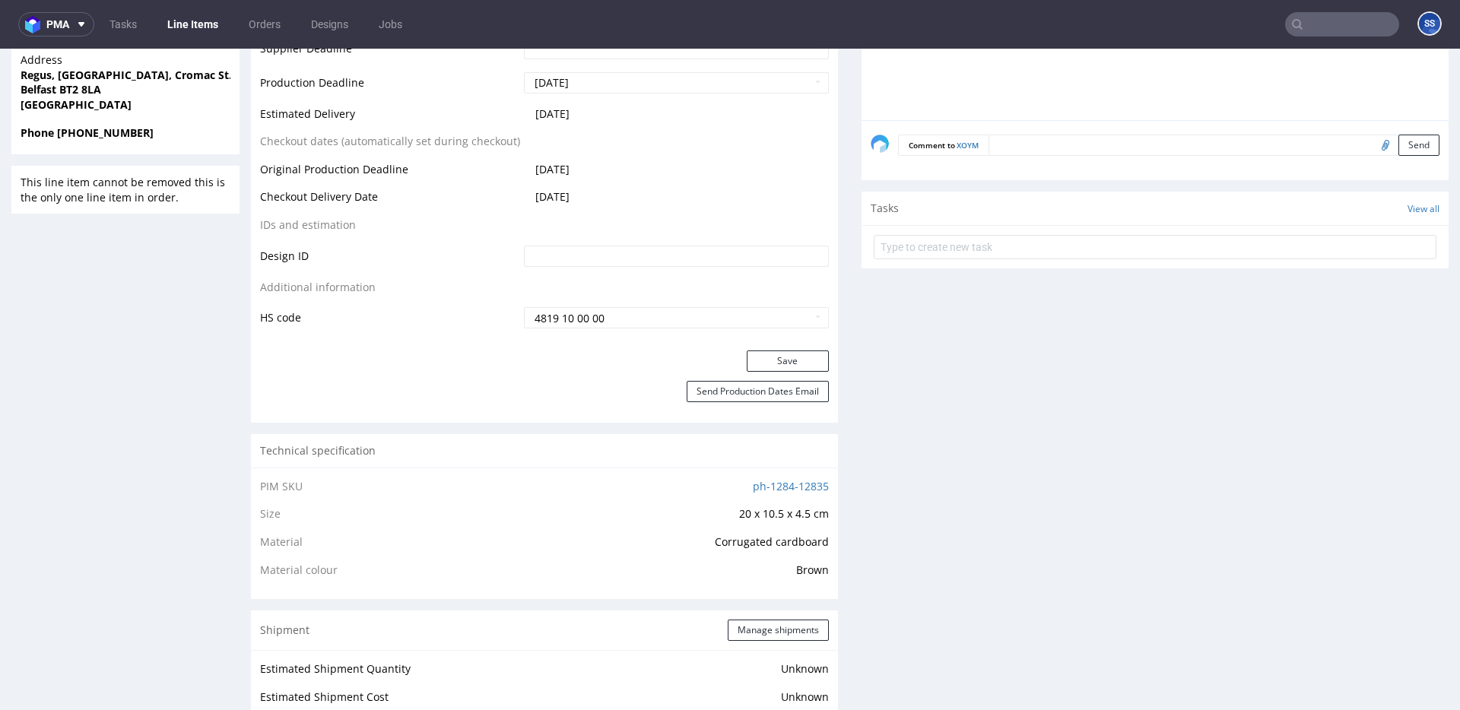
scroll to position [0, 0]
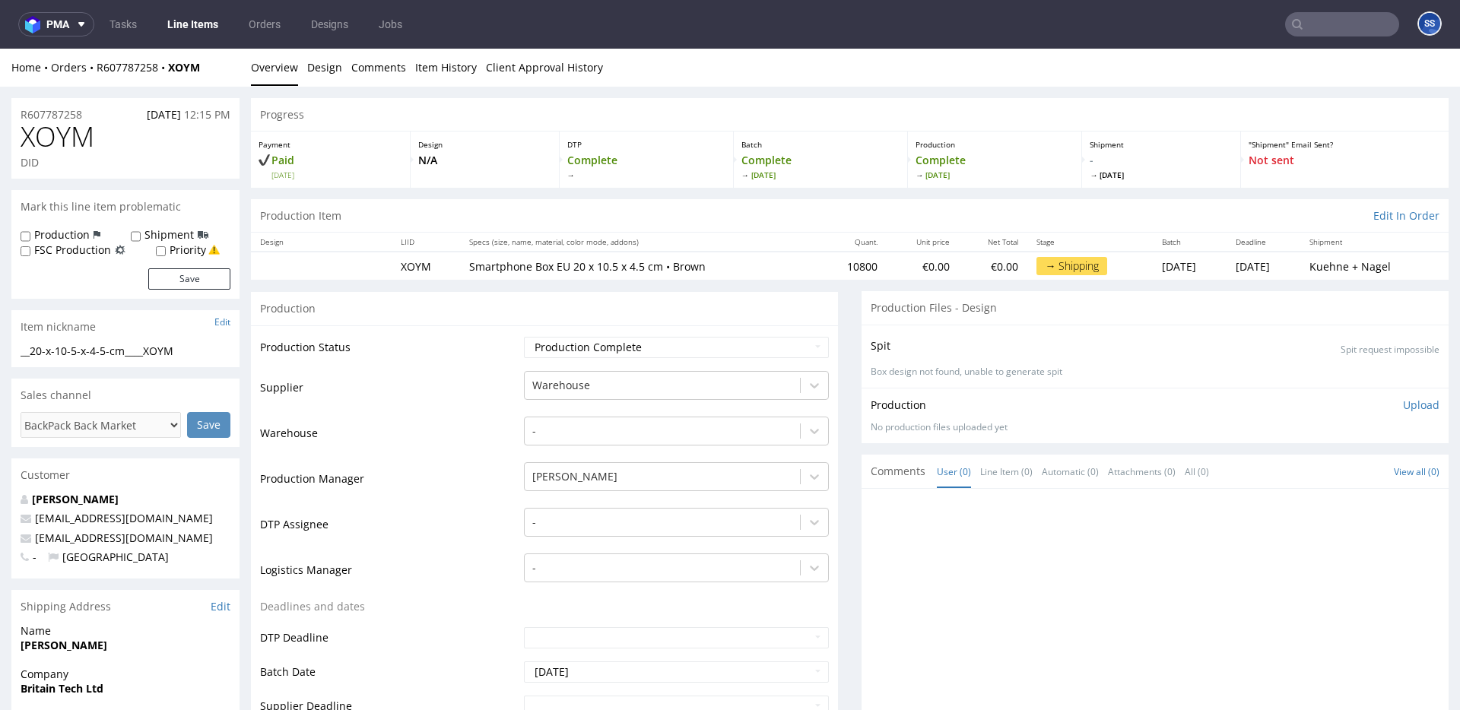
click at [203, 20] on link "Line Items" at bounding box center [192, 24] width 69 height 24
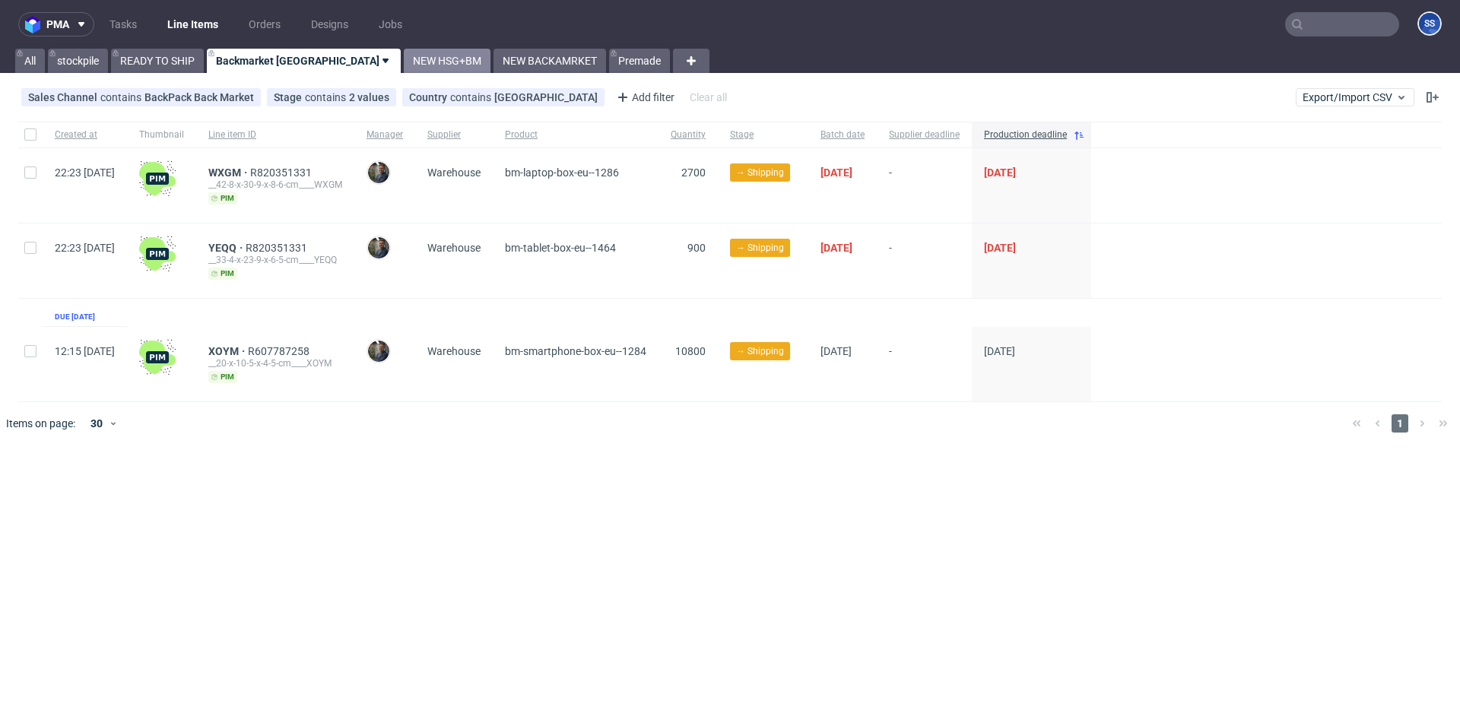
click at [404, 58] on link "NEW HSG+BM" at bounding box center [447, 61] width 87 height 24
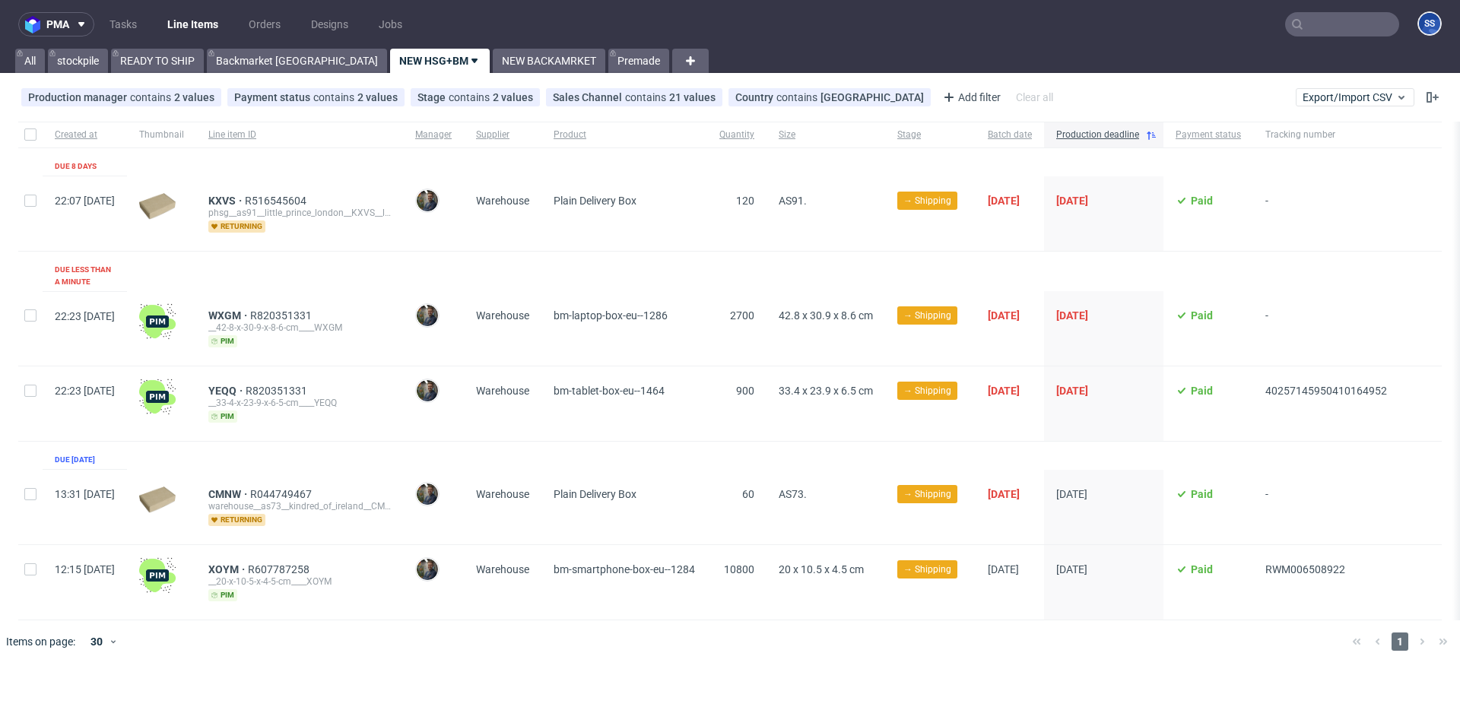
scroll to position [0, 30]
click at [493, 69] on link "NEW BACKAMRKET" at bounding box center [549, 61] width 113 height 24
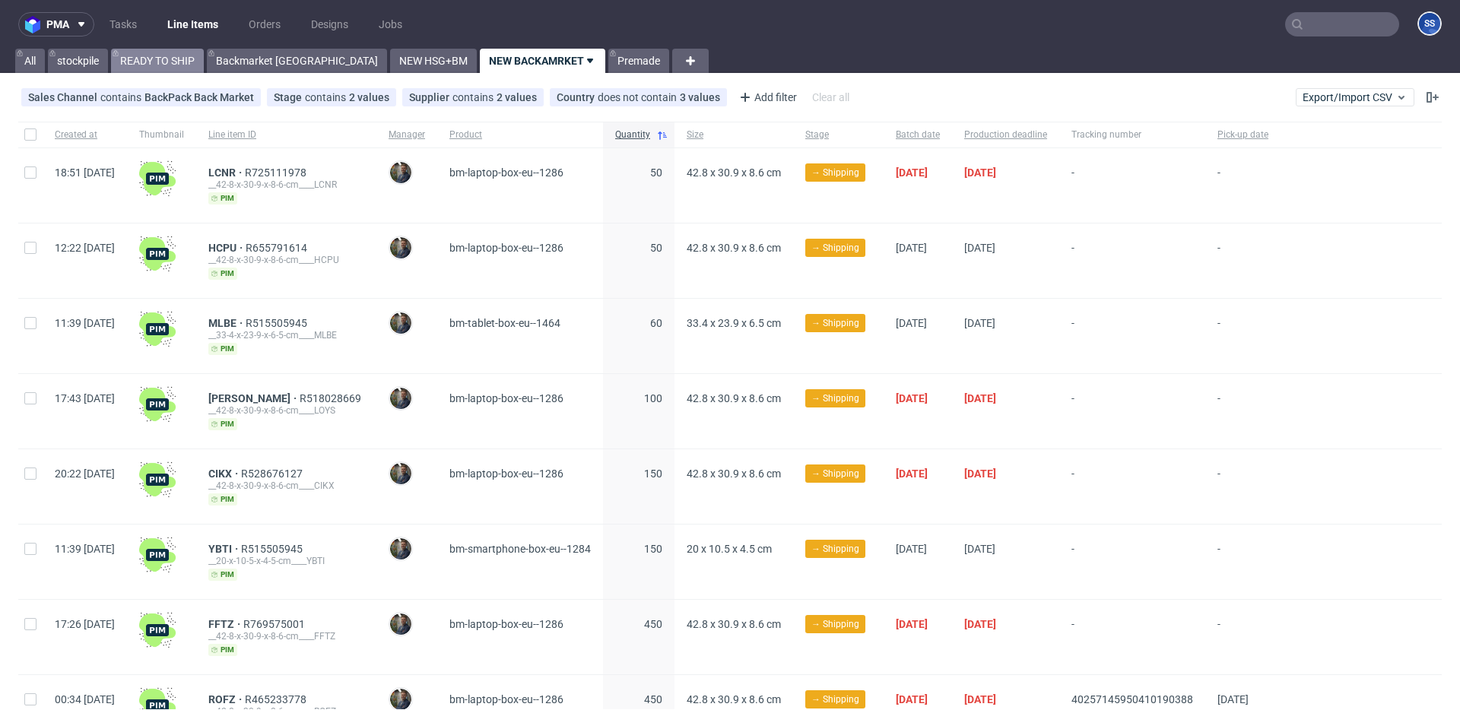
click at [173, 62] on link "READY TO SHIP" at bounding box center [157, 61] width 93 height 24
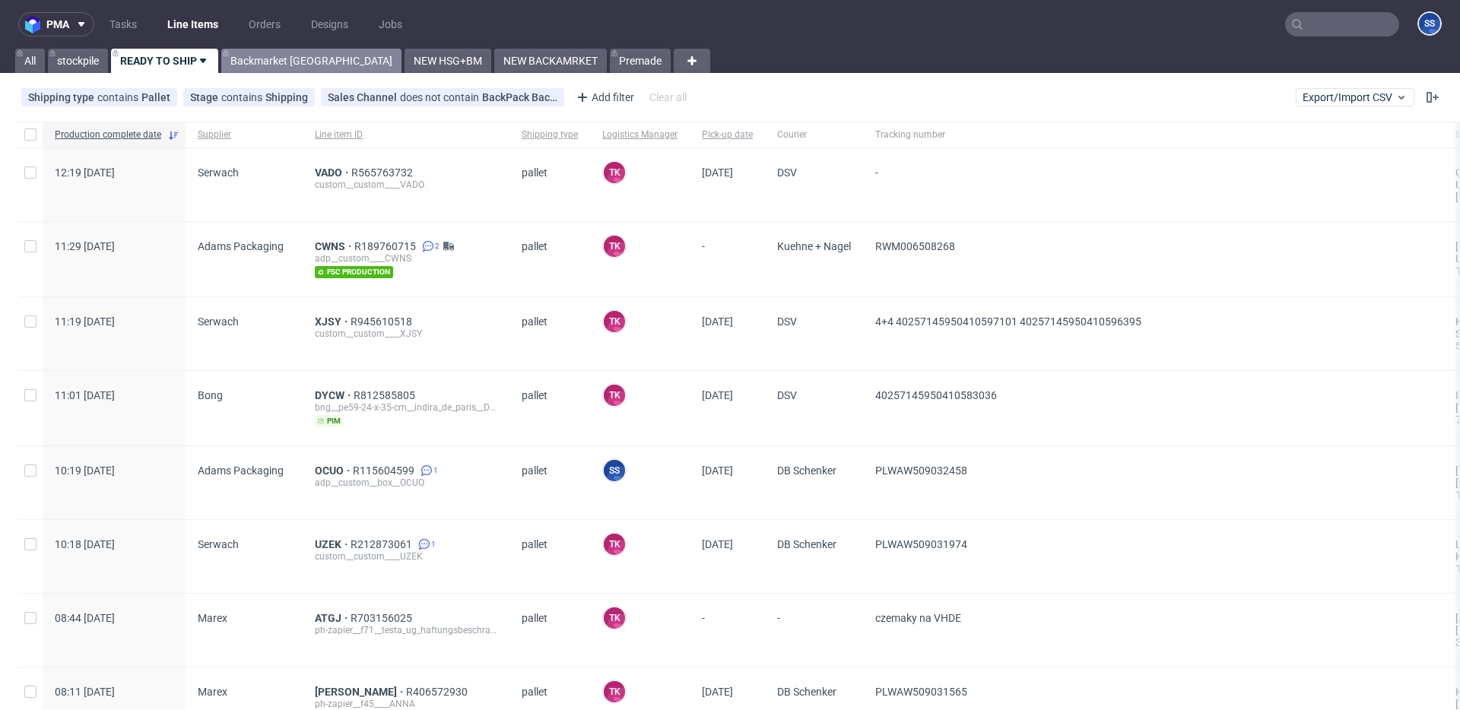
click at [285, 65] on link "Backmarket [GEOGRAPHIC_DATA]" at bounding box center [311, 61] width 180 height 24
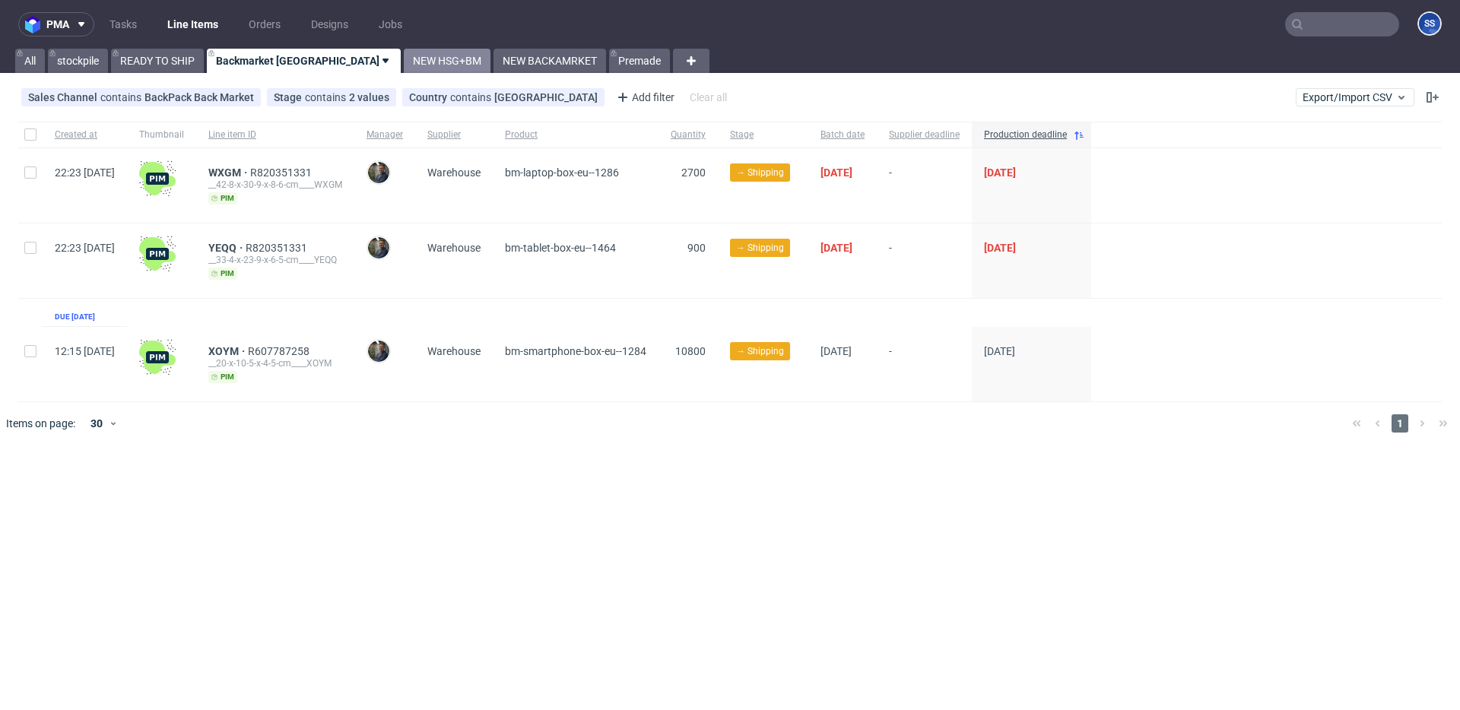
click at [404, 66] on link "NEW HSG+BM" at bounding box center [447, 61] width 87 height 24
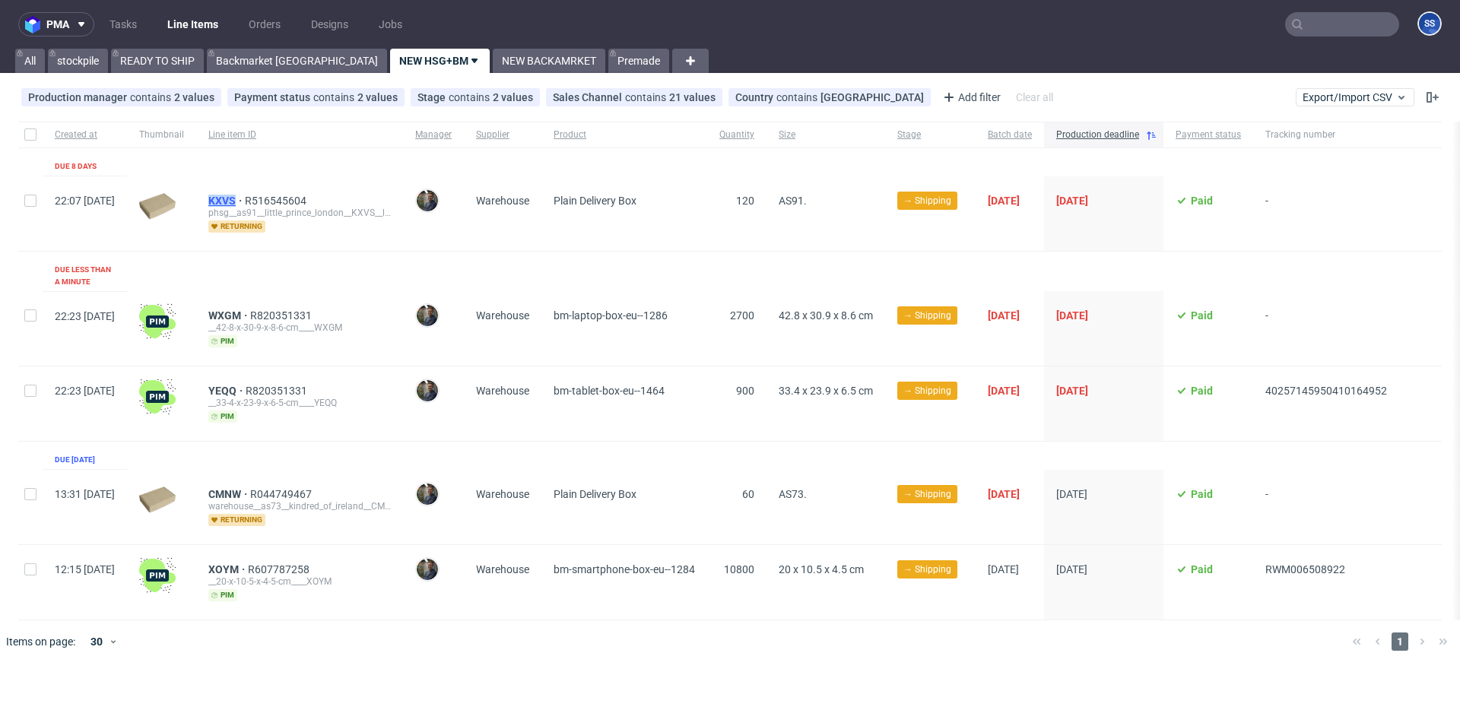
drag, startPoint x: 241, startPoint y: 196, endPoint x: 281, endPoint y: 199, distance: 40.4
click at [281, 199] on div "KXVS R516545604 phsg__as91__little_prince_london__KXVS__little_prince_london__K…" at bounding box center [299, 213] width 207 height 75
copy span "KXVS"
click at [493, 55] on link "NEW BACKAMRKET" at bounding box center [549, 61] width 113 height 24
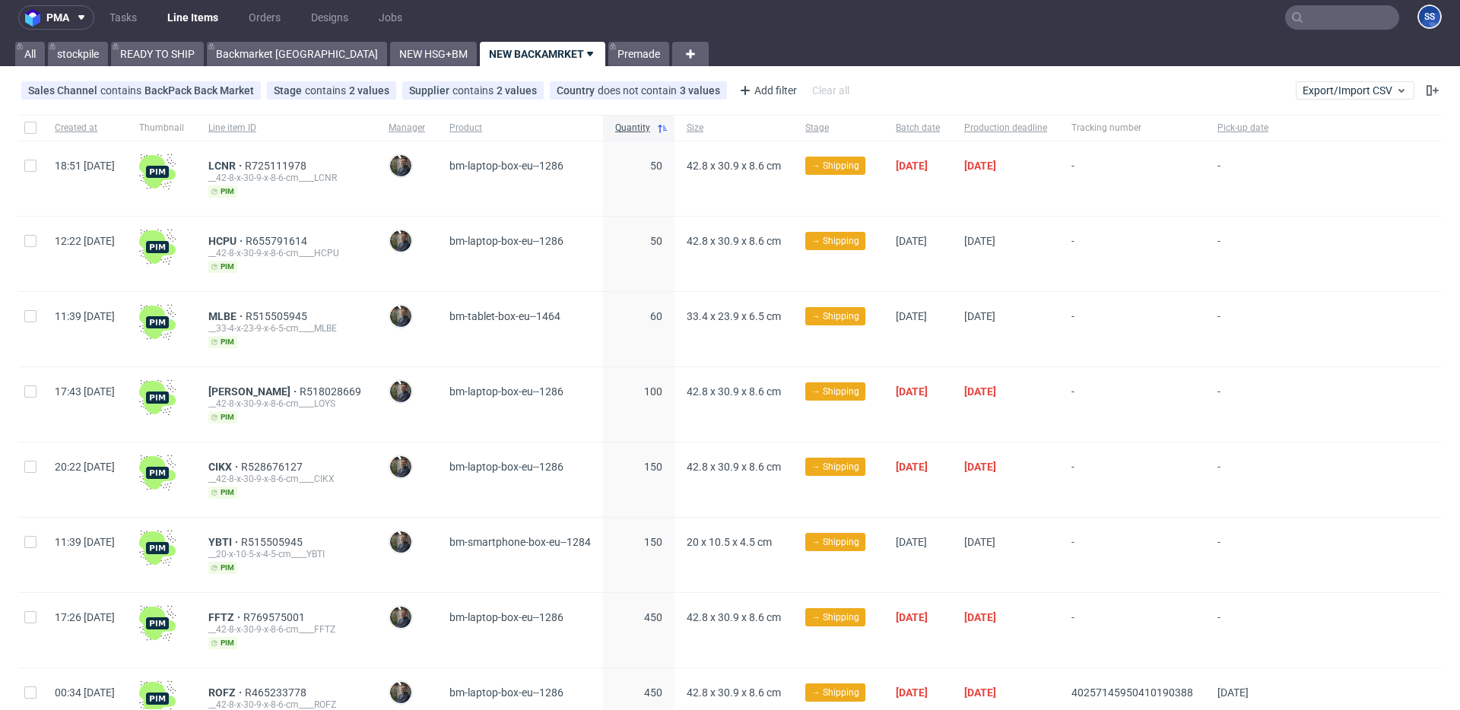
scroll to position [4, 0]
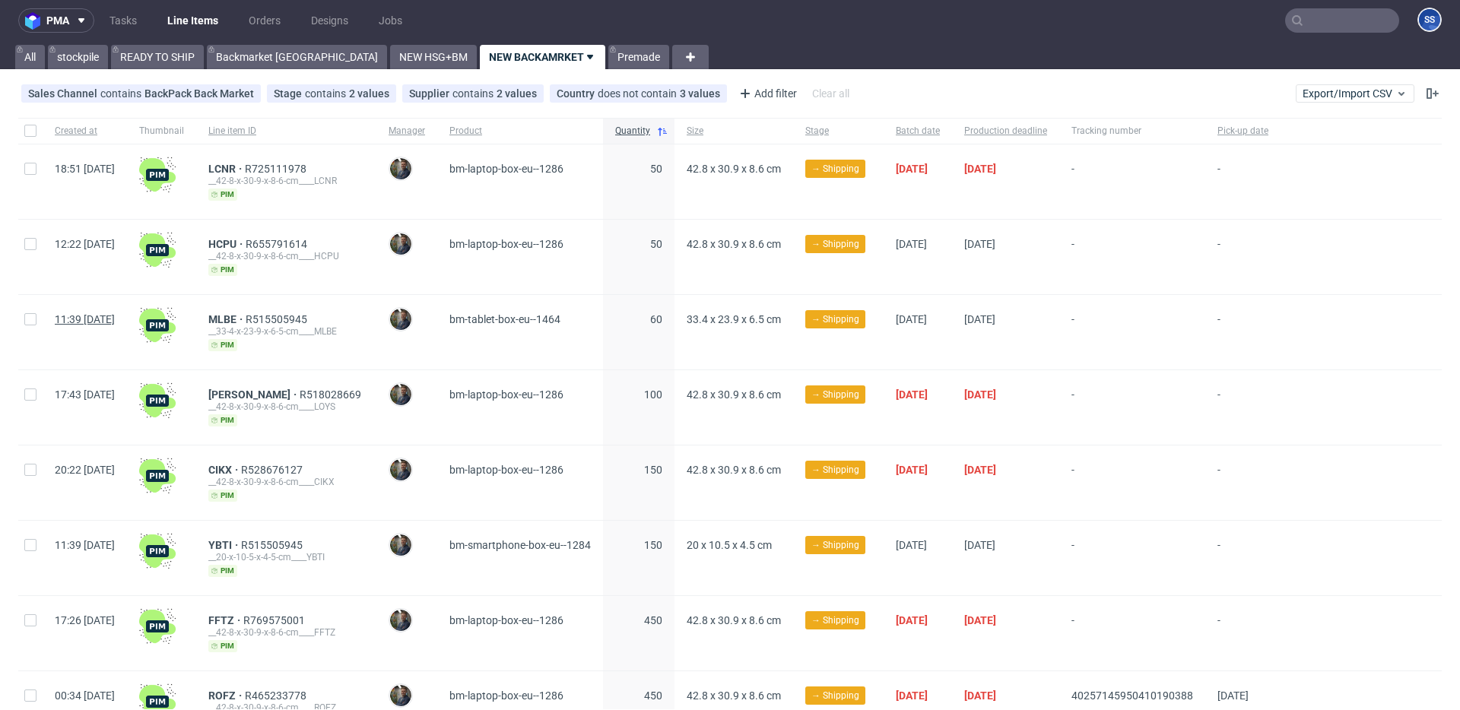
click at [115, 316] on span "11:39 [DATE]" at bounding box center [85, 319] width 60 height 12
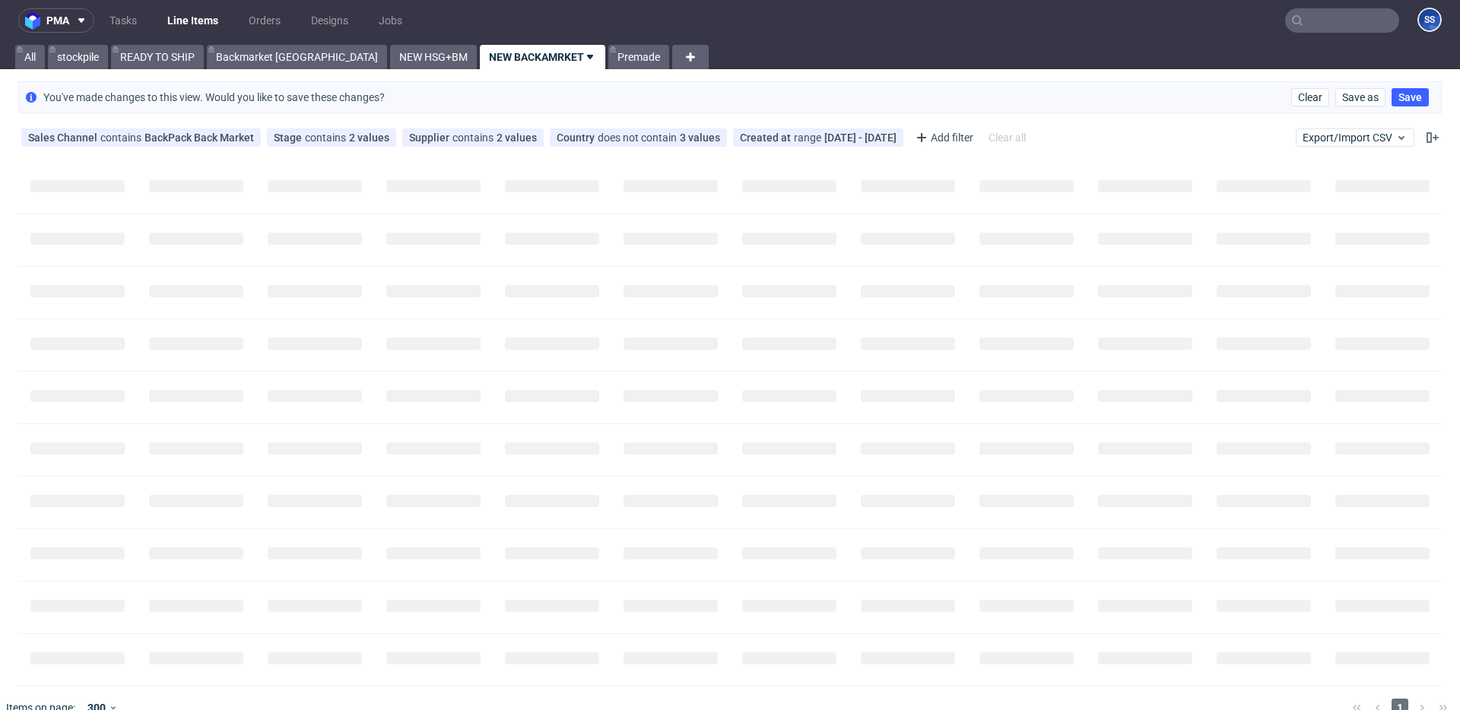
scroll to position [0, 0]
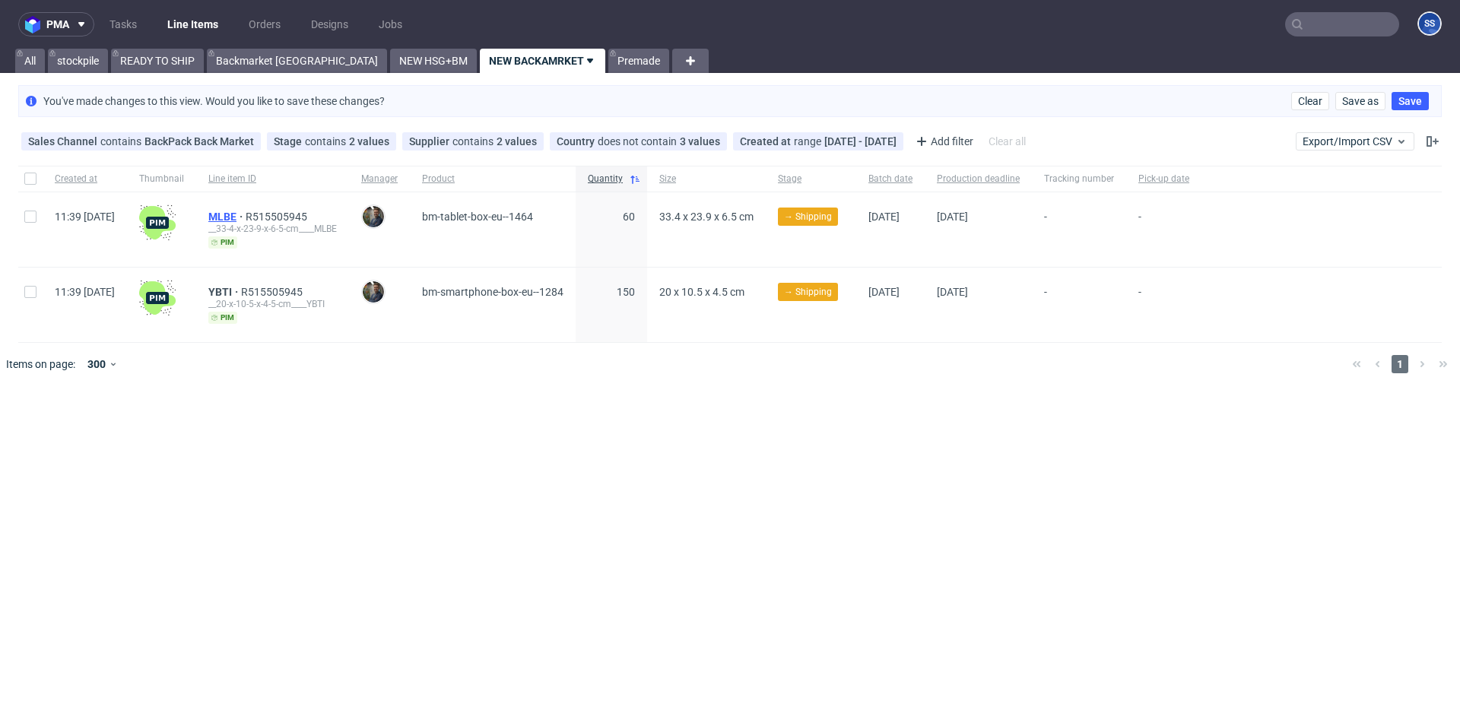
click at [246, 212] on span "MLBE" at bounding box center [226, 217] width 37 height 12
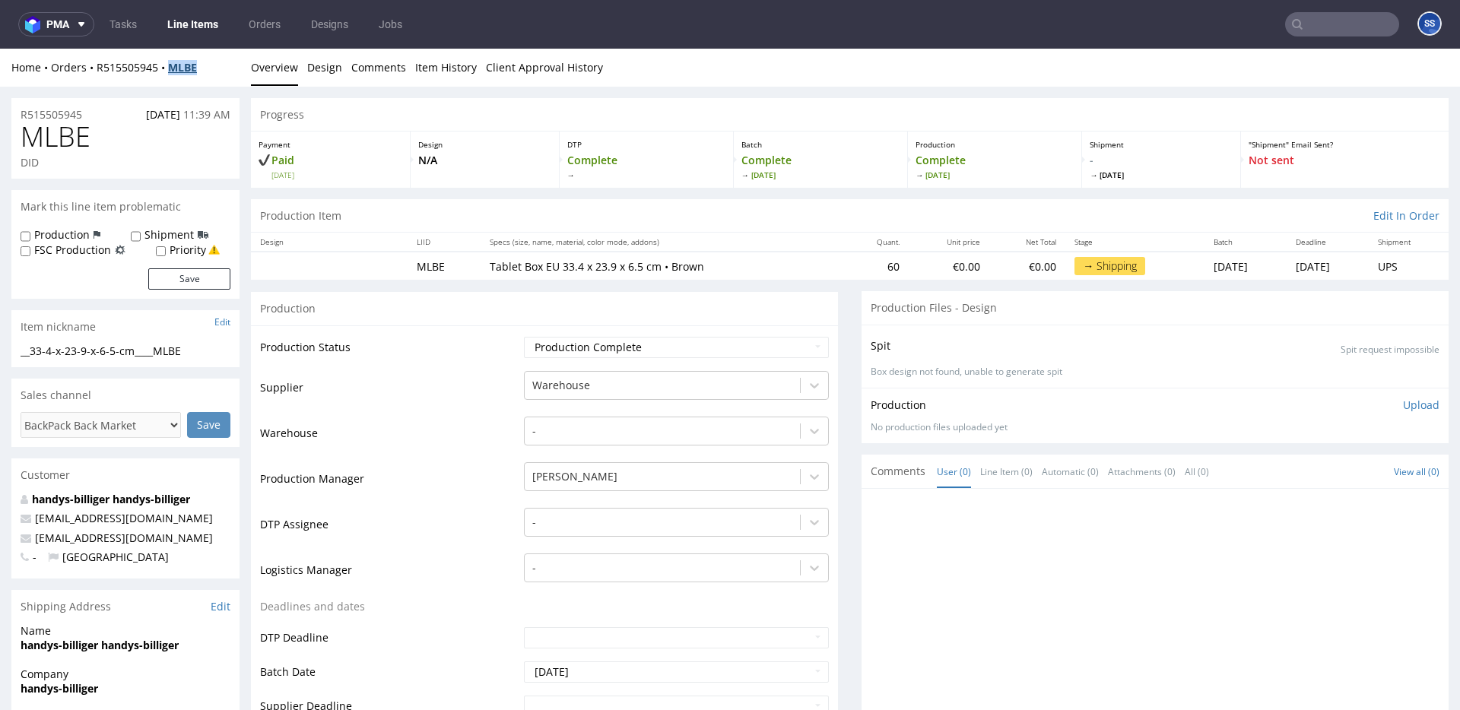
drag, startPoint x: 205, startPoint y: 67, endPoint x: 175, endPoint y: 71, distance: 30.8
click at [170, 71] on div "Home Orders R515505945 MLBE" at bounding box center [125, 67] width 228 height 15
copy strong "MLBE"
click at [208, 72] on div "Home Orders R515505945 MLBE" at bounding box center [125, 67] width 228 height 15
drag, startPoint x: 205, startPoint y: 69, endPoint x: 122, endPoint y: 66, distance: 82.9
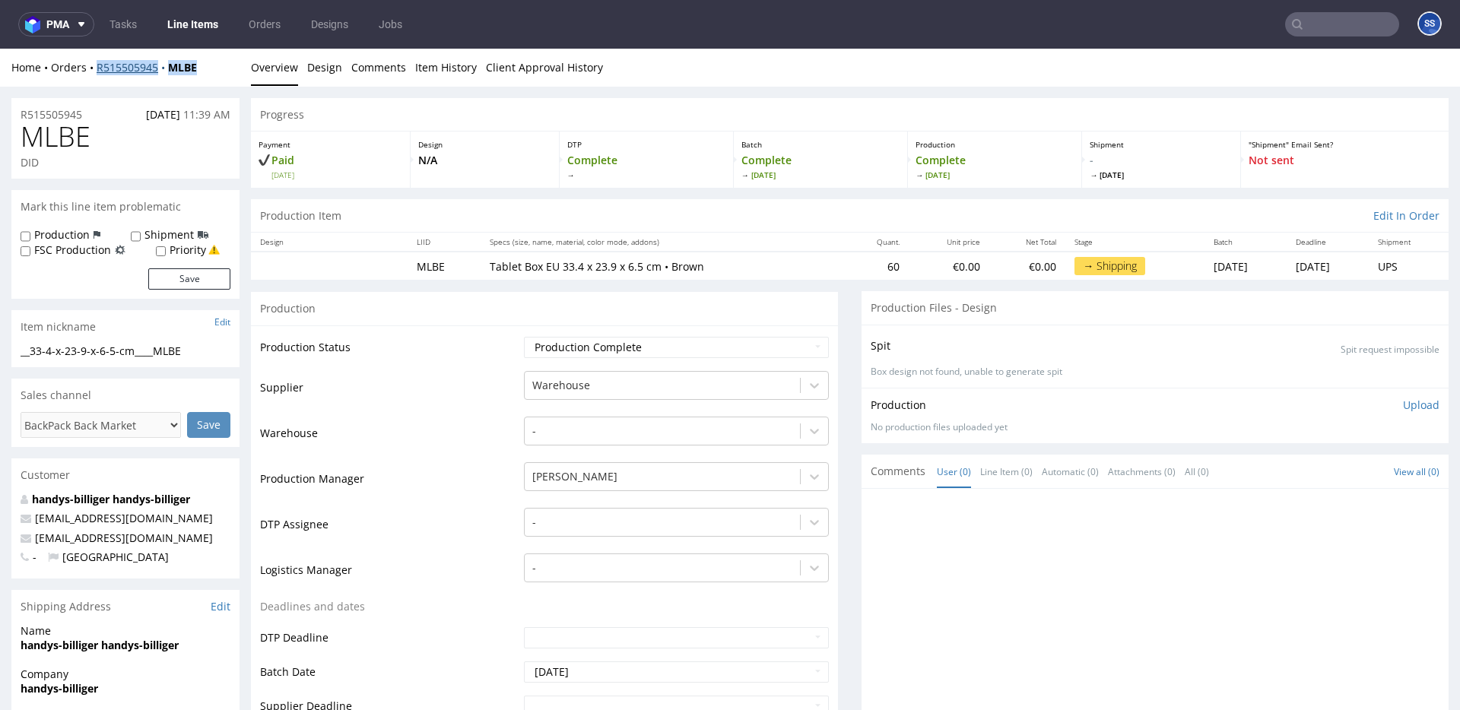
click at [98, 71] on div "Home Orders R515505945 MLBE" at bounding box center [125, 67] width 228 height 15
copy div "R515505945 MLBE"
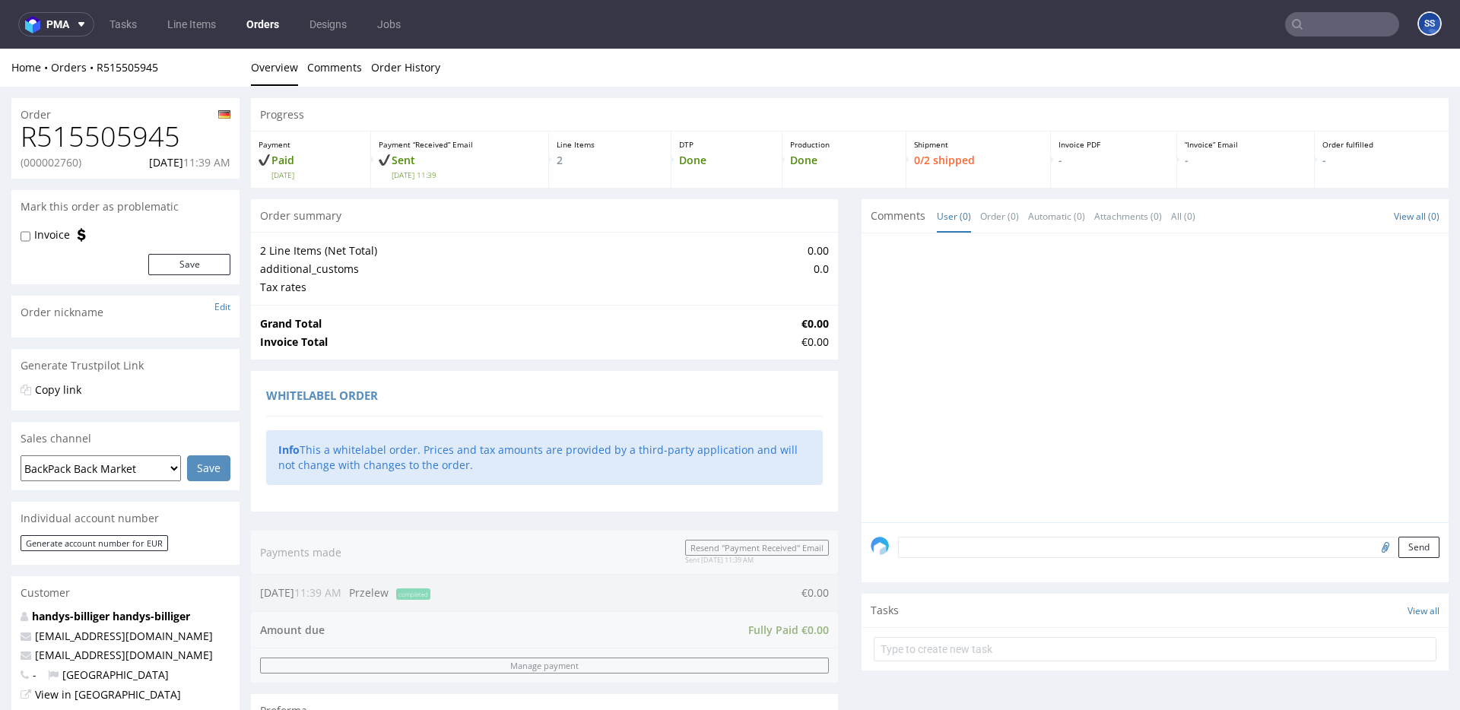
click at [46, 160] on p "(000002760)" at bounding box center [51, 162] width 61 height 15
copy p "000002760"
click at [119, 68] on link "R515505945" at bounding box center [128, 67] width 62 height 14
click at [129, 68] on link "R515505945" at bounding box center [128, 67] width 62 height 14
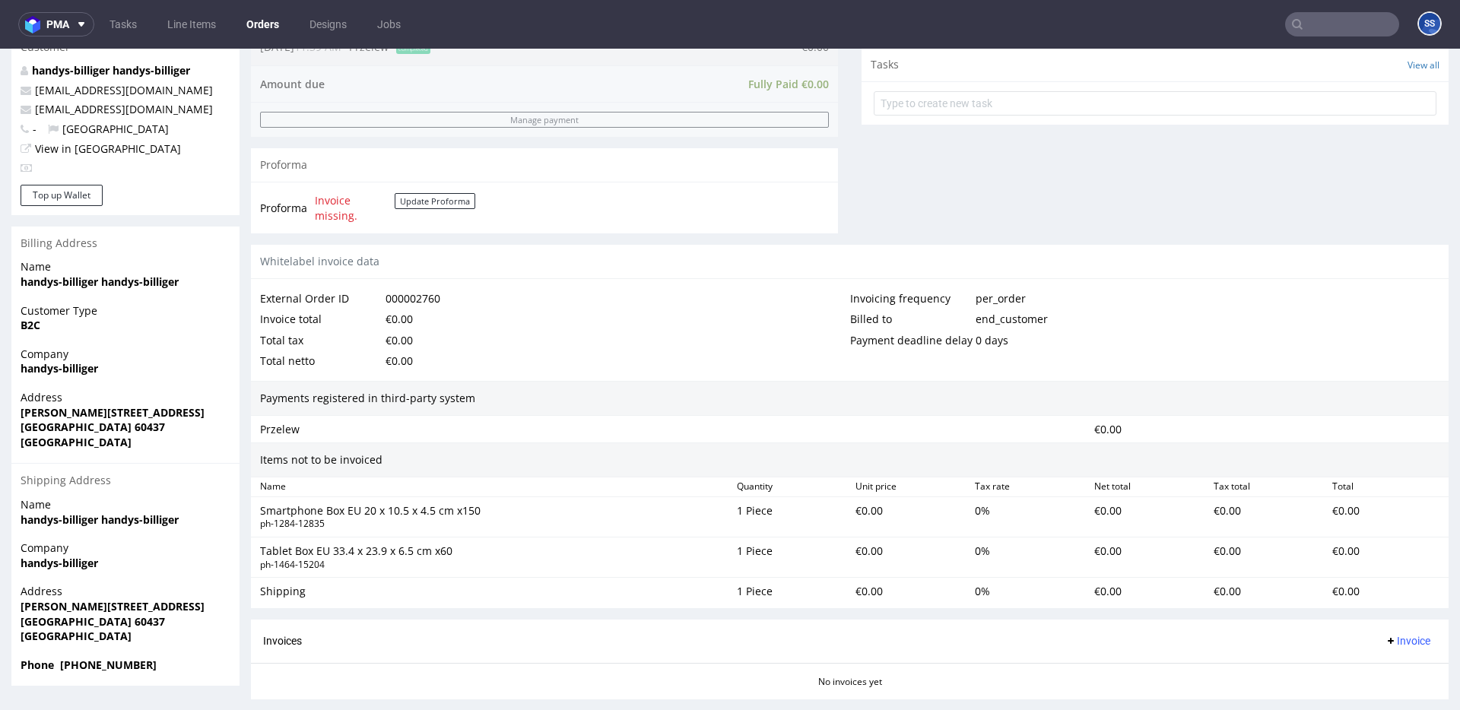
scroll to position [687, 0]
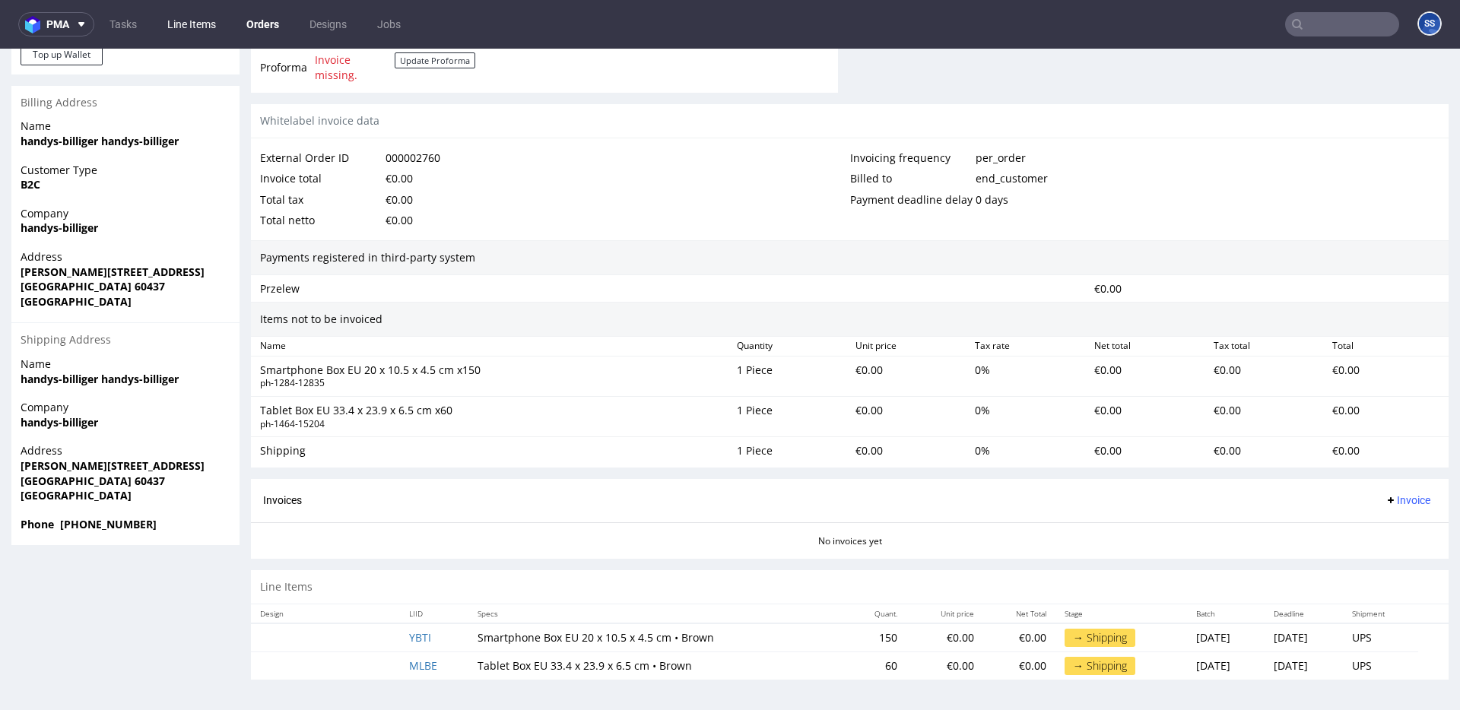
click at [214, 24] on link "Line Items" at bounding box center [191, 24] width 67 height 24
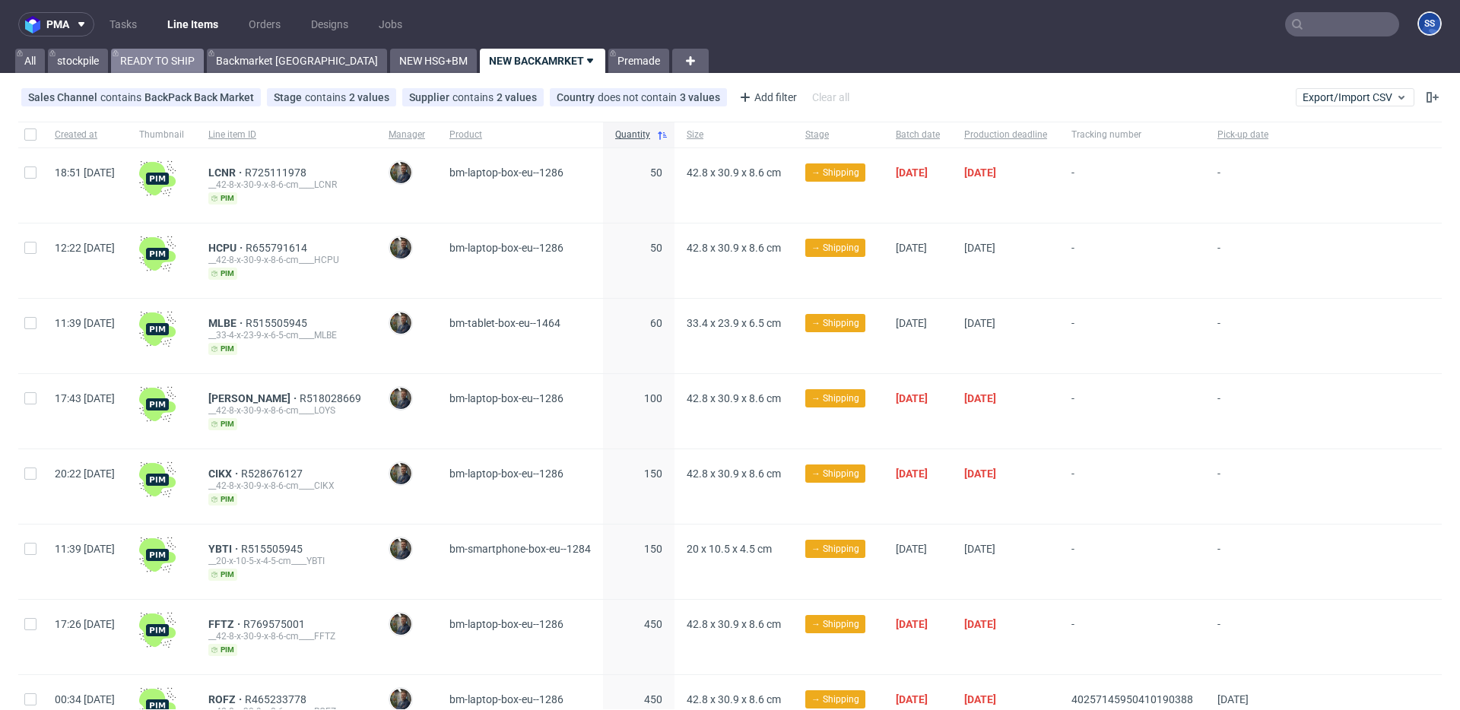
click at [165, 57] on link "READY TO SHIP" at bounding box center [157, 61] width 93 height 24
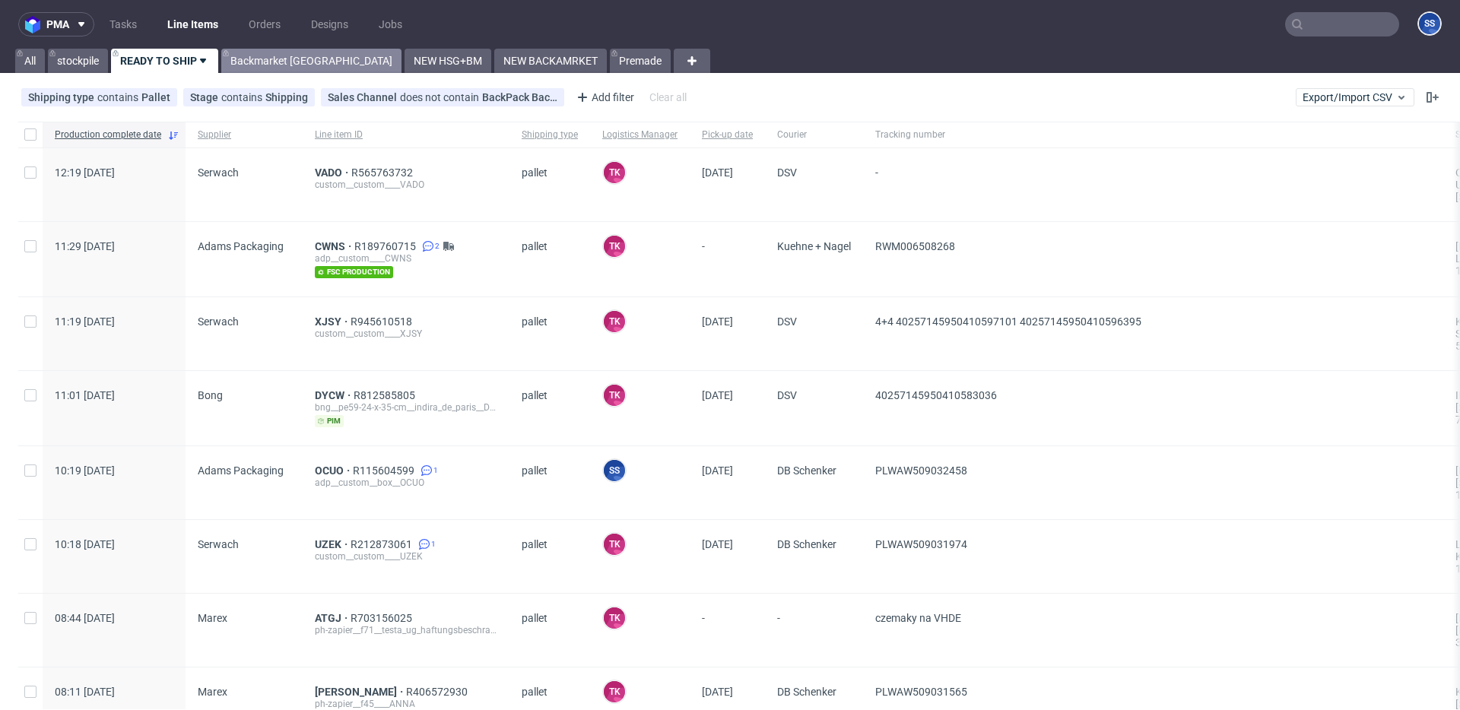
click at [296, 61] on link "Backmarket [GEOGRAPHIC_DATA]" at bounding box center [311, 61] width 180 height 24
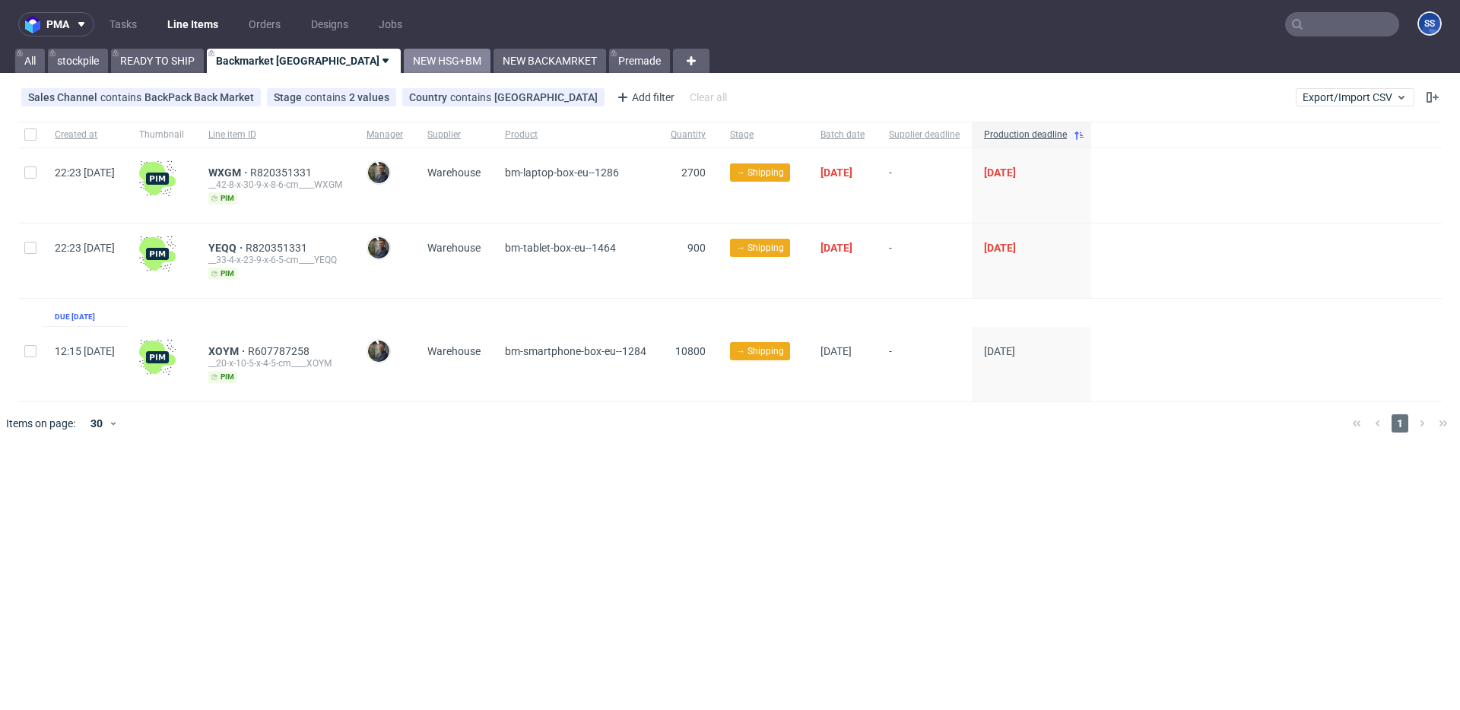
click at [404, 63] on link "NEW HSG+BM" at bounding box center [447, 61] width 87 height 24
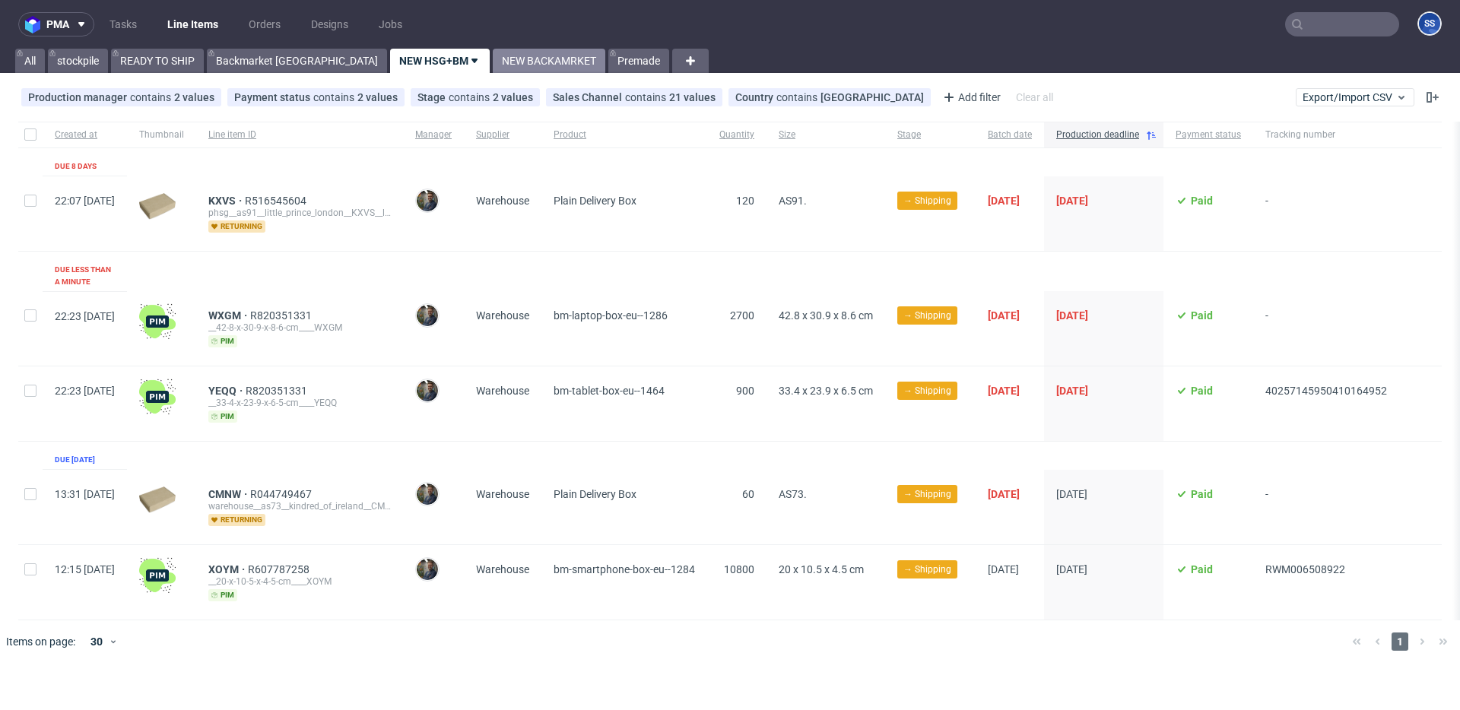
click at [493, 61] on link "NEW BACKAMRKET" at bounding box center [549, 61] width 113 height 24
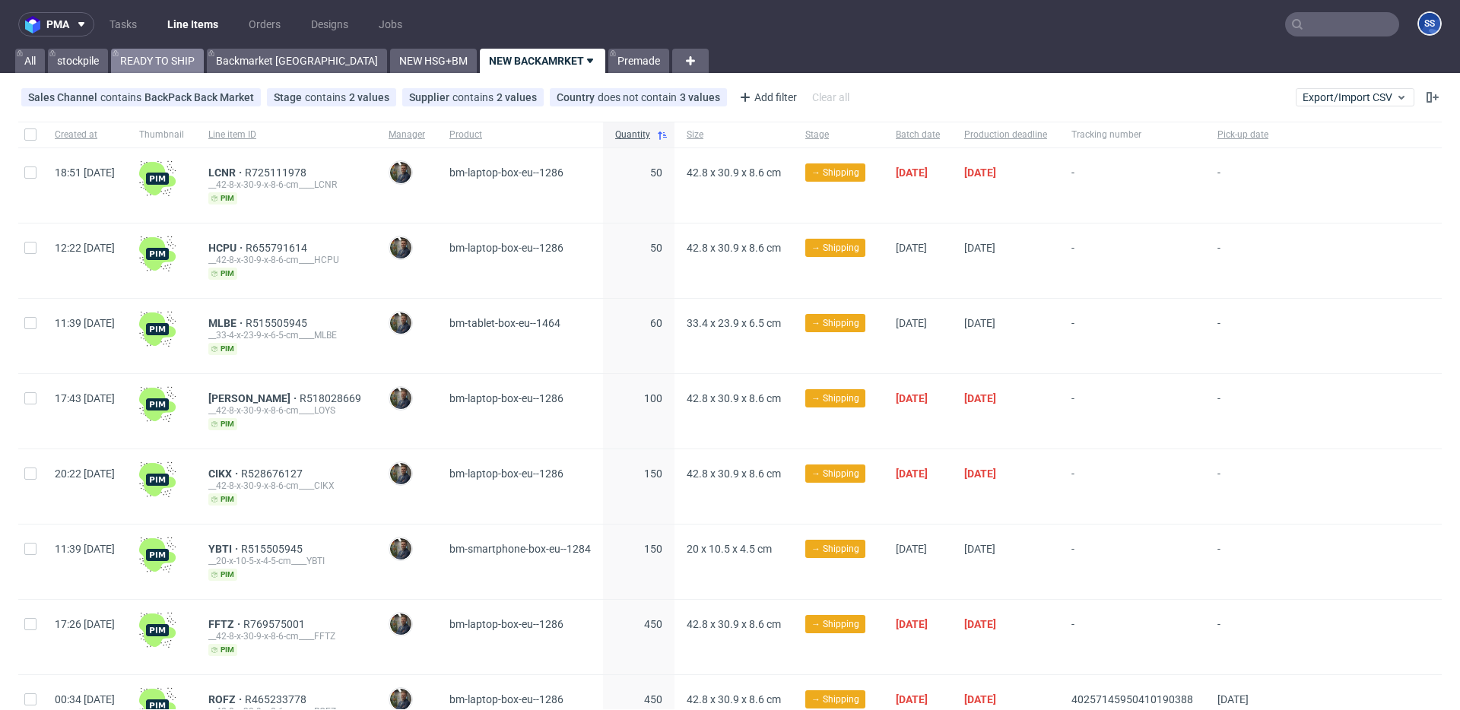
click at [186, 67] on link "READY TO SHIP" at bounding box center [157, 61] width 93 height 24
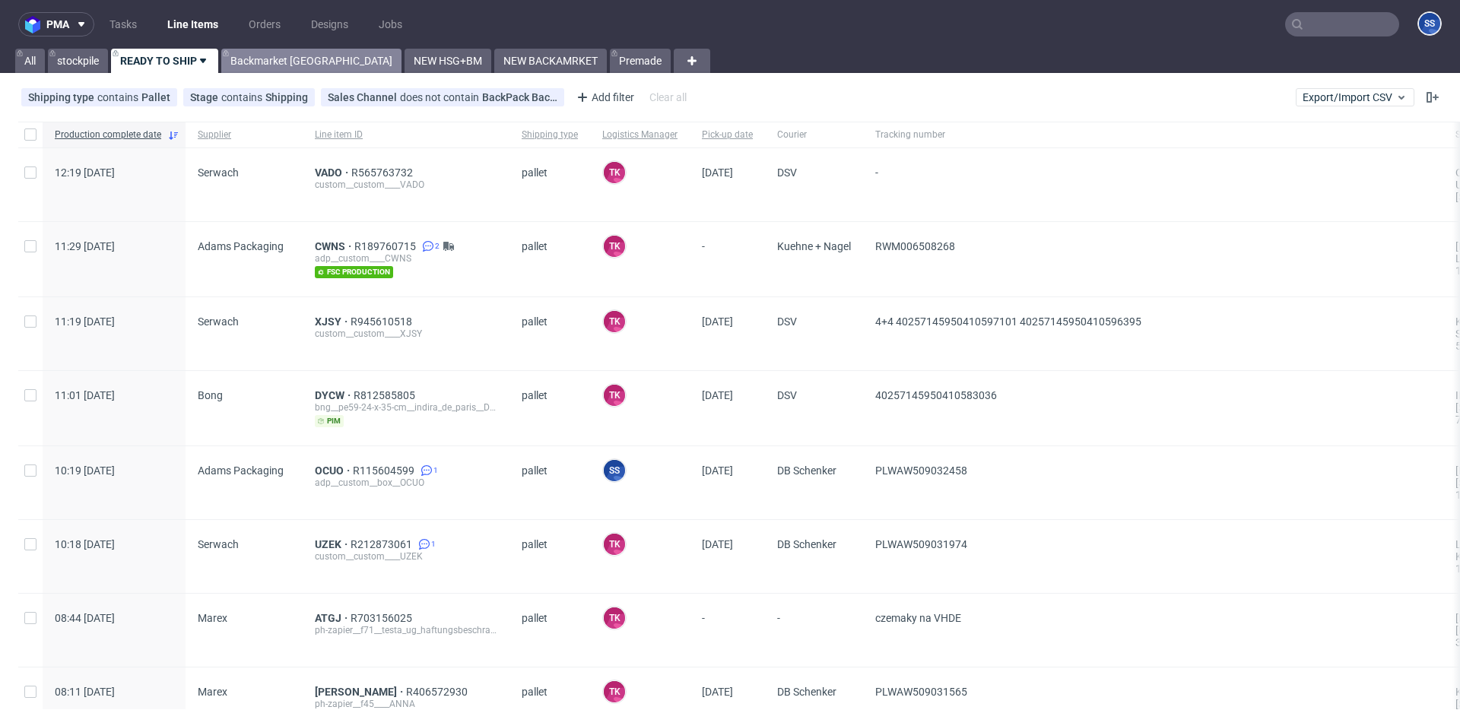
click at [262, 59] on link "Backmarket [GEOGRAPHIC_DATA]" at bounding box center [311, 61] width 180 height 24
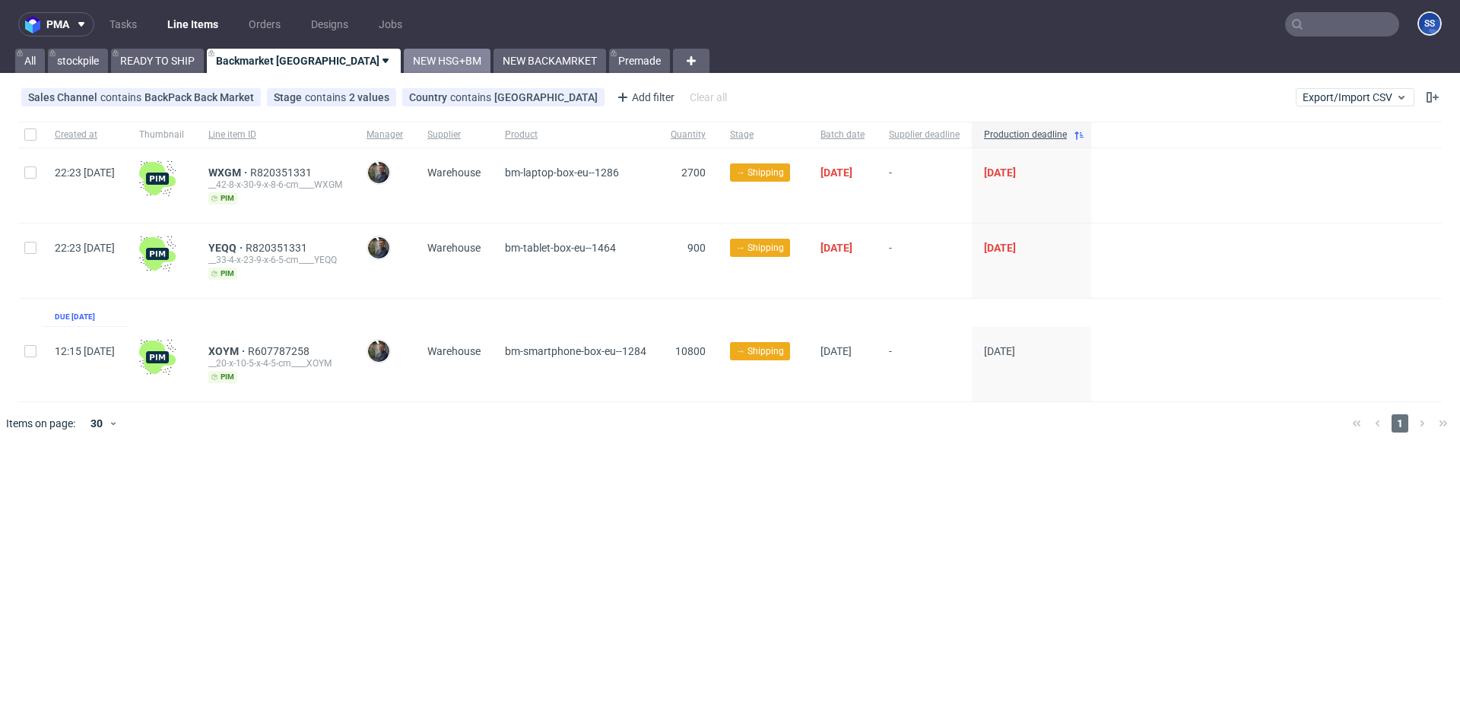
click at [404, 57] on link "NEW HSG+BM" at bounding box center [447, 61] width 87 height 24
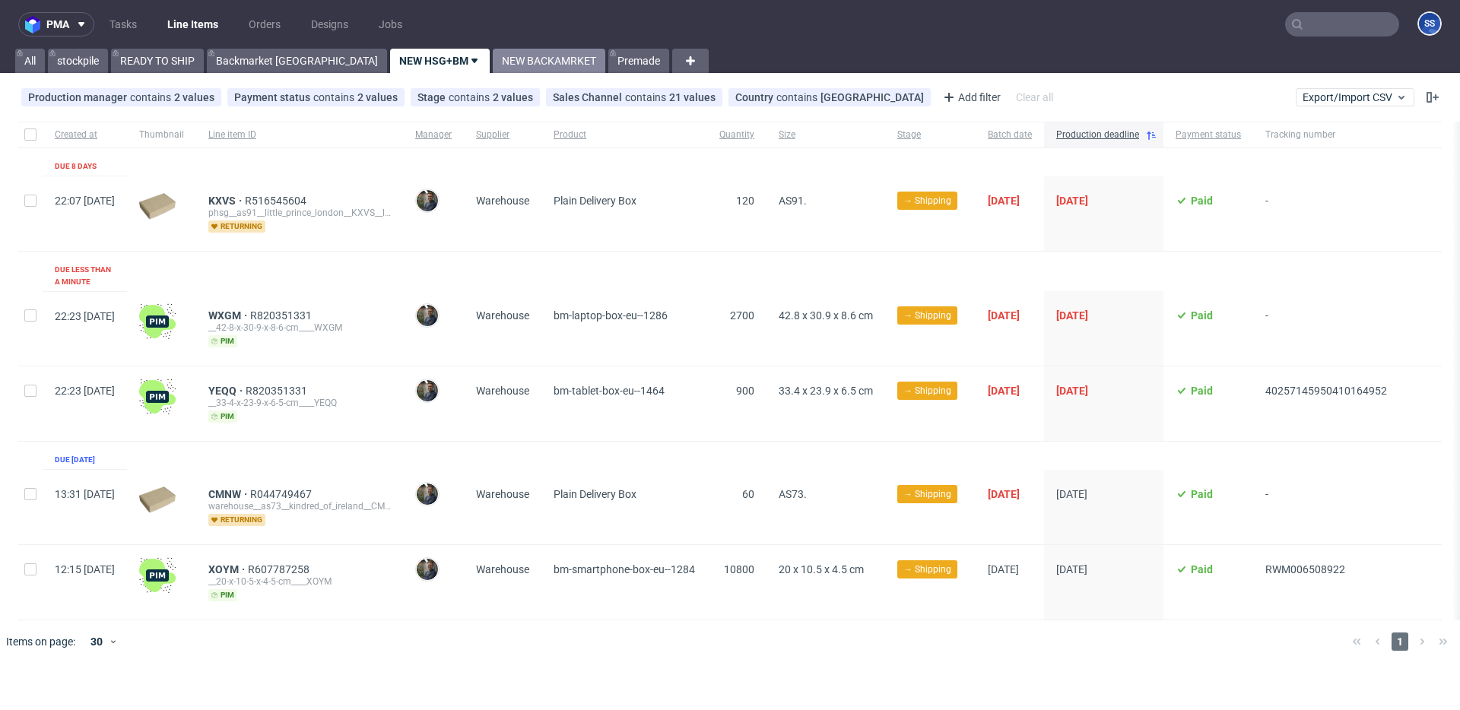
click at [493, 52] on link "NEW BACKAMRKET" at bounding box center [549, 61] width 113 height 24
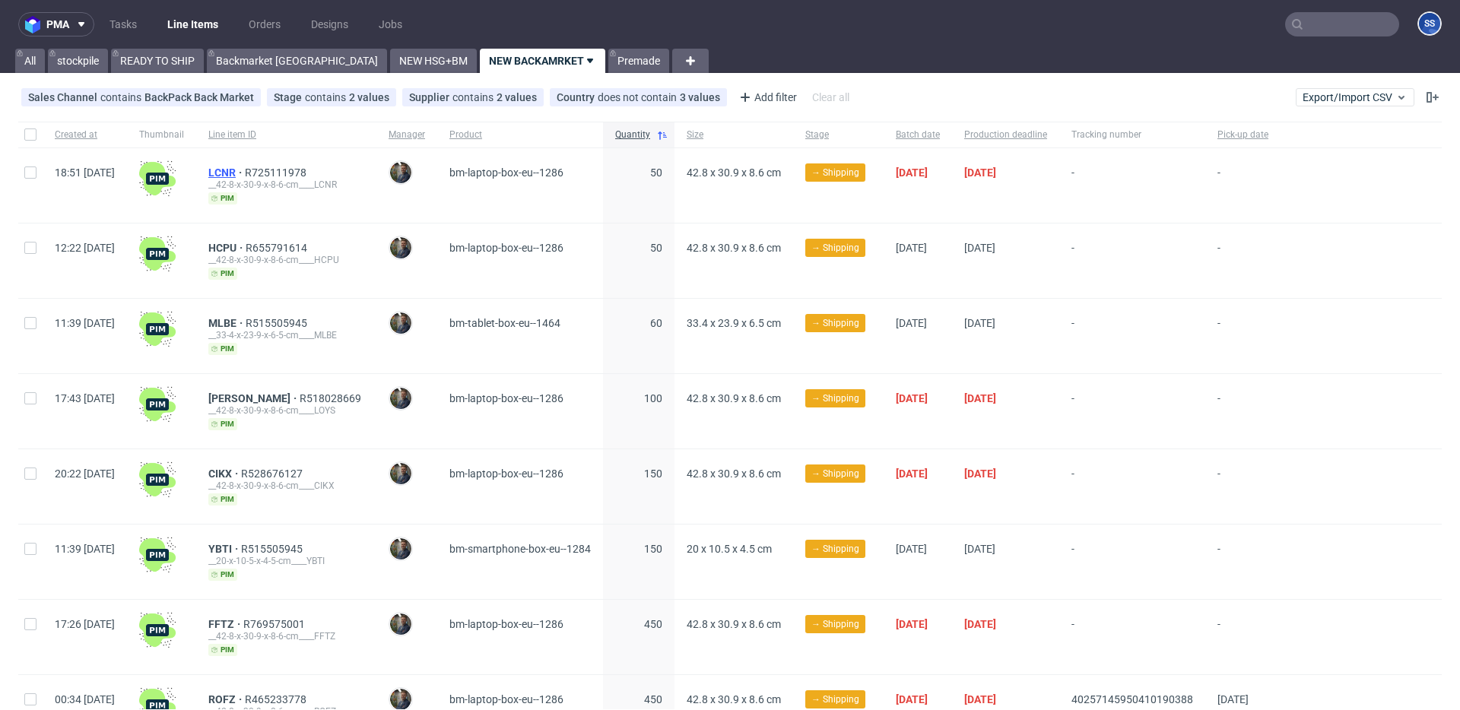
click at [245, 170] on span "LCNR" at bounding box center [226, 173] width 36 height 12
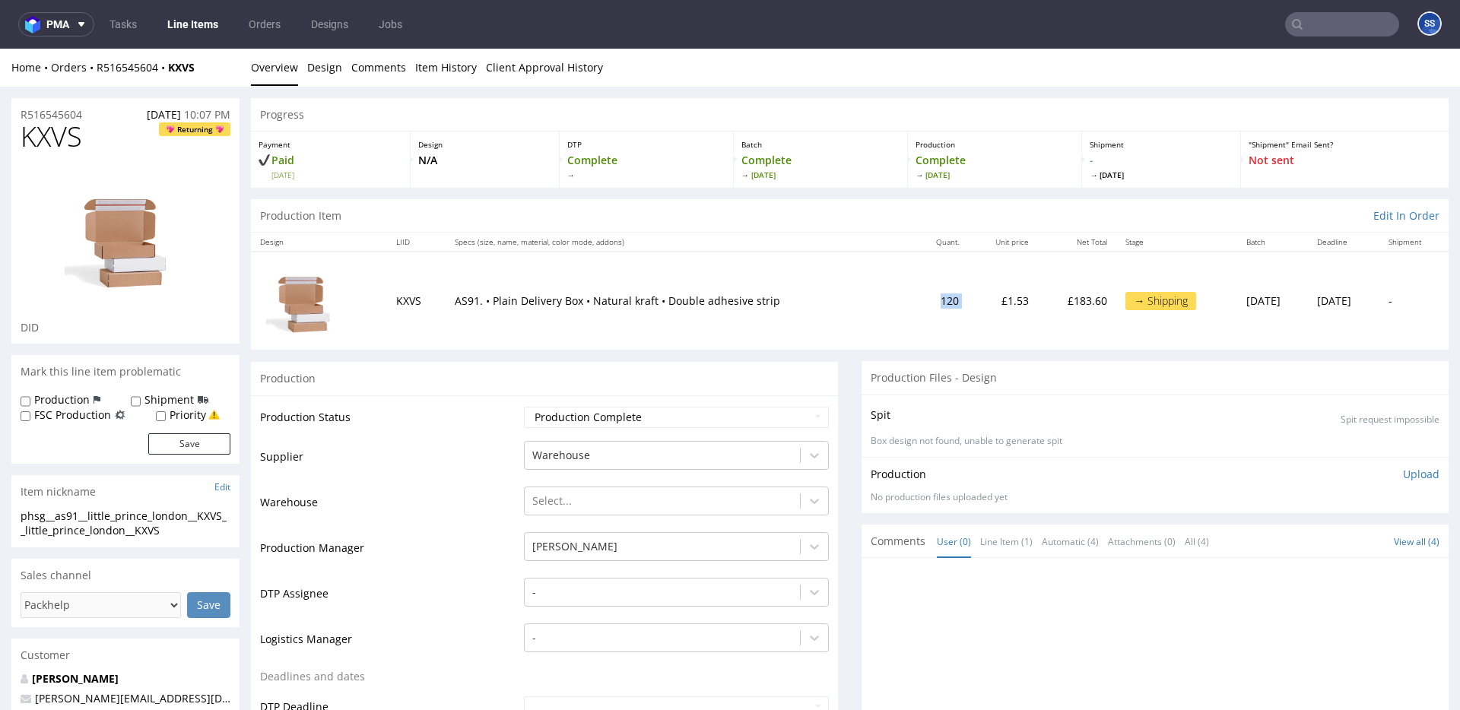
drag, startPoint x: 870, startPoint y: 304, endPoint x: 926, endPoint y: 301, distance: 56.4
click at [926, 301] on tr "KXVS AS91. • Plain Delivery Box • Natural kraft • Double adhesive strip 120 £1.…" at bounding box center [850, 301] width 1198 height 98
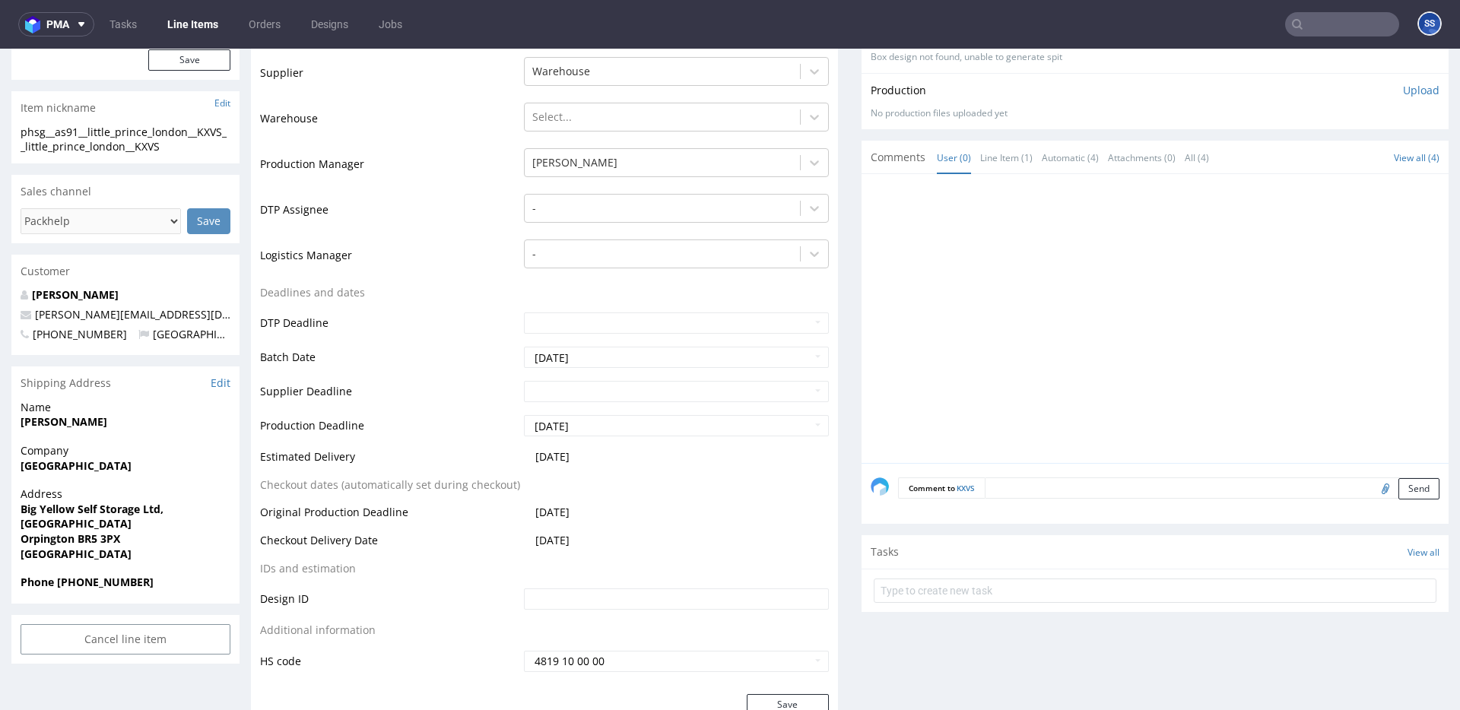
scroll to position [393, 0]
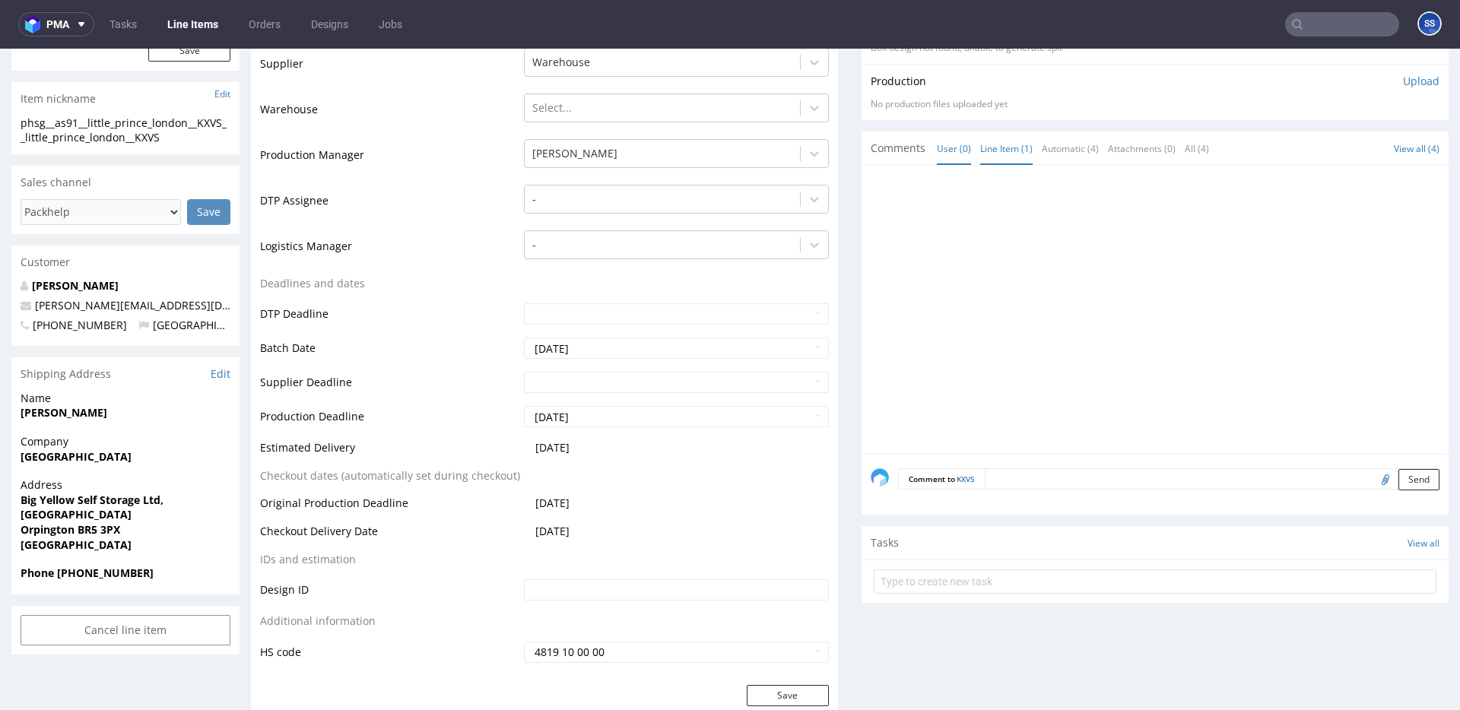
click at [1012, 147] on link "Line Item (1)" at bounding box center [1006, 148] width 52 height 33
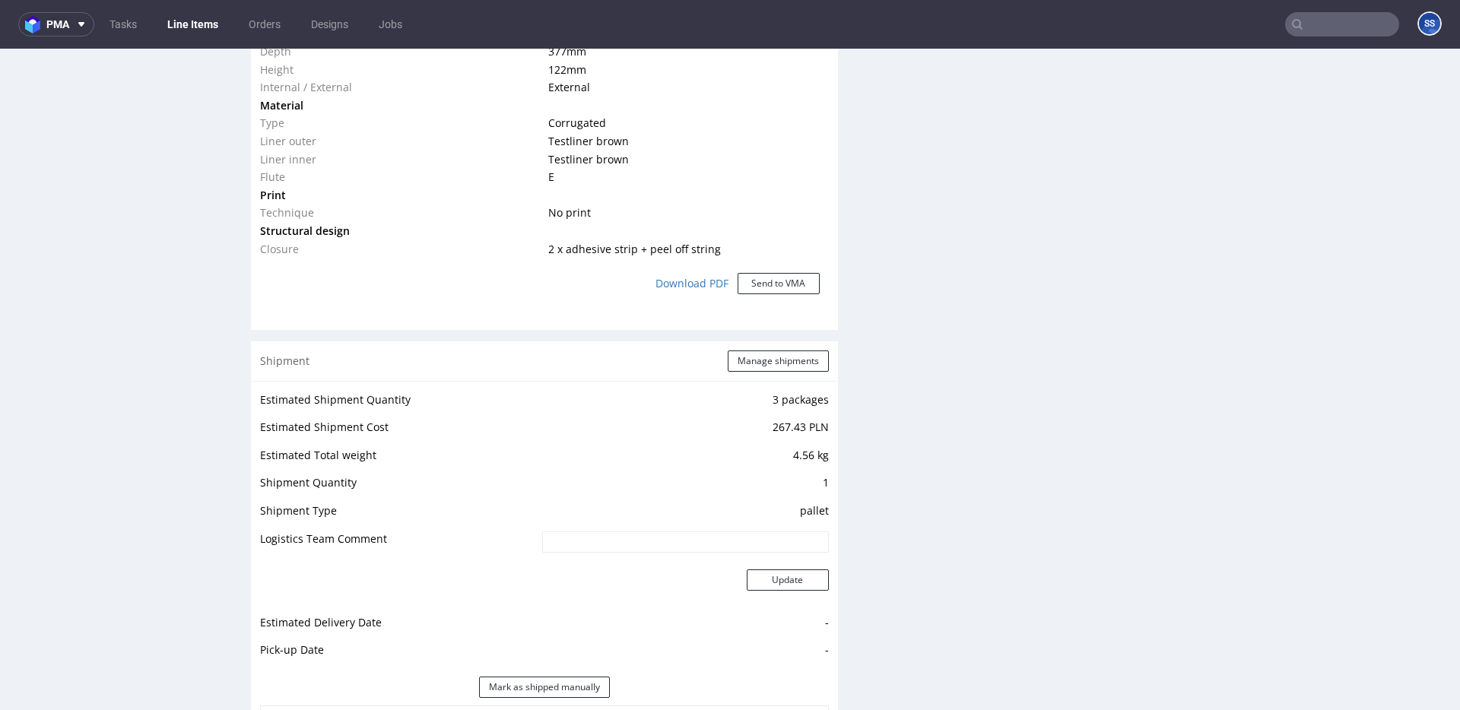
scroll to position [1428, 0]
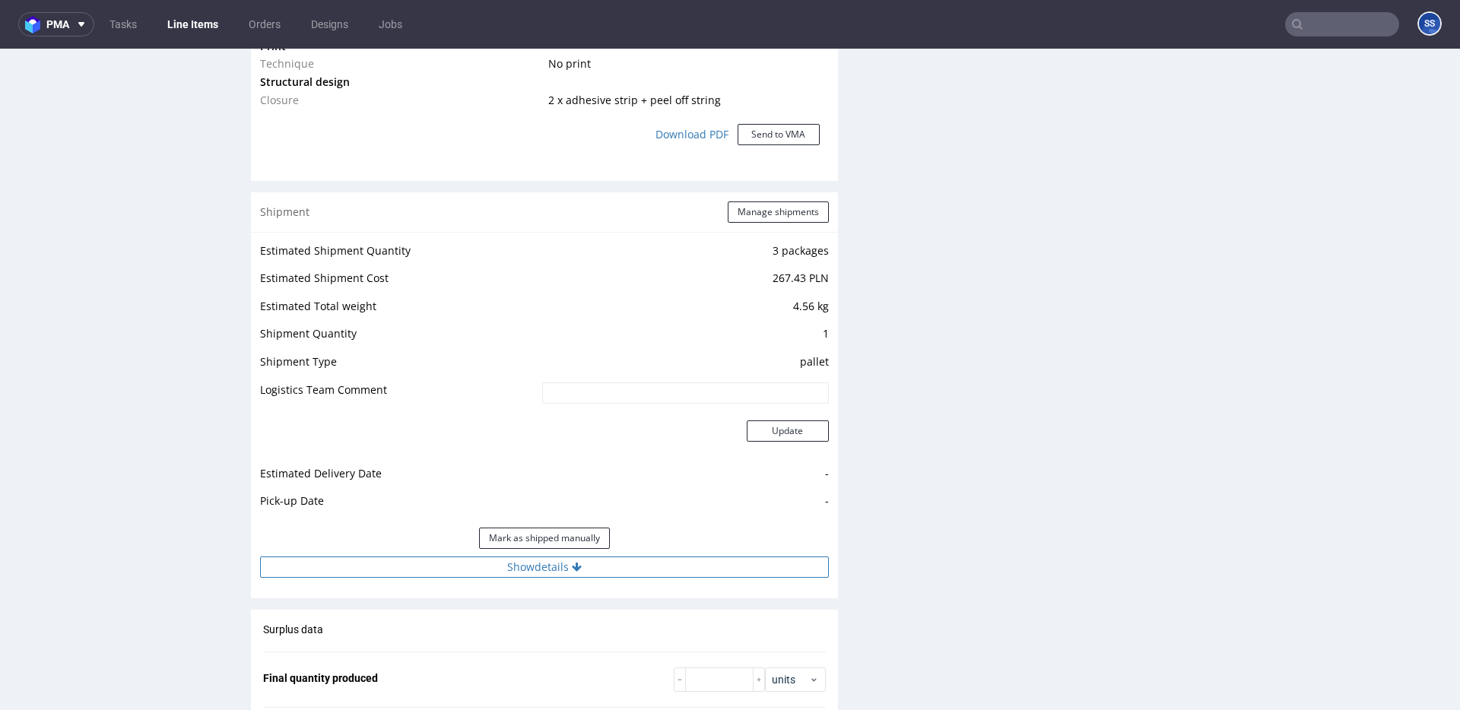
click at [621, 572] on button "Show details" at bounding box center [544, 567] width 569 height 21
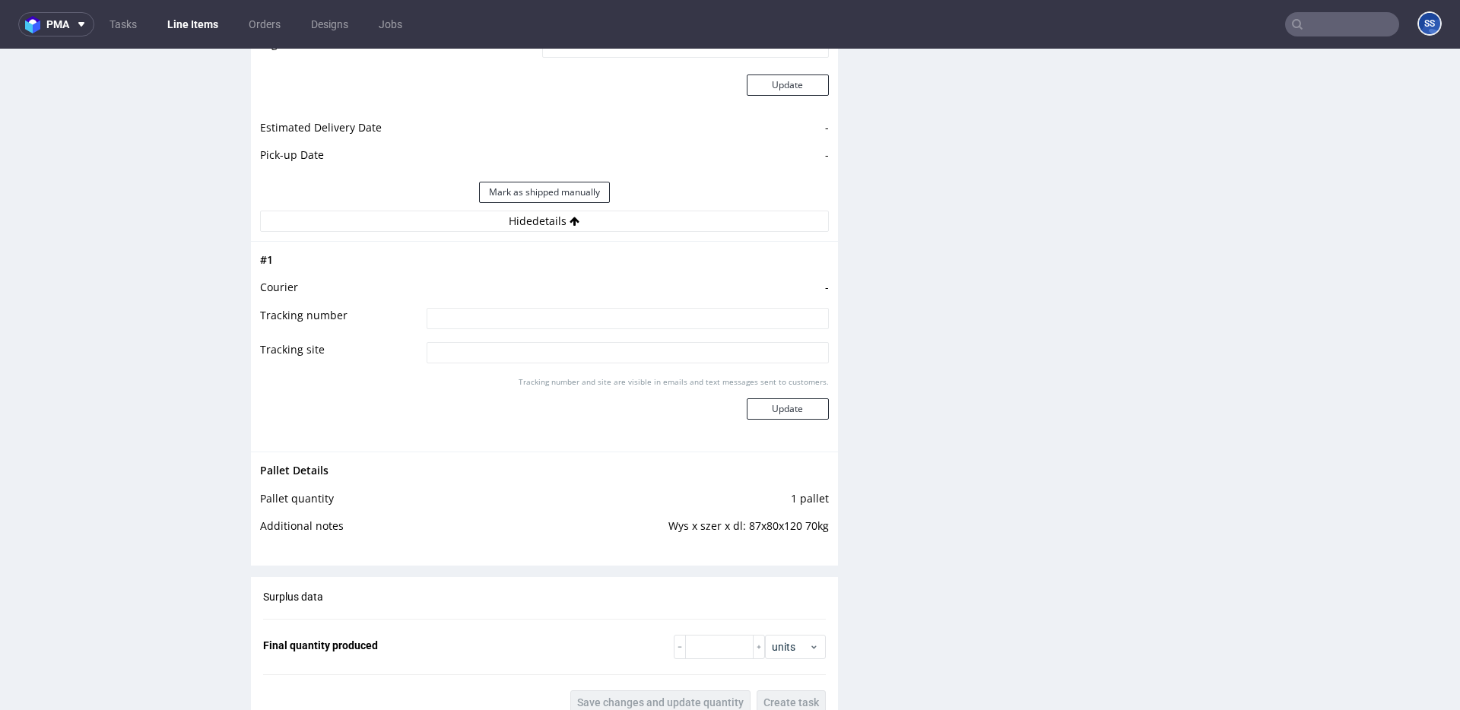
scroll to position [1840, 0]
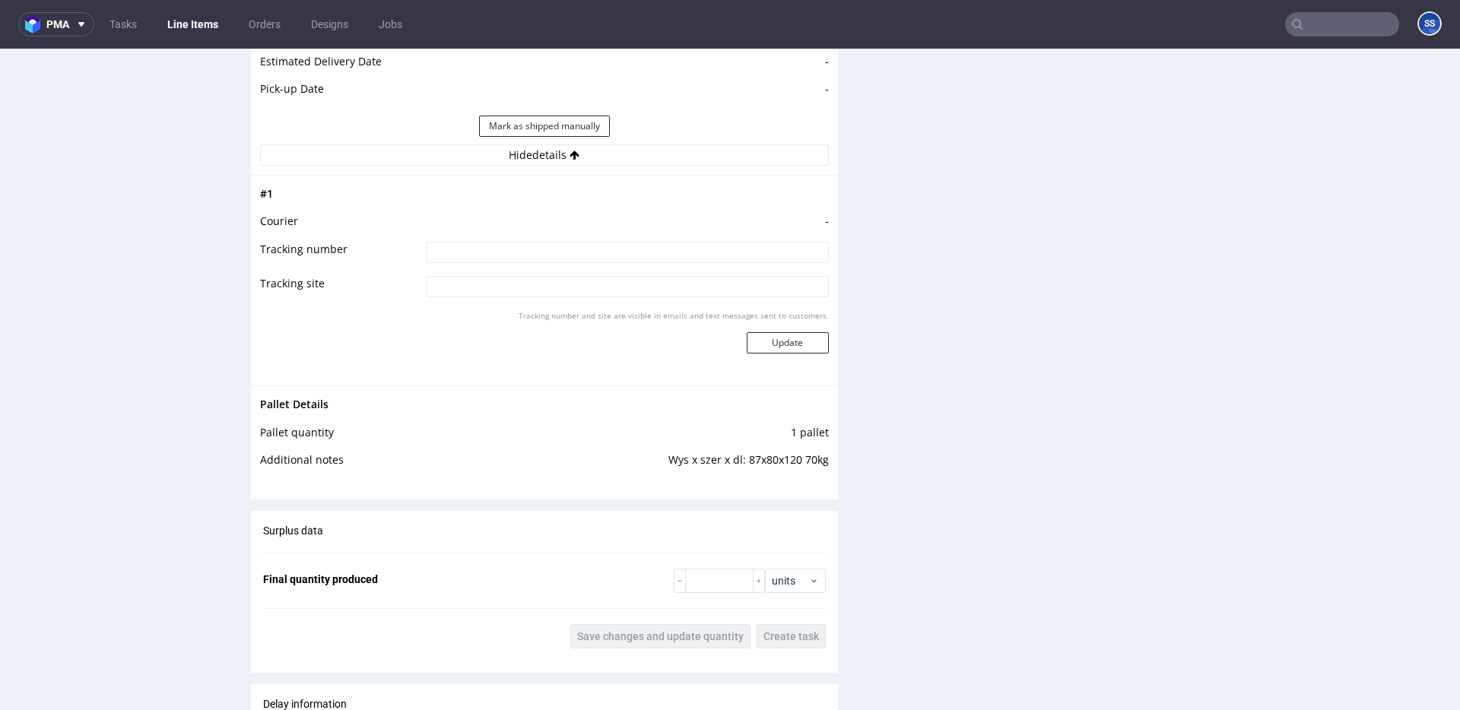
click at [205, 34] on link "Line Items" at bounding box center [192, 24] width 69 height 24
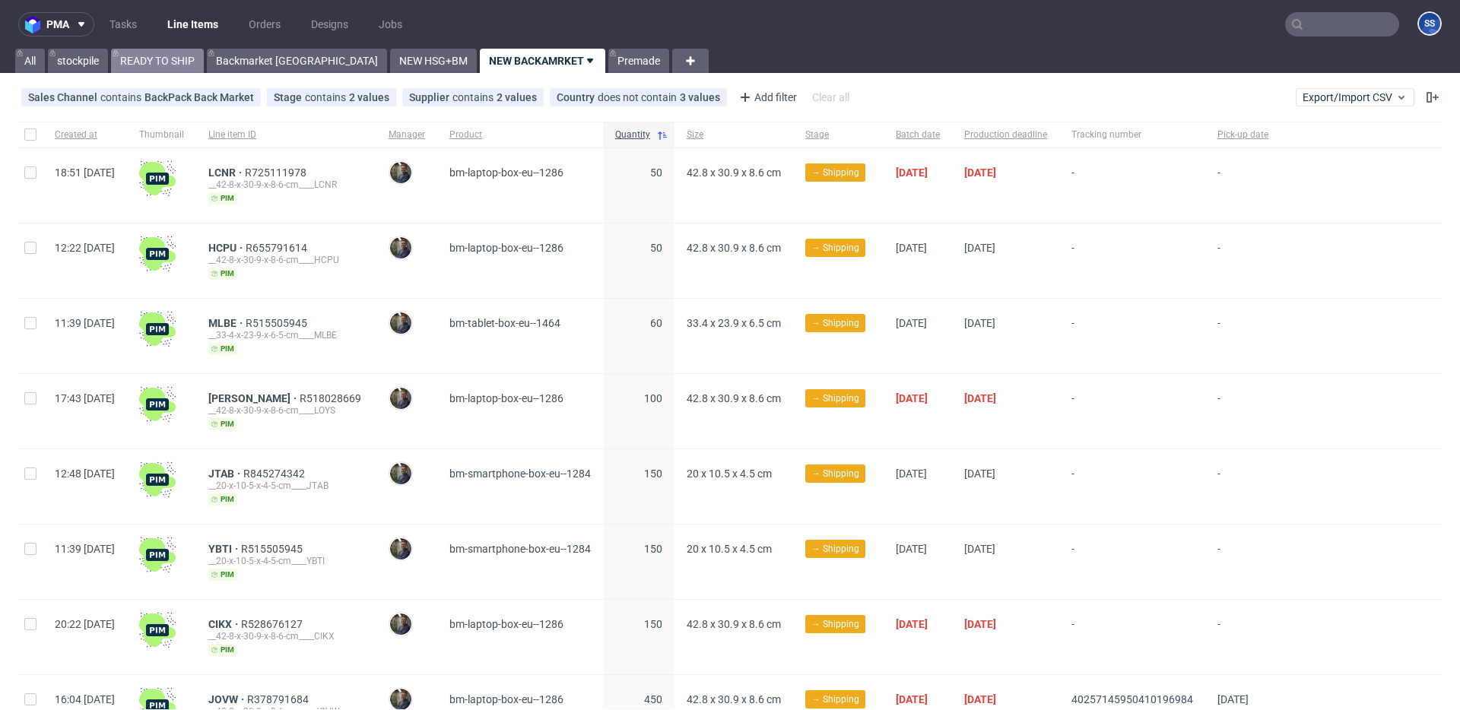
click at [165, 56] on link "READY TO SHIP" at bounding box center [157, 61] width 93 height 24
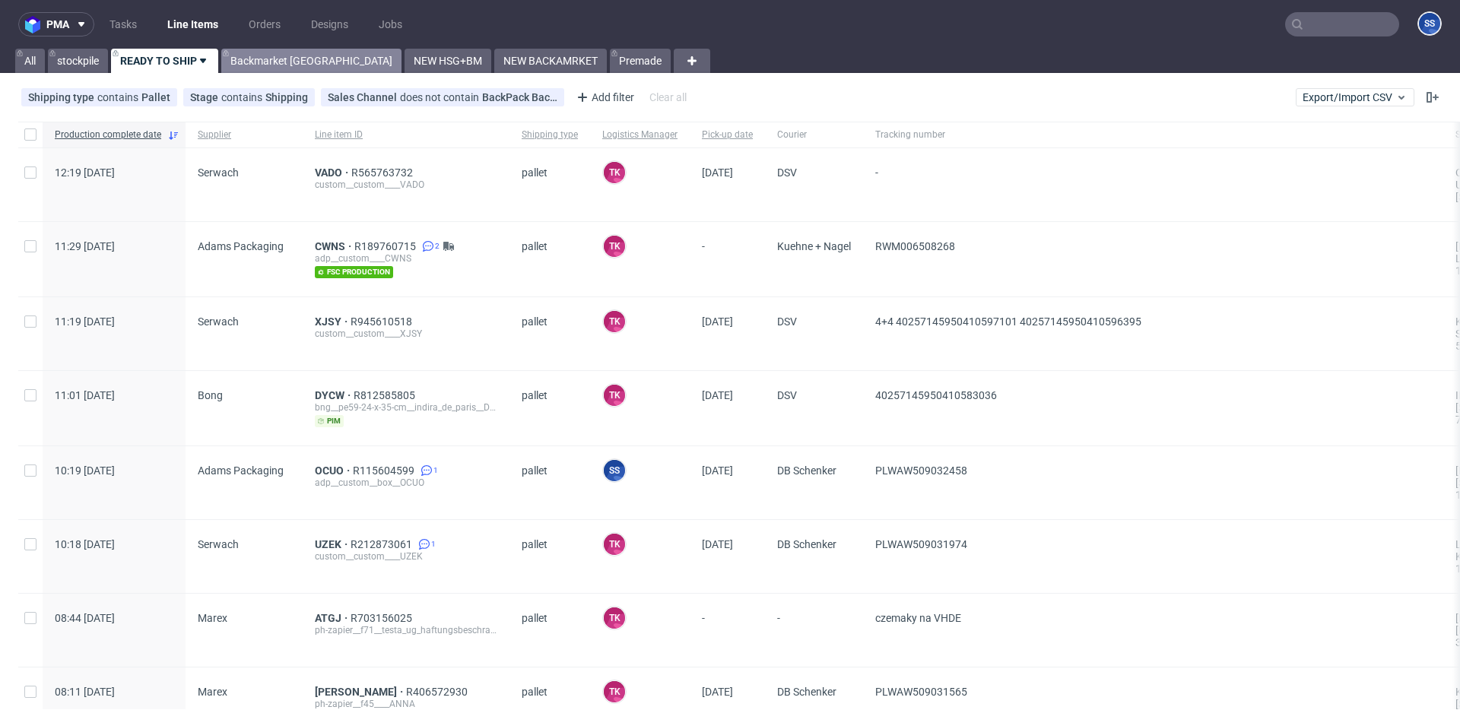
click at [274, 62] on link "Backmarket [GEOGRAPHIC_DATA]" at bounding box center [311, 61] width 180 height 24
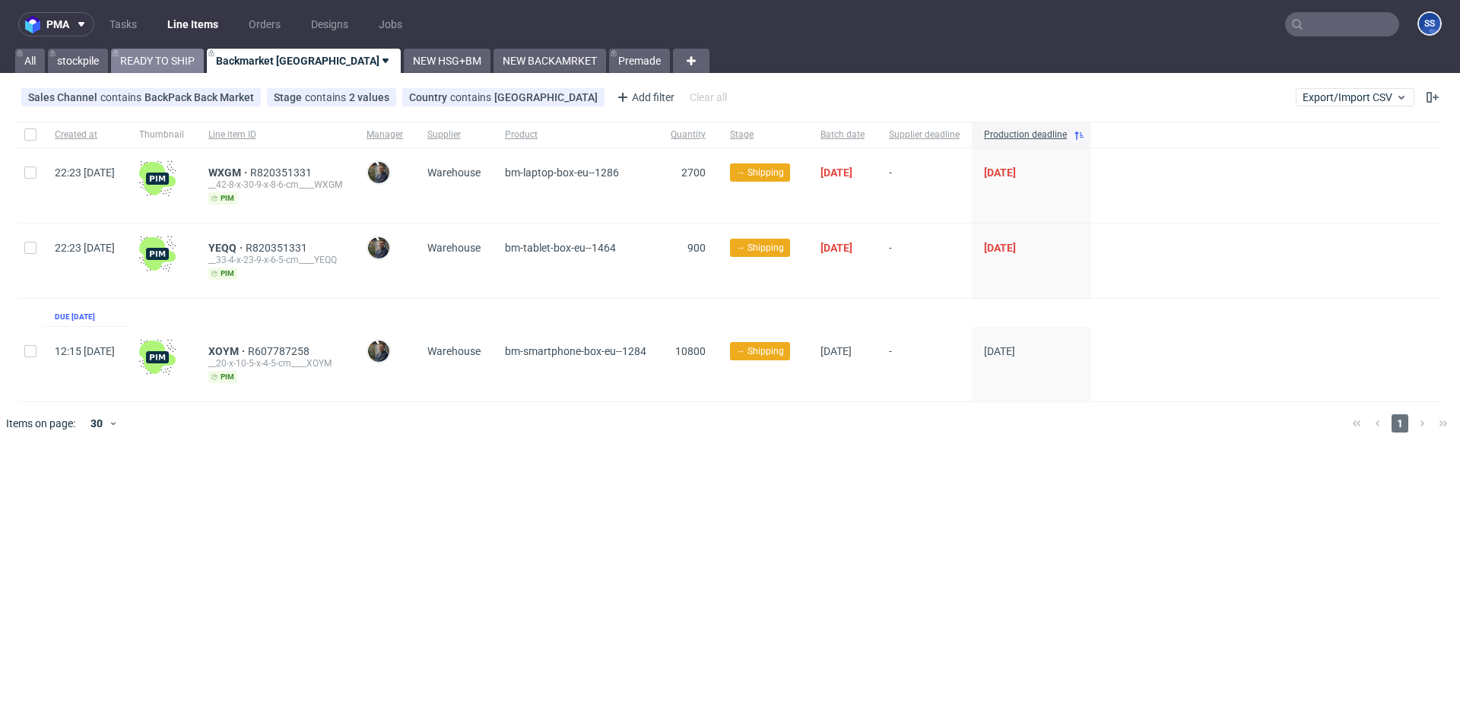
click at [162, 59] on link "READY TO SHIP" at bounding box center [157, 61] width 93 height 24
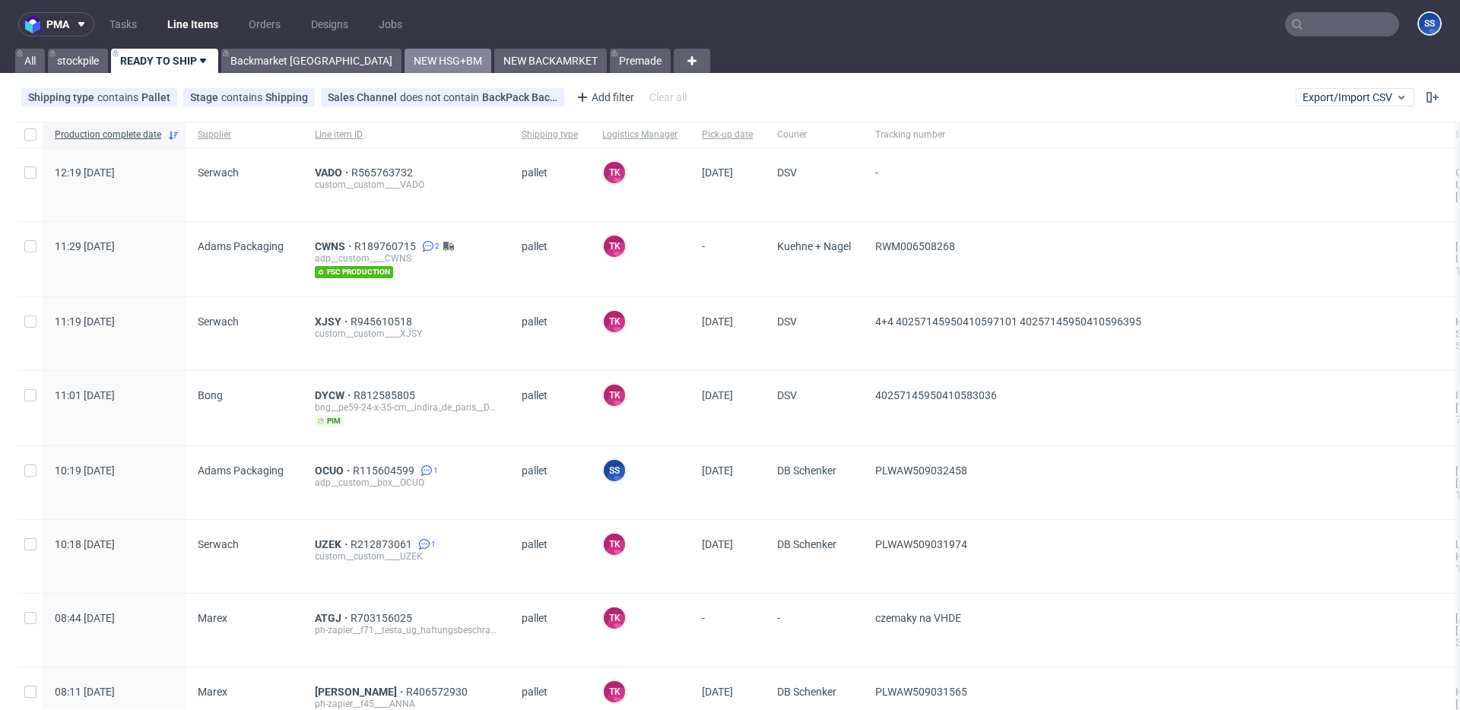
click at [405, 50] on link "NEW HSG+BM" at bounding box center [448, 61] width 87 height 24
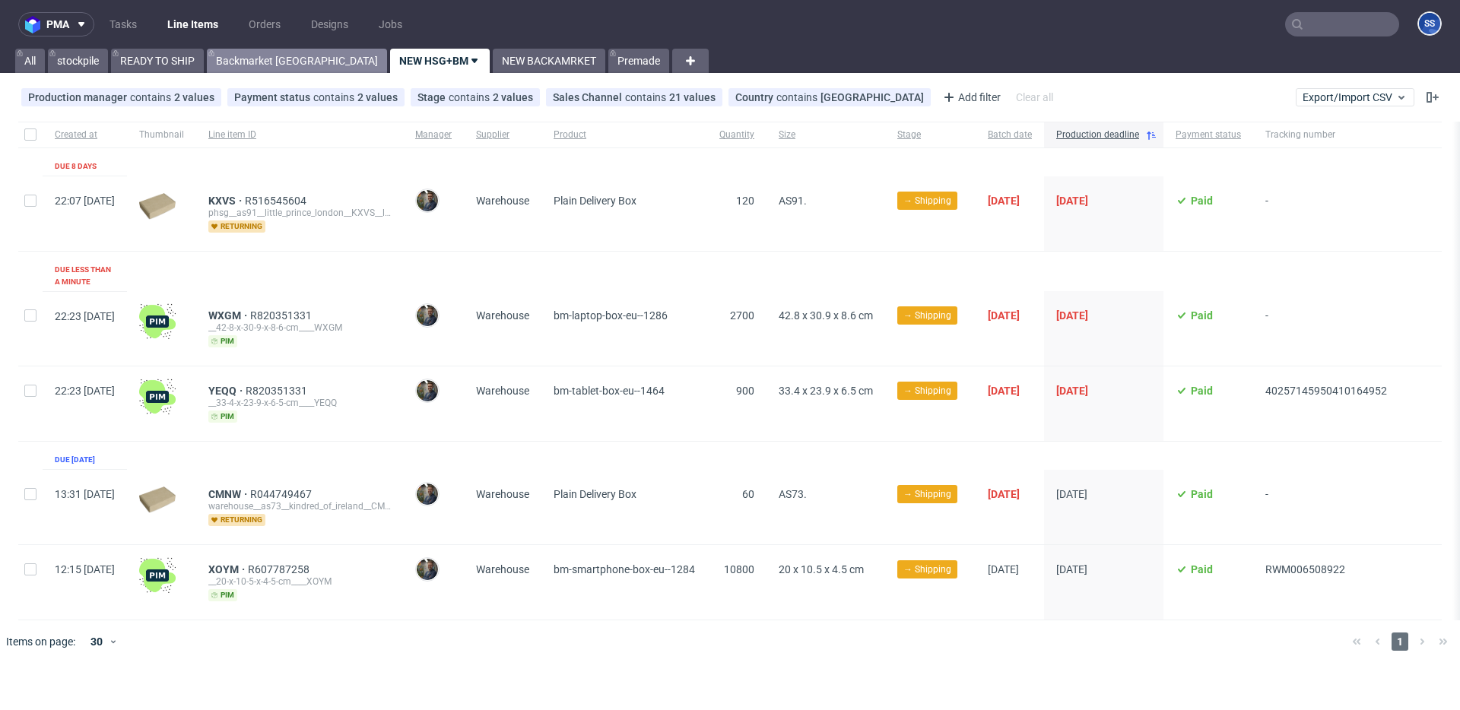
click at [268, 61] on link "Backmarket [GEOGRAPHIC_DATA]" at bounding box center [297, 61] width 180 height 24
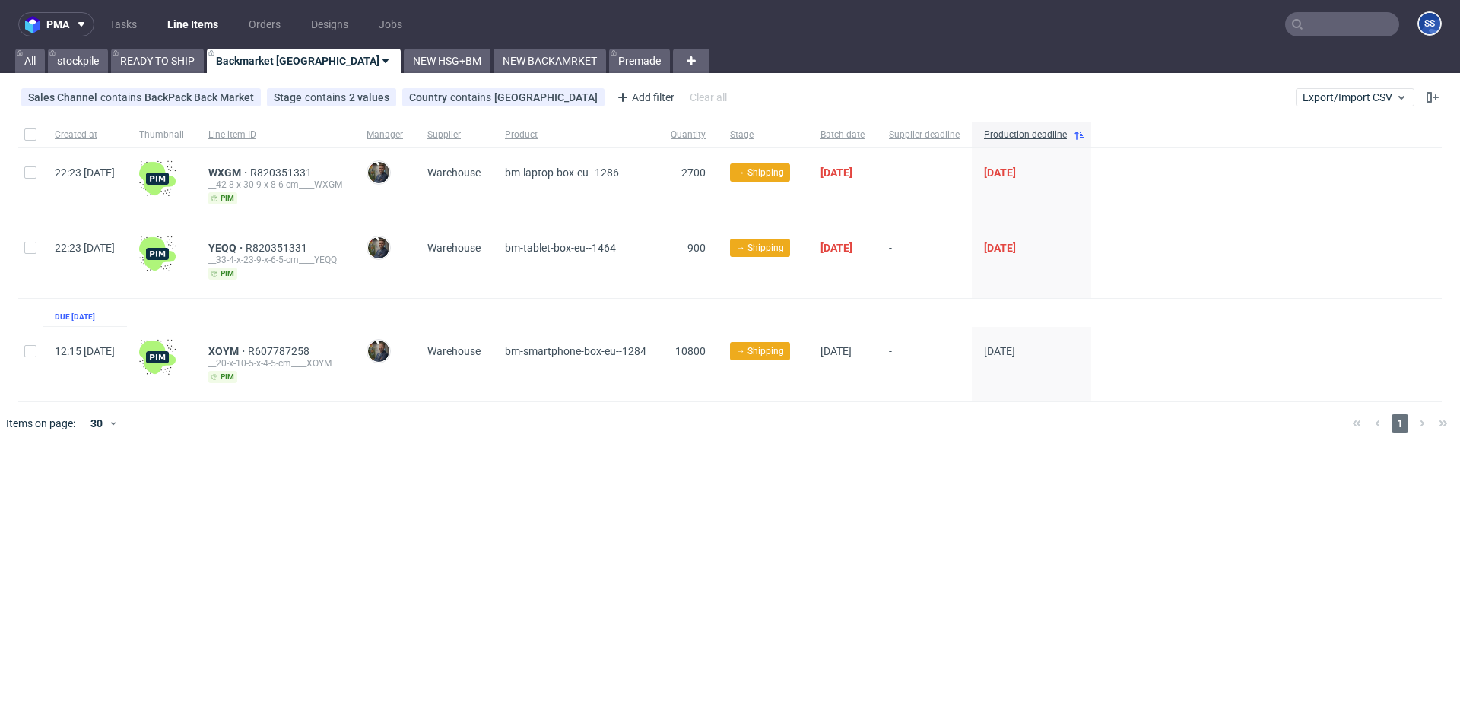
click at [493, 62] on link "NEW BACKAMRKET" at bounding box center [549, 61] width 113 height 24
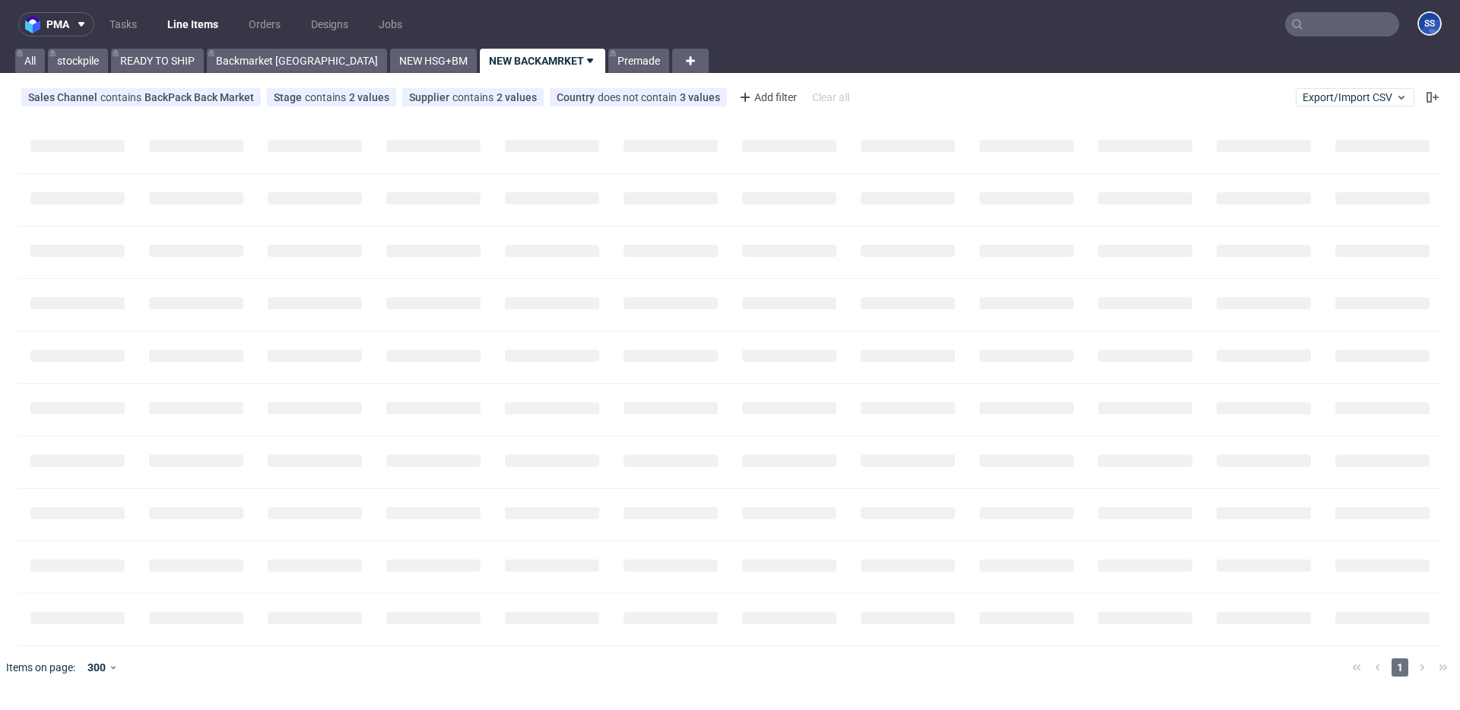
click at [480, 62] on link "NEW BACKAMRKET" at bounding box center [542, 61] width 125 height 24
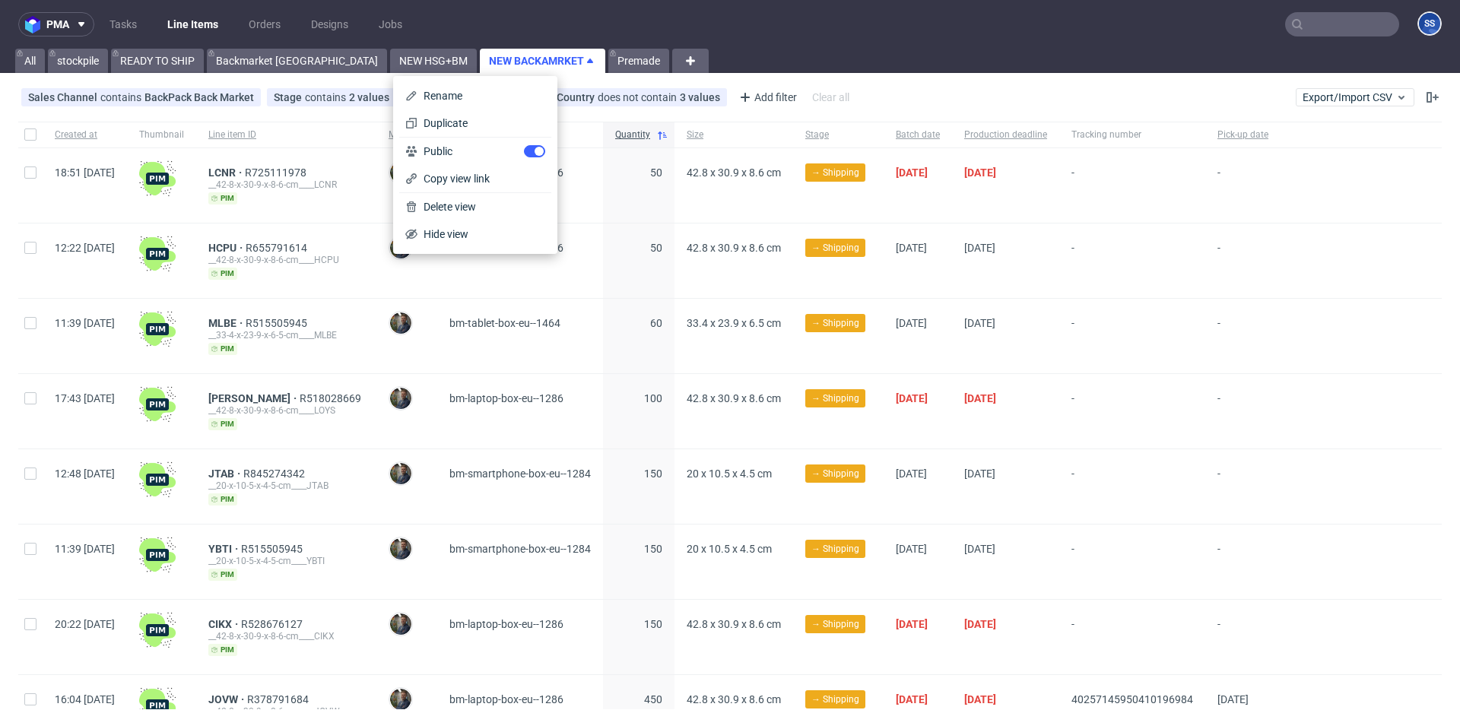
click at [1280, 204] on div "-" at bounding box center [1242, 185] width 75 height 75
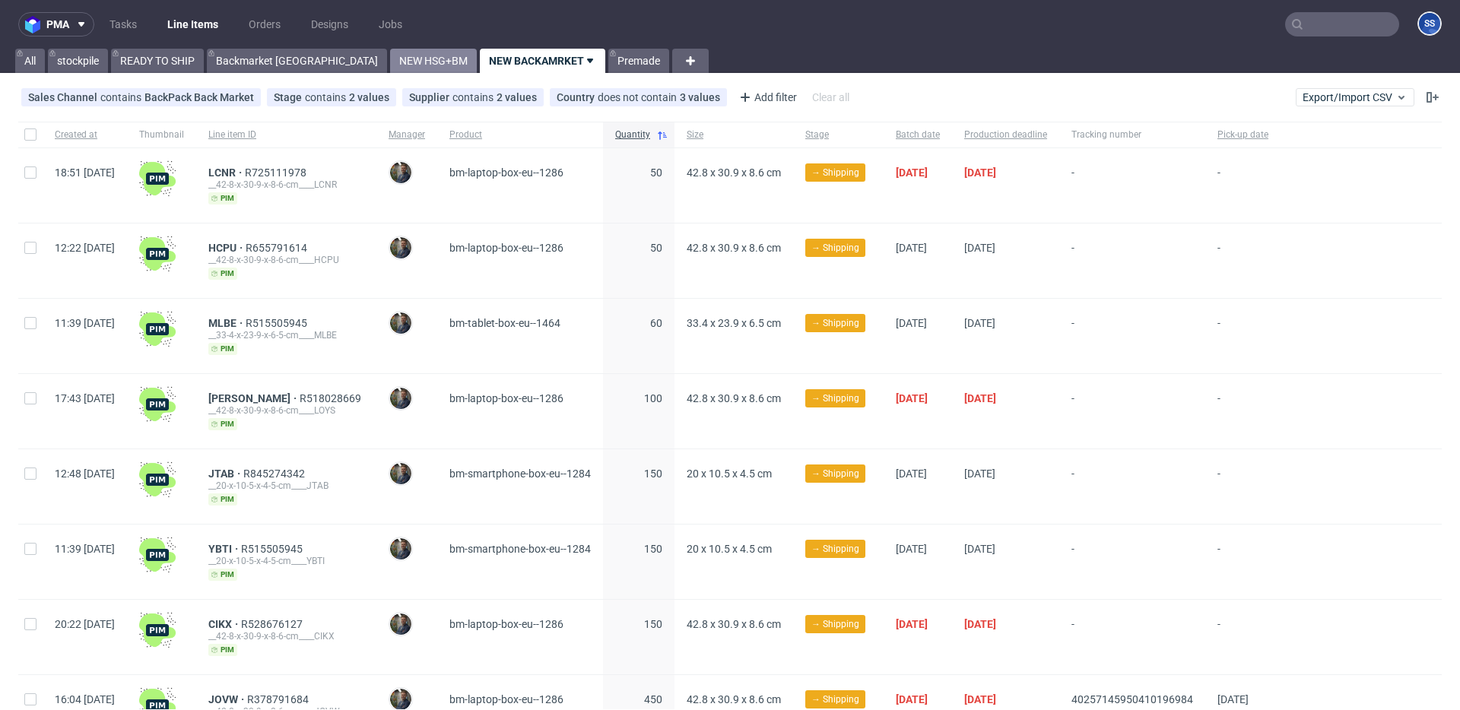
click at [390, 56] on link "NEW HSG+BM" at bounding box center [433, 61] width 87 height 24
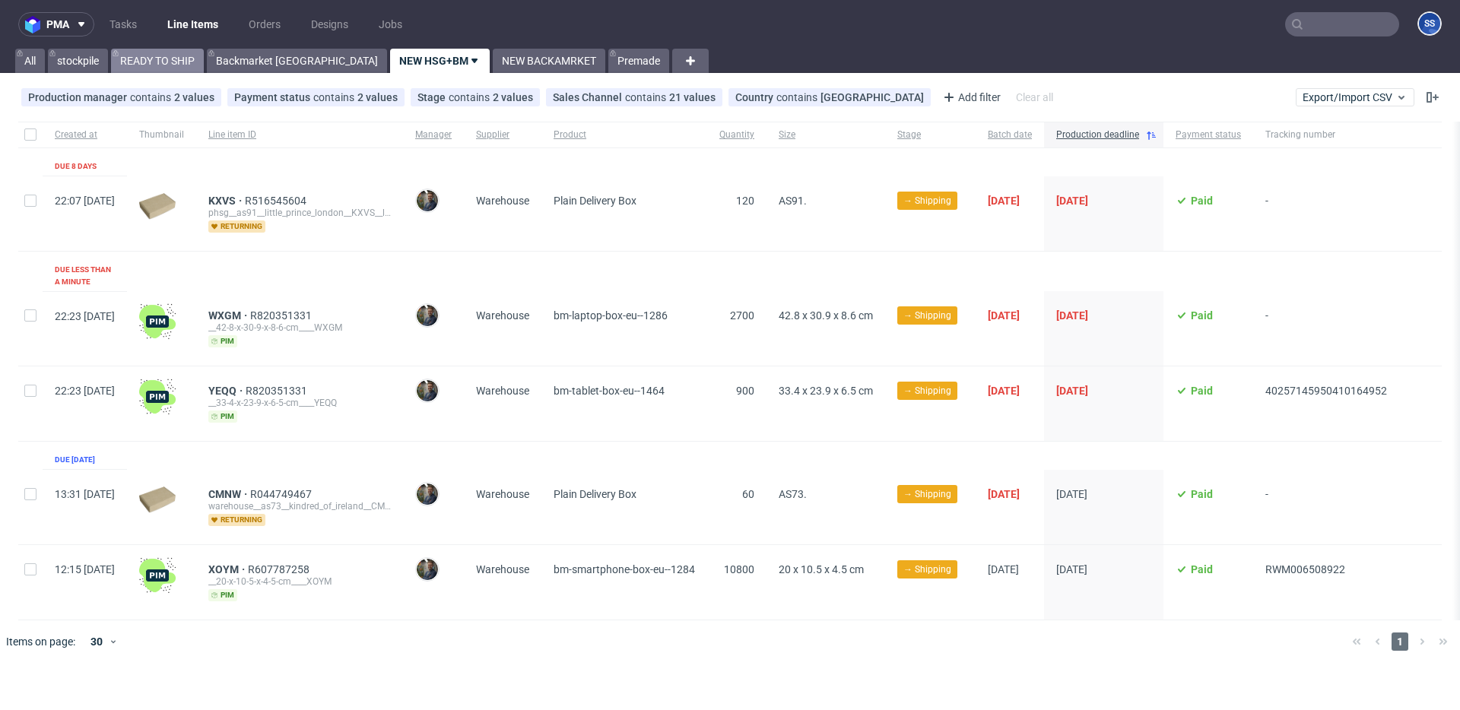
click at [192, 63] on link "READY TO SHIP" at bounding box center [157, 61] width 93 height 24
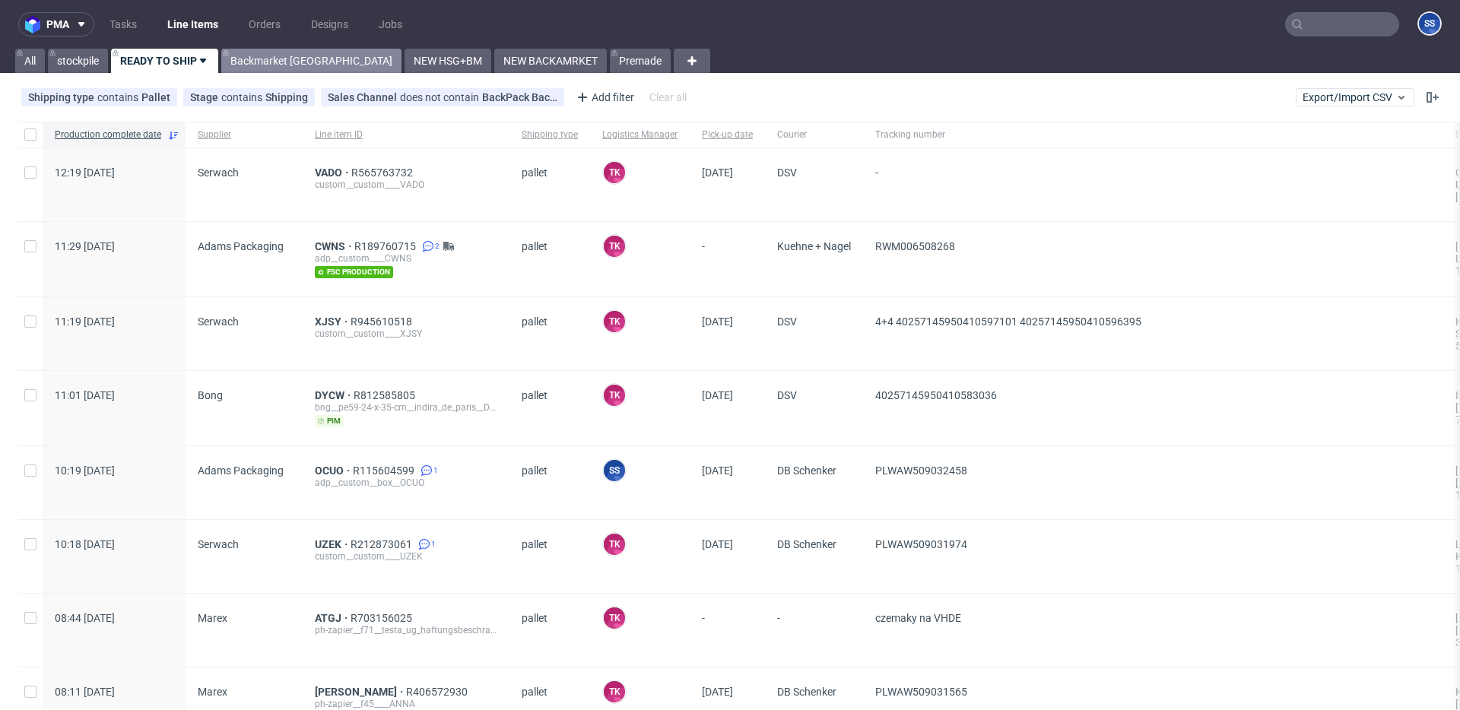
click at [243, 56] on link "Backmarket [GEOGRAPHIC_DATA]" at bounding box center [311, 61] width 180 height 24
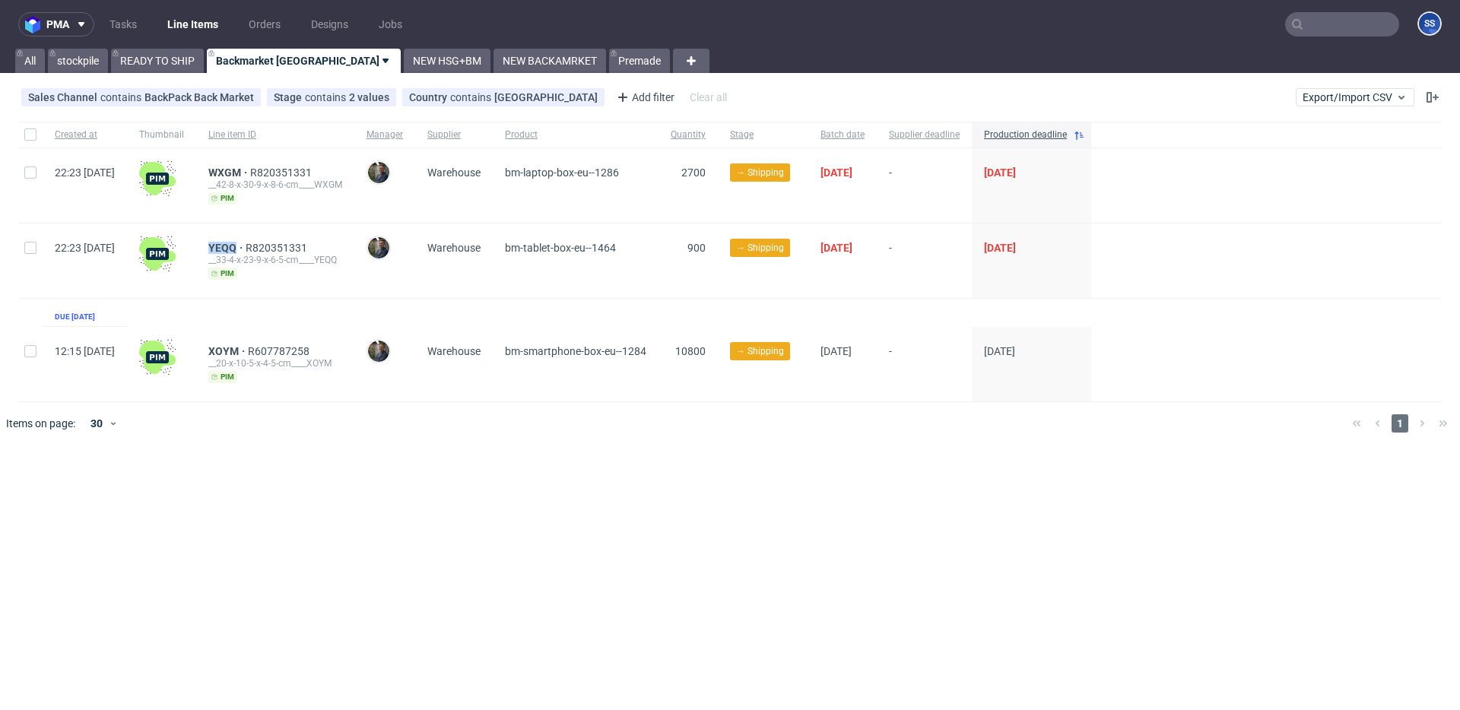
drag, startPoint x: 252, startPoint y: 241, endPoint x: 335, endPoint y: 208, distance: 89.8
click at [278, 241] on div "YEQQ R820351331 __33-4-x-23-9-x-6-5-cm____YEQQ pim" at bounding box center [275, 261] width 158 height 75
copy span "YEQQ"
click at [404, 62] on link "NEW HSG+BM" at bounding box center [447, 61] width 87 height 24
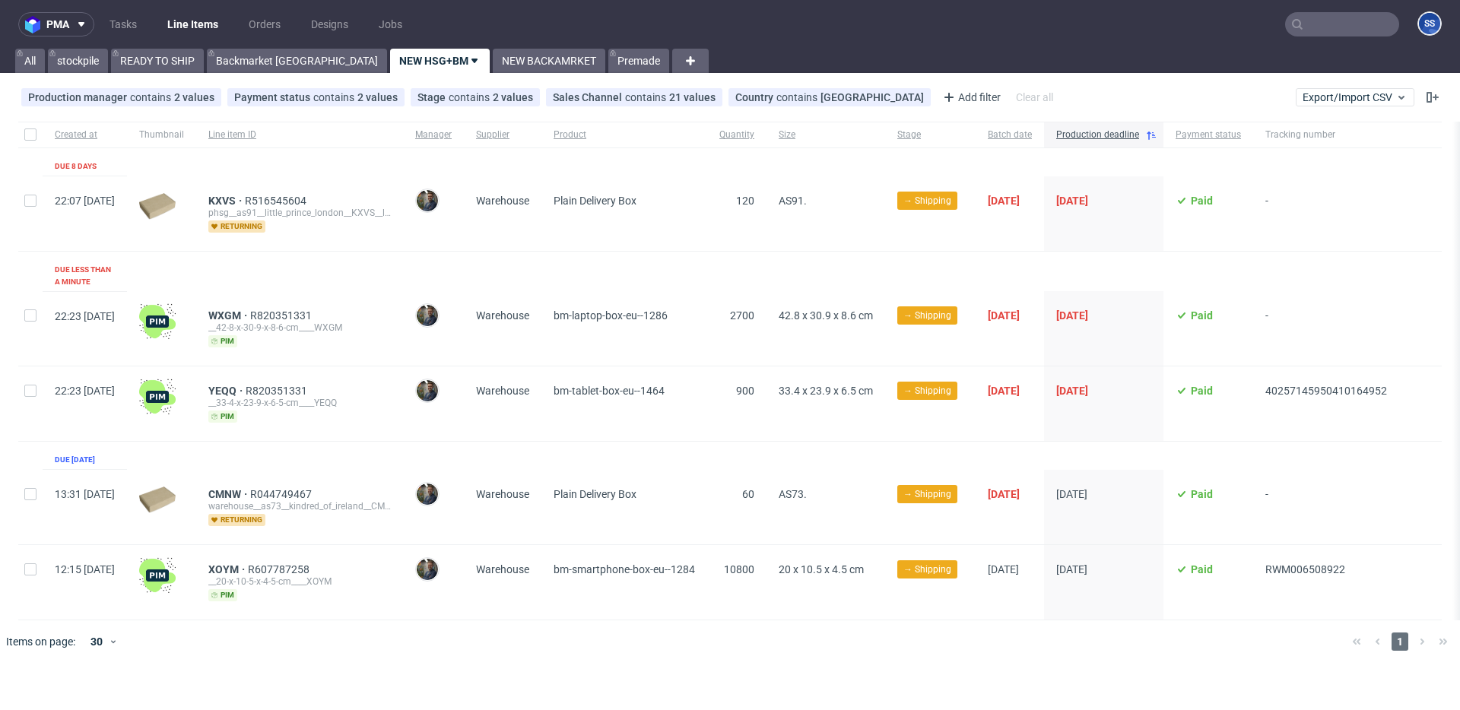
scroll to position [0, 30]
drag, startPoint x: 1307, startPoint y: 386, endPoint x: 1127, endPoint y: 101, distance: 337.3
click at [1277, 380] on div "22:23 Tue 16.09.2025 YEQQ R820351331 __33-4-x-23-9-x-6-5-cm____YEQQ pim Maciej …" at bounding box center [729, 404] width 1423 height 75
click at [189, 56] on link "READY TO SHIP" at bounding box center [157, 61] width 93 height 24
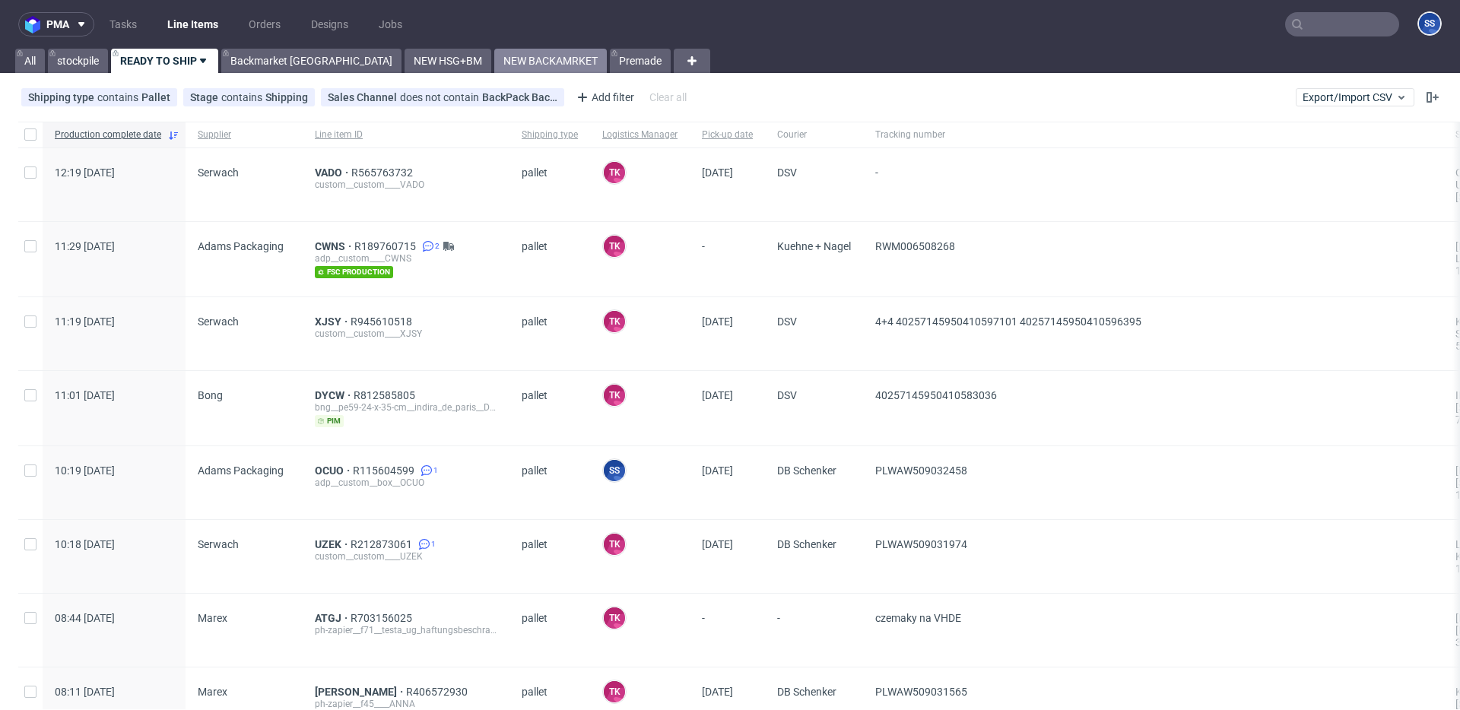
click at [494, 55] on link "NEW BACKAMRKET" at bounding box center [550, 61] width 113 height 24
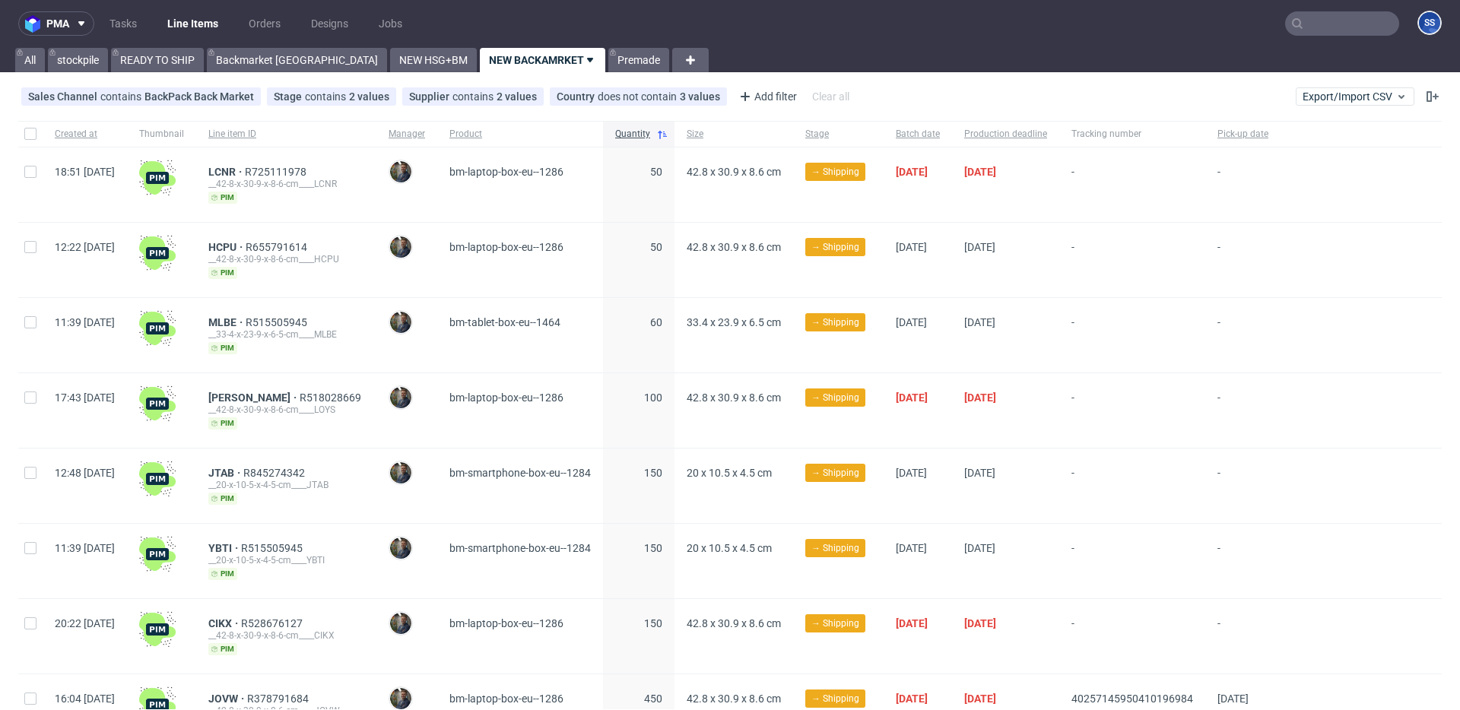
scroll to position [4, 0]
